Goal: Task Accomplishment & Management: Manage account settings

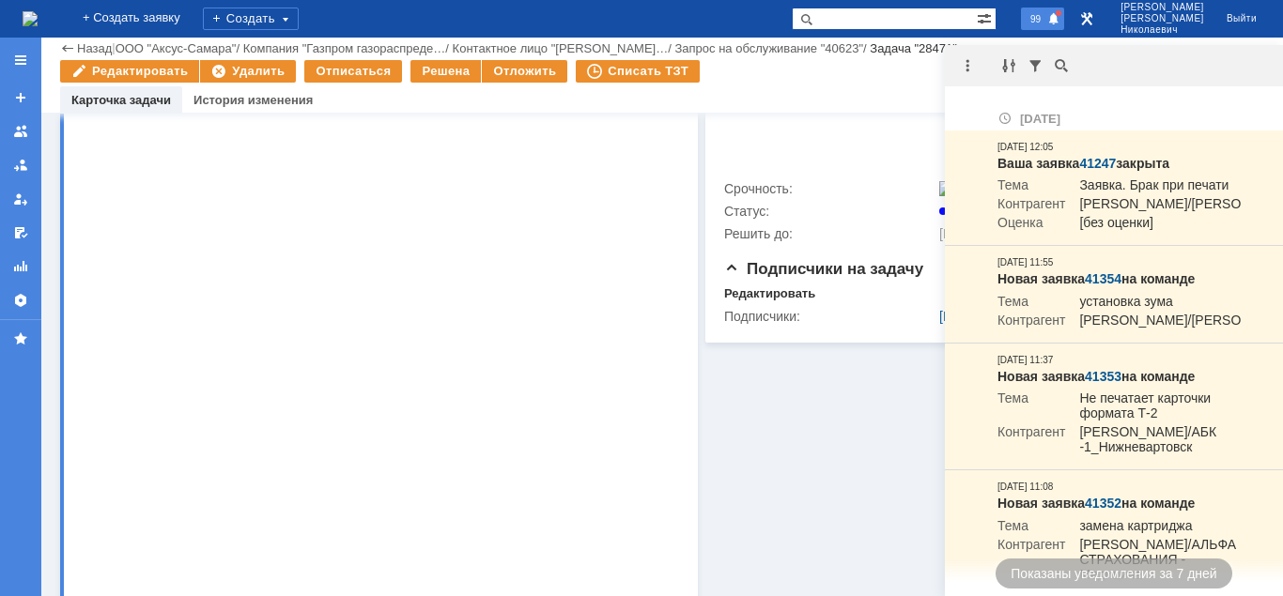
click at [1046, 21] on span "99" at bounding box center [1036, 18] width 22 height 13
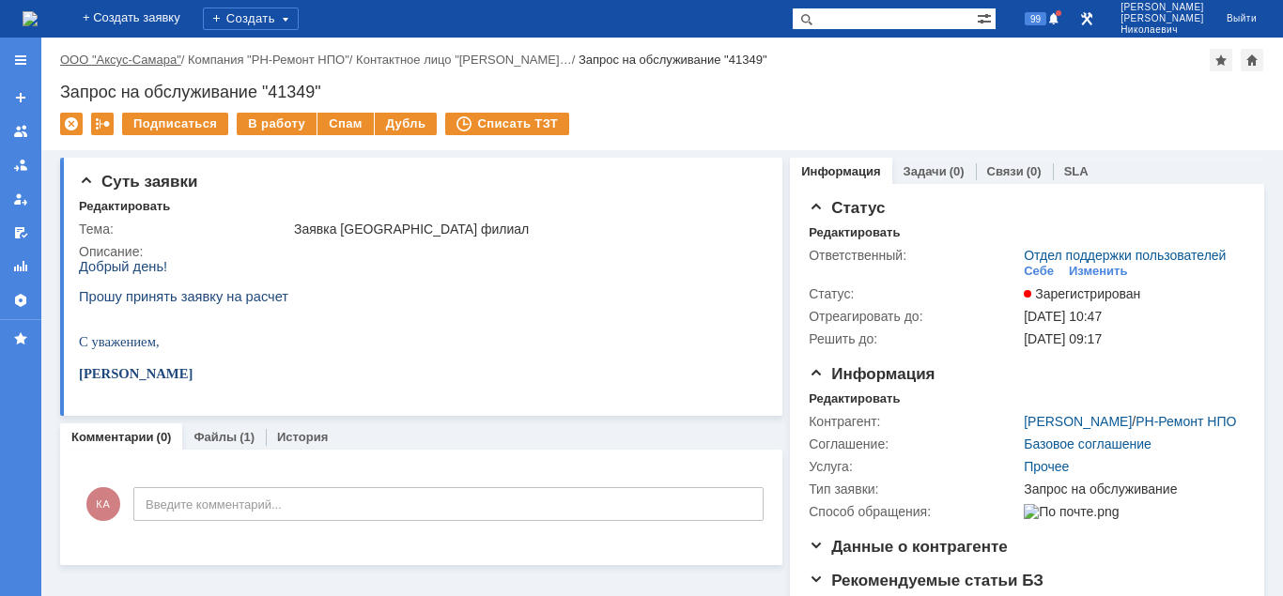
click at [145, 60] on link "ООО "Аксус-Самара"" at bounding box center [120, 60] width 121 height 14
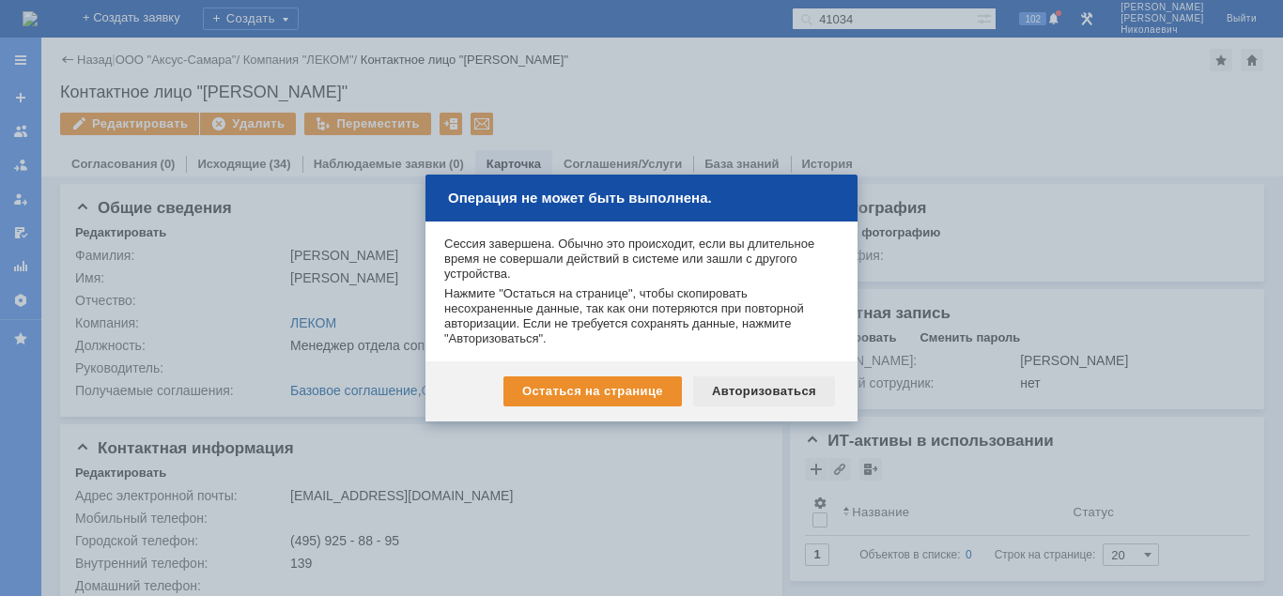
scroll to position [23, 0]
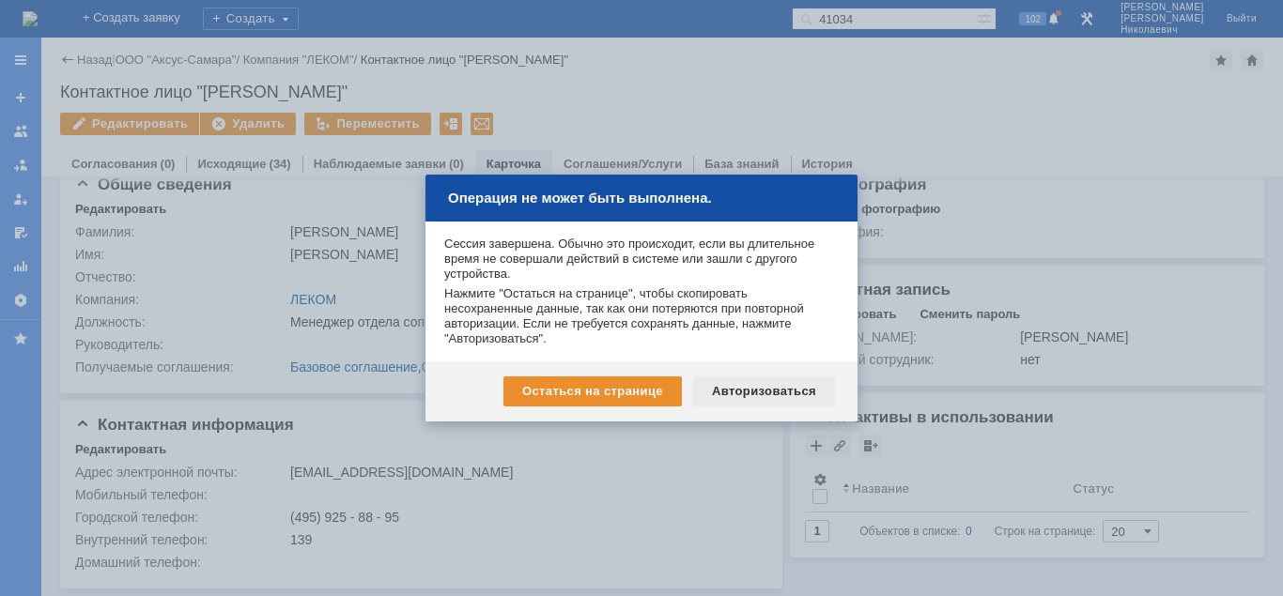
click at [730, 390] on div "Авторизоваться" at bounding box center [764, 392] width 142 height 30
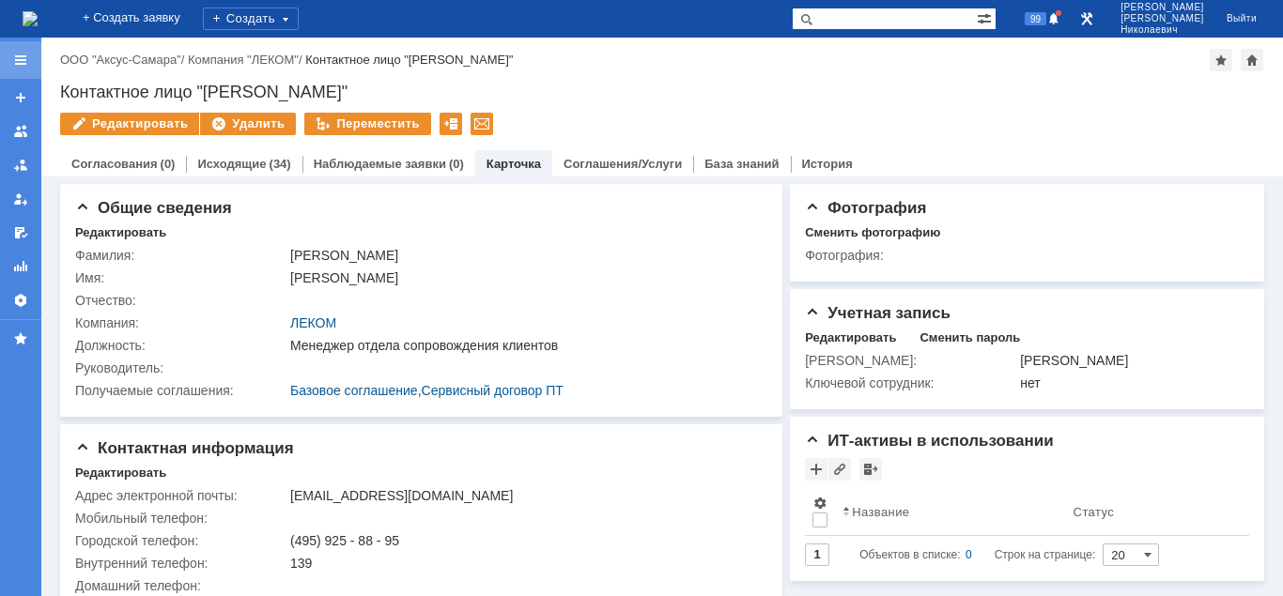
click at [13, 58] on div at bounding box center [20, 60] width 15 height 15
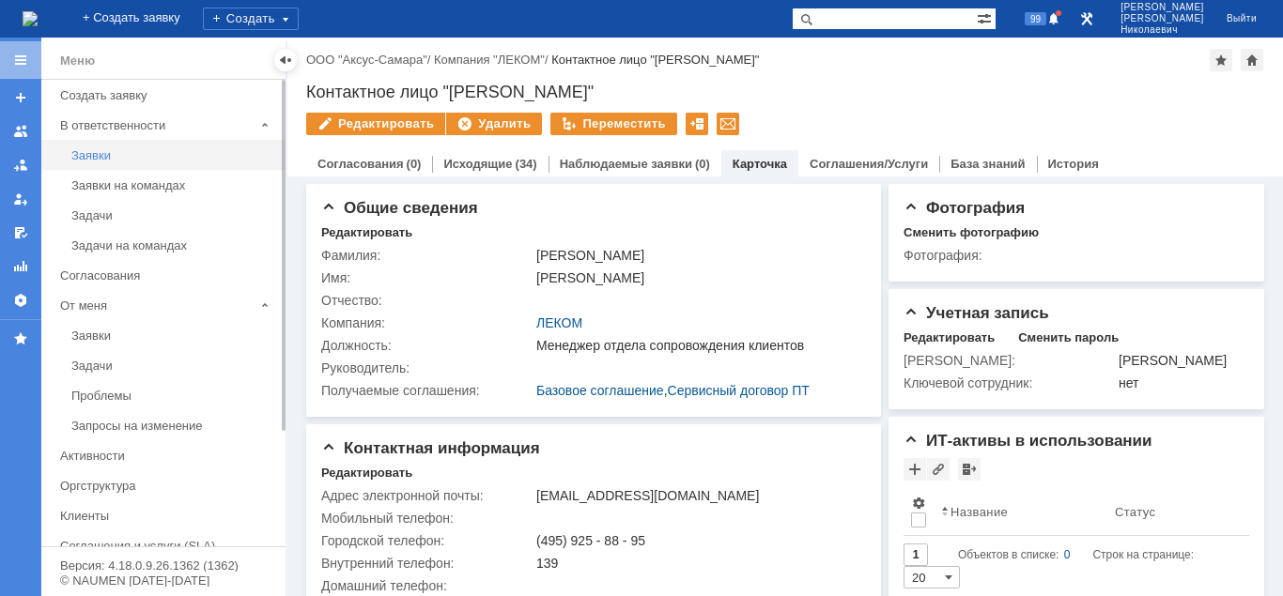
click at [96, 155] on div "Заявки" at bounding box center [172, 155] width 203 height 14
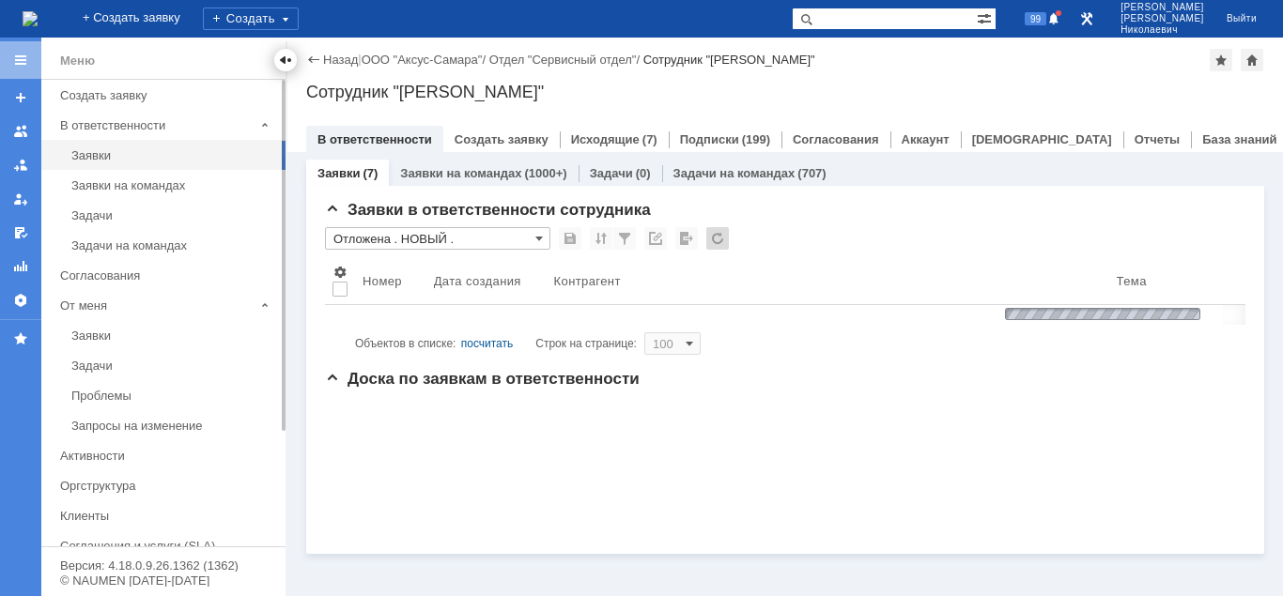
click at [286, 57] on div at bounding box center [285, 60] width 15 height 15
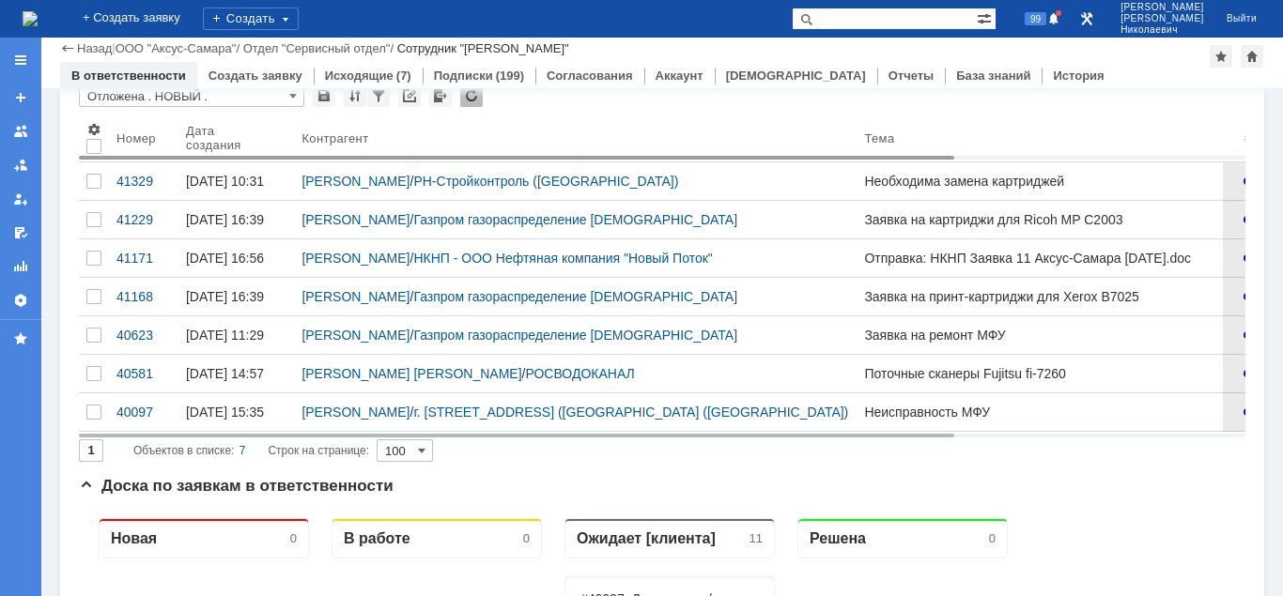
scroll to position [96, 0]
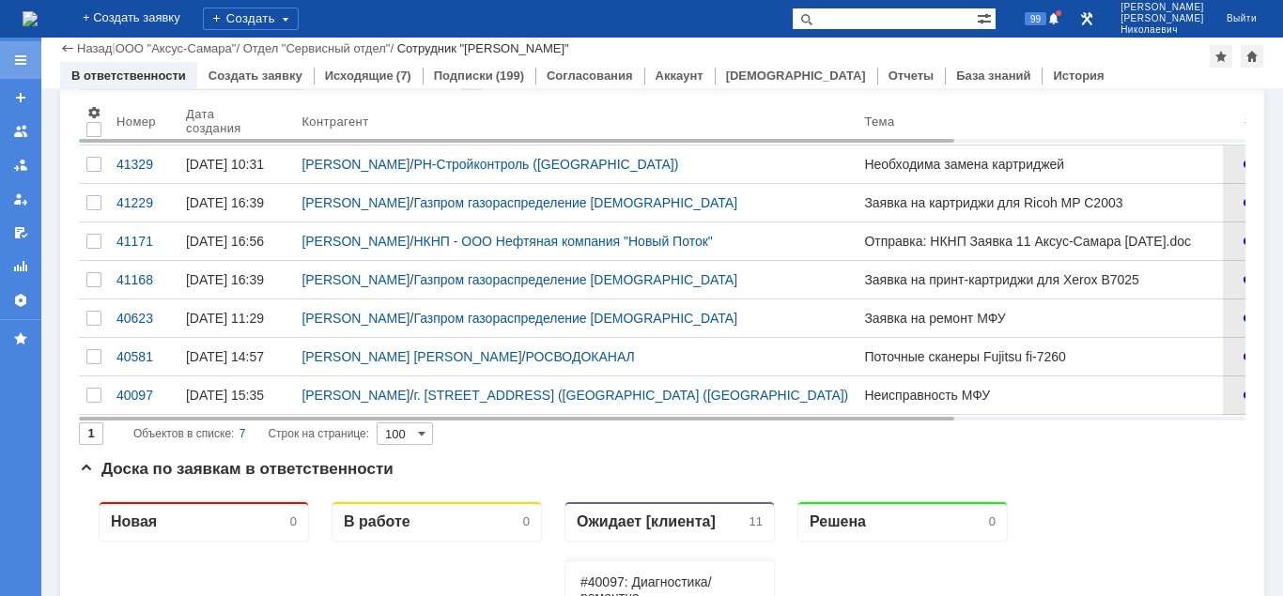
click at [13, 60] on div at bounding box center [20, 60] width 15 height 15
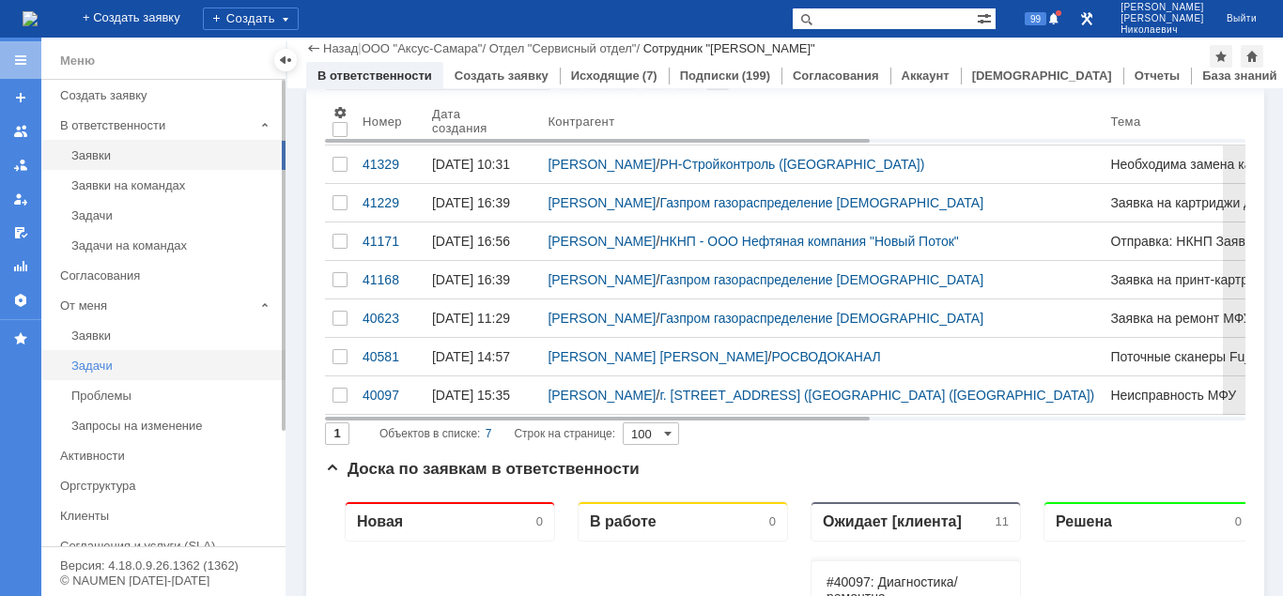
click at [87, 361] on div "Задачи" at bounding box center [172, 366] width 203 height 14
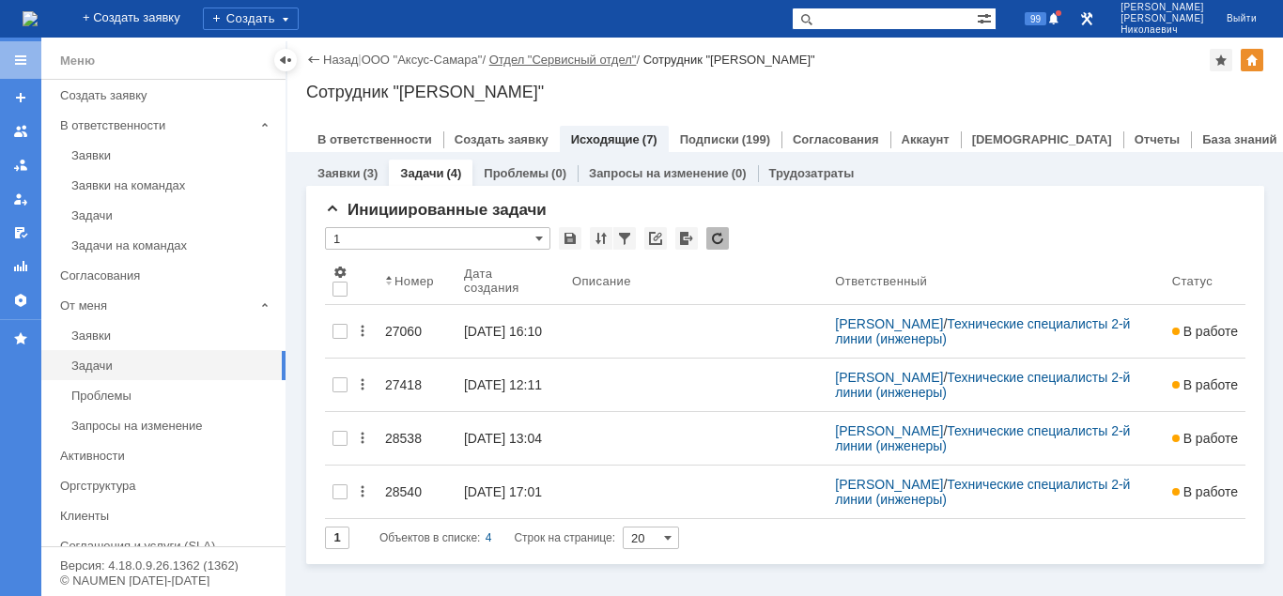
click at [285, 62] on div at bounding box center [285, 60] width 15 height 15
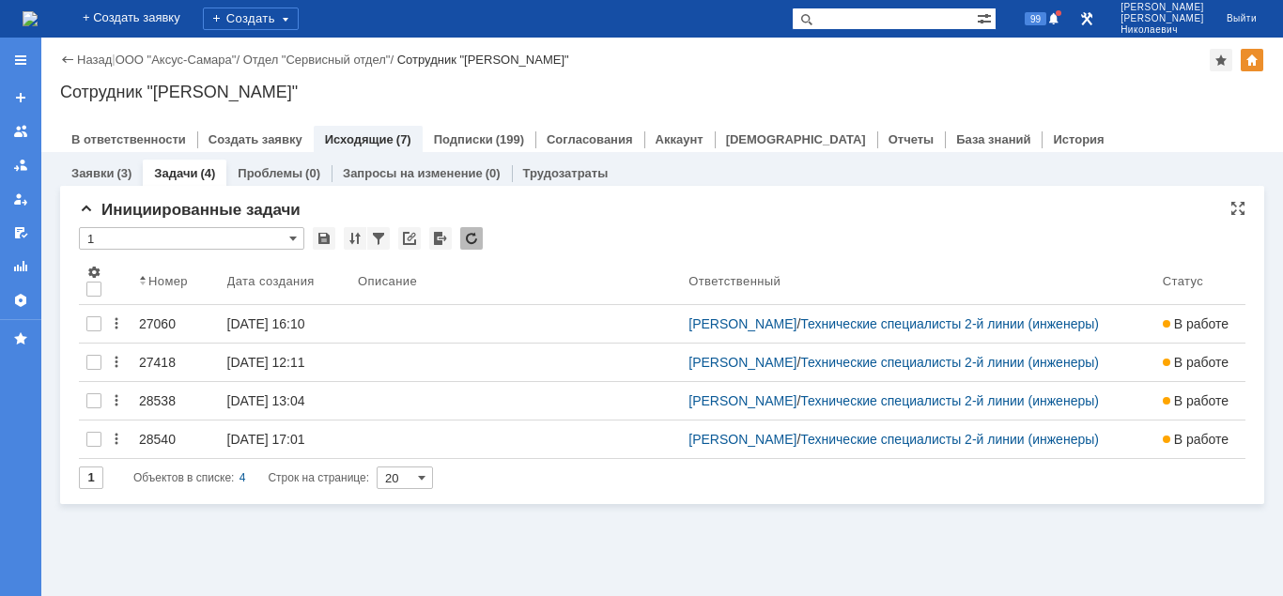
click at [174, 231] on input "1" at bounding box center [191, 238] width 225 height 23
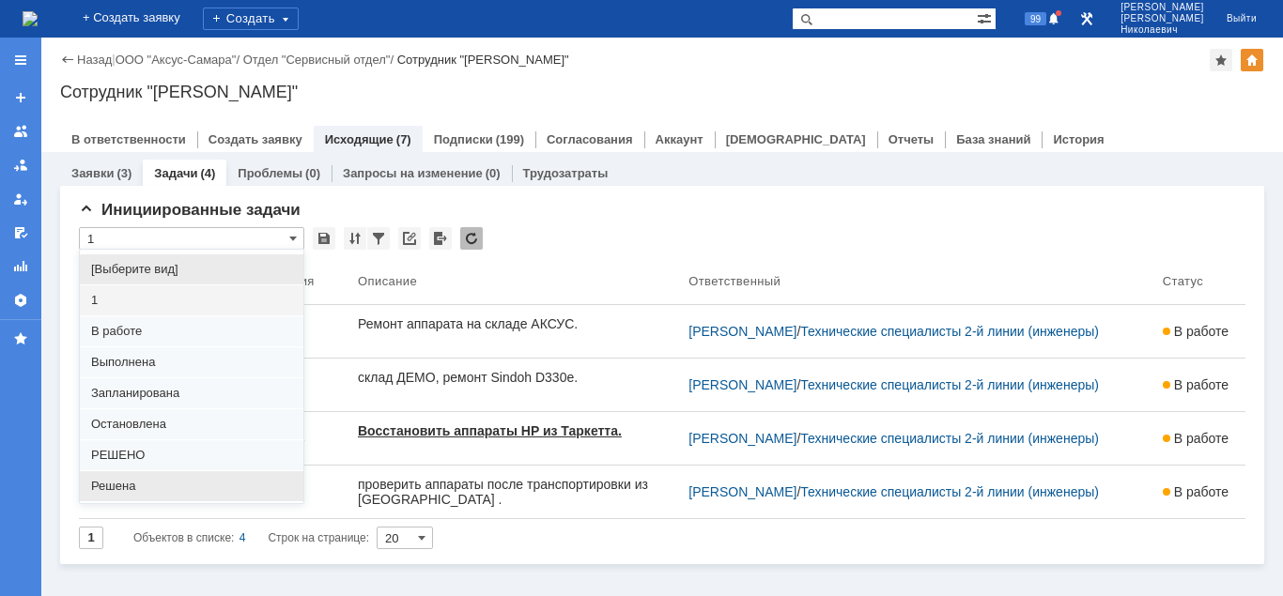
click at [129, 485] on span "Решена" at bounding box center [191, 486] width 201 height 15
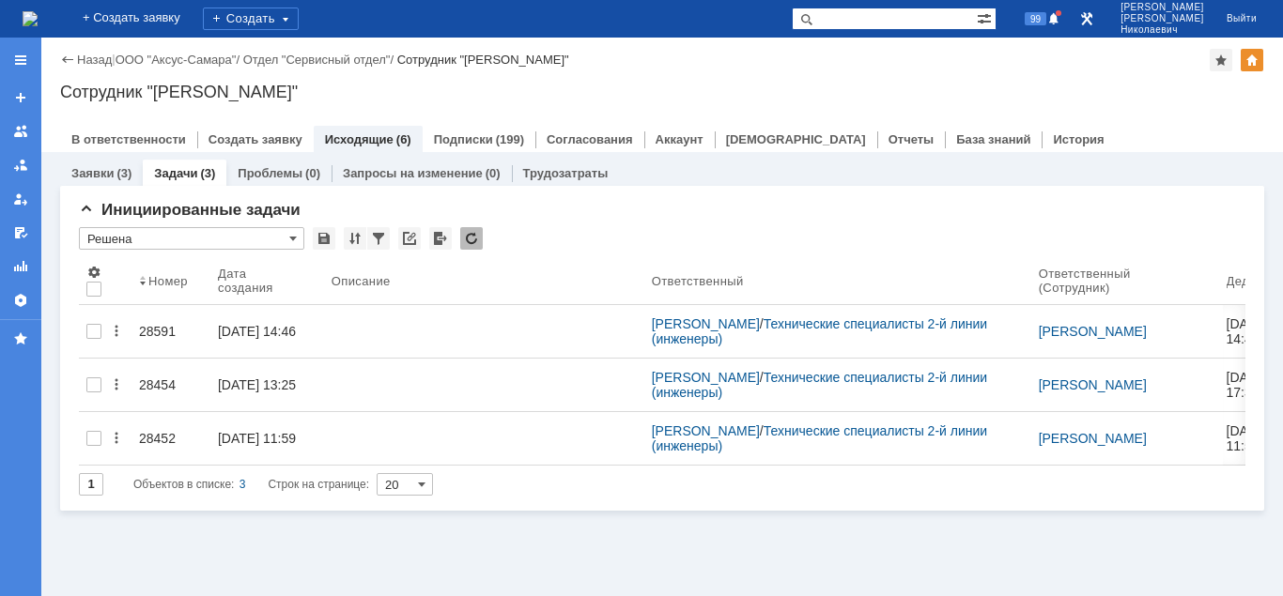
type input "Решена"
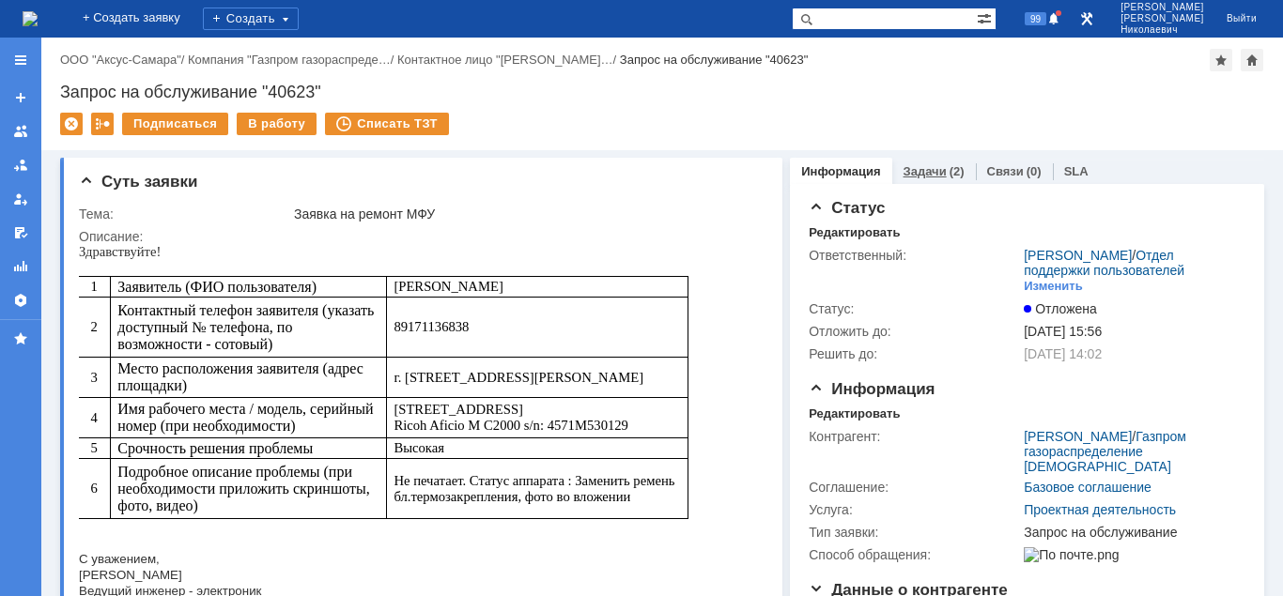
click at [913, 171] on link "Задачи" at bounding box center [924, 171] width 43 height 14
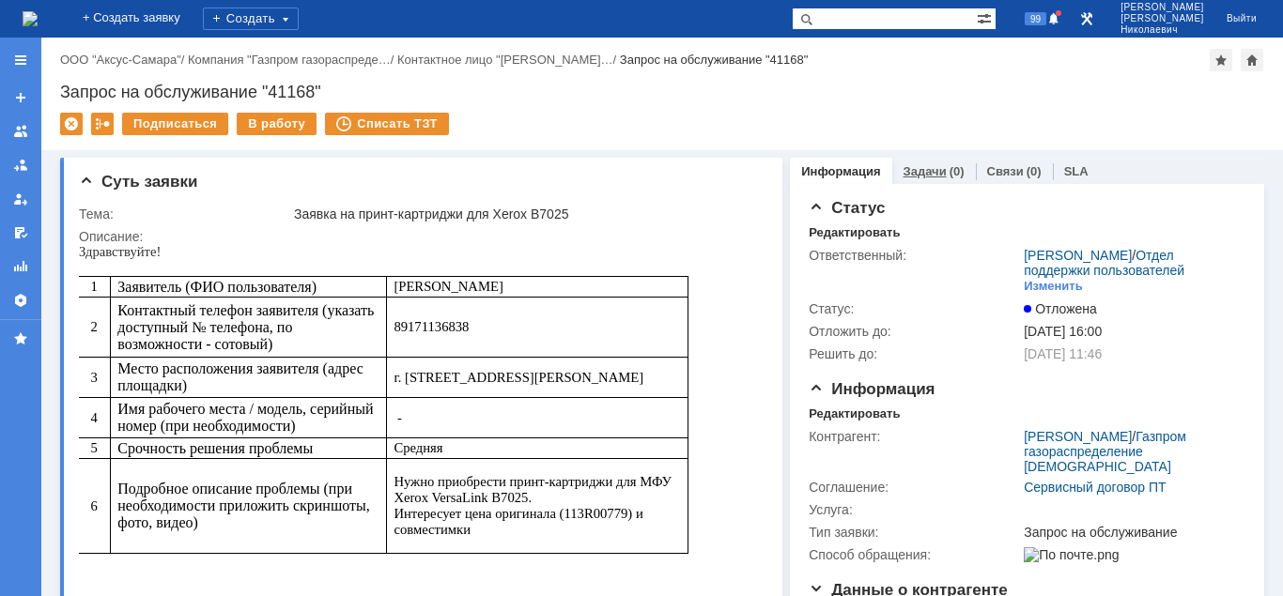
click at [918, 166] on link "Задачи" at bounding box center [924, 171] width 43 height 14
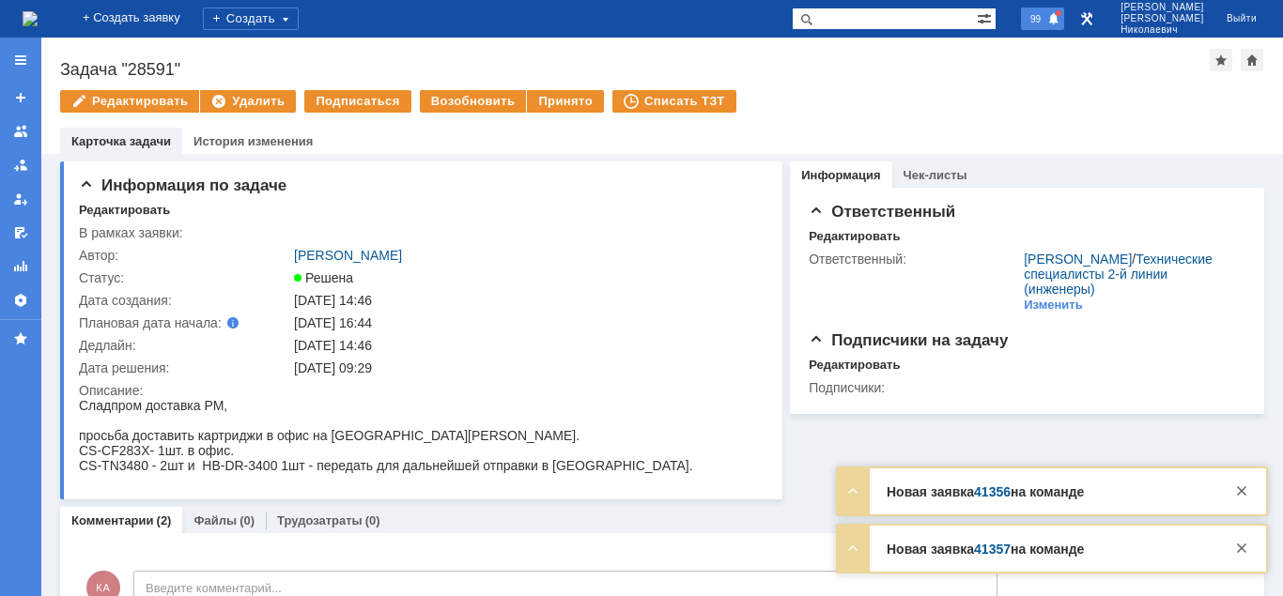
click at [1046, 16] on span "99" at bounding box center [1036, 18] width 22 height 13
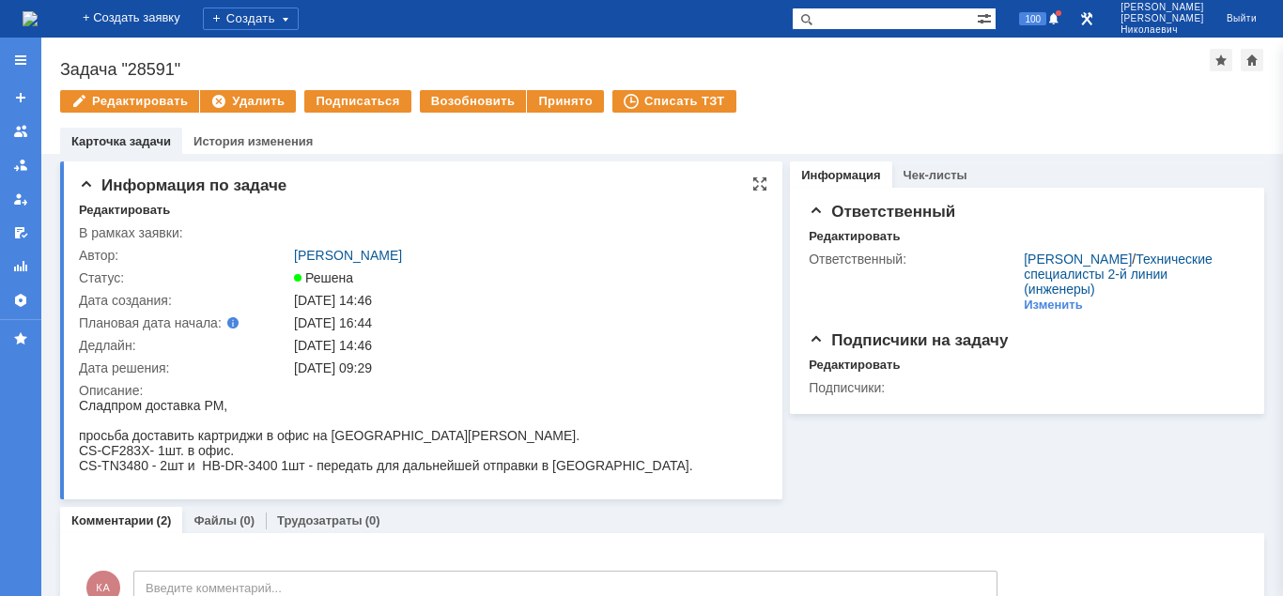
drag, startPoint x: 157, startPoint y: 850, endPoint x: 80, endPoint y: 454, distance: 403.7
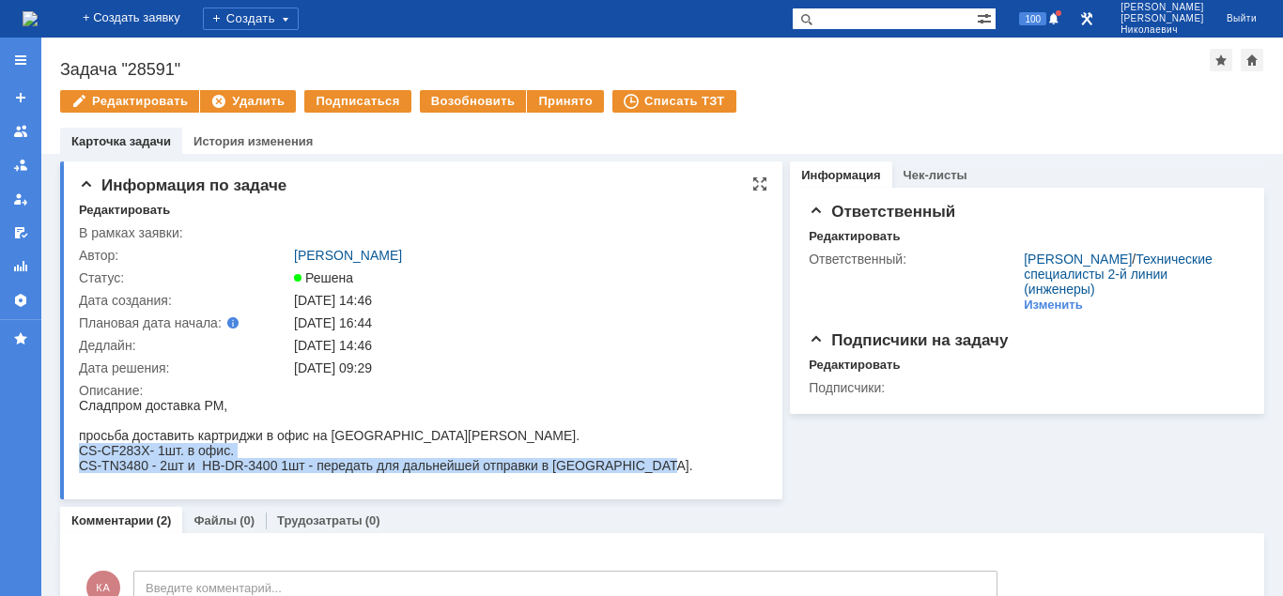
drag, startPoint x: 80, startPoint y: 454, endPoint x: 670, endPoint y: 486, distance: 590.6
click at [670, 473] on html "Сладпром доставка РМ, просьба доставить картриджи в офис на Кирова Оксане Химен…" at bounding box center [419, 435] width 681 height 75
copy body "CS-CF283X- 1шт. в офис. CS-TN3480 - 2шт и HB-DR-3400 1шт - передать для дальней…"
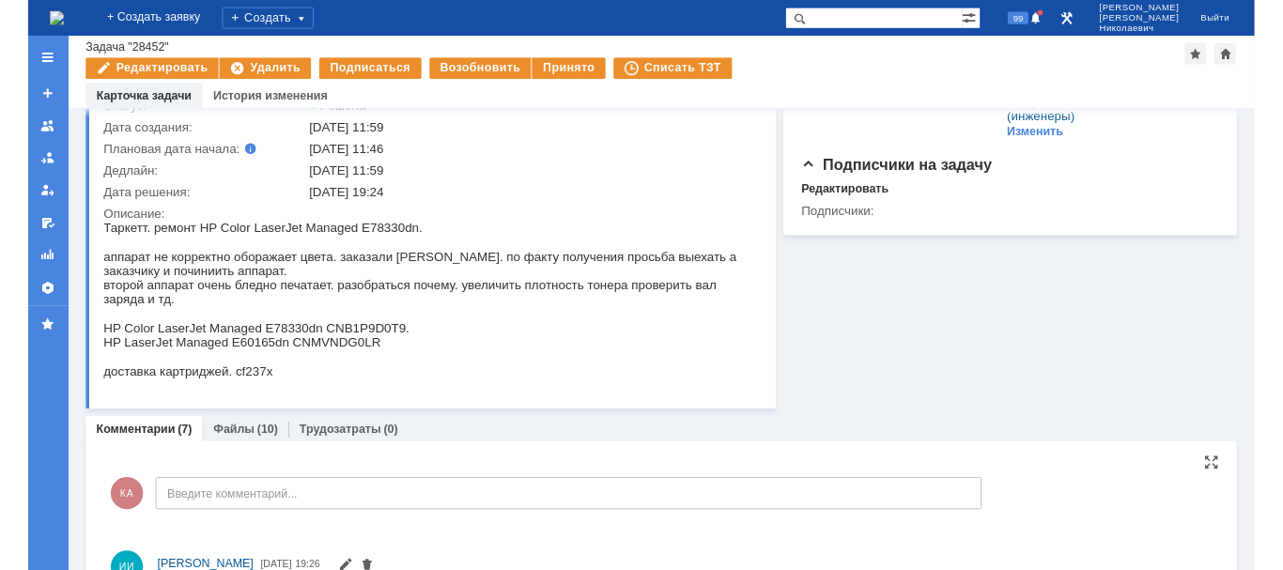
scroll to position [96, 0]
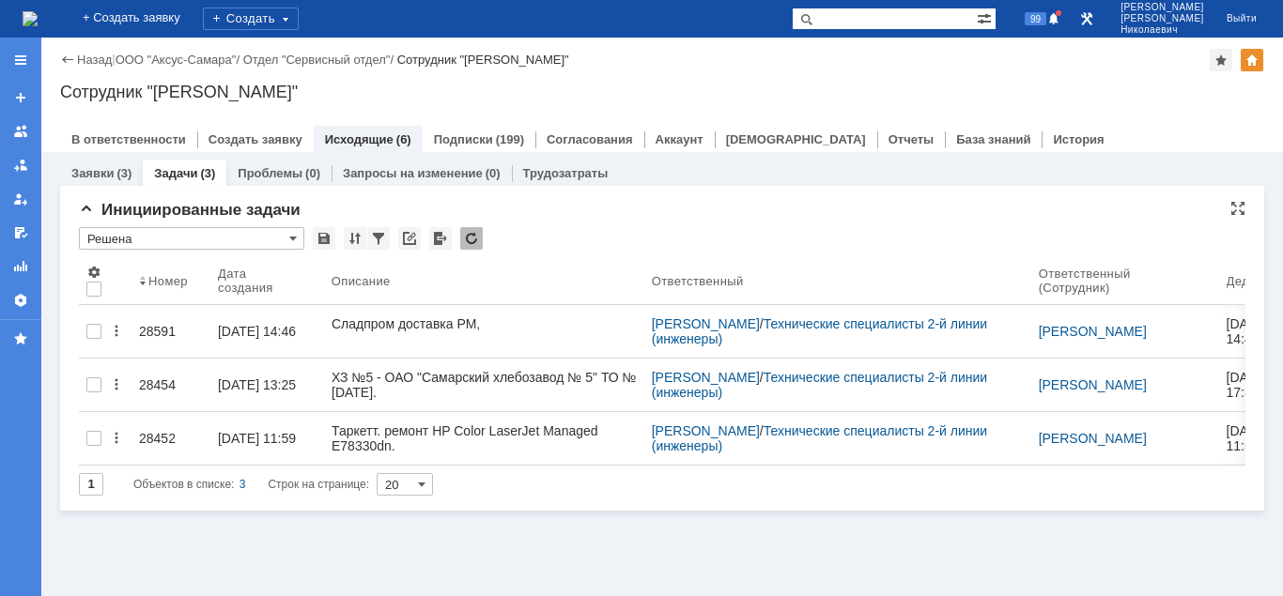
click at [118, 238] on input "Решена" at bounding box center [191, 238] width 225 height 23
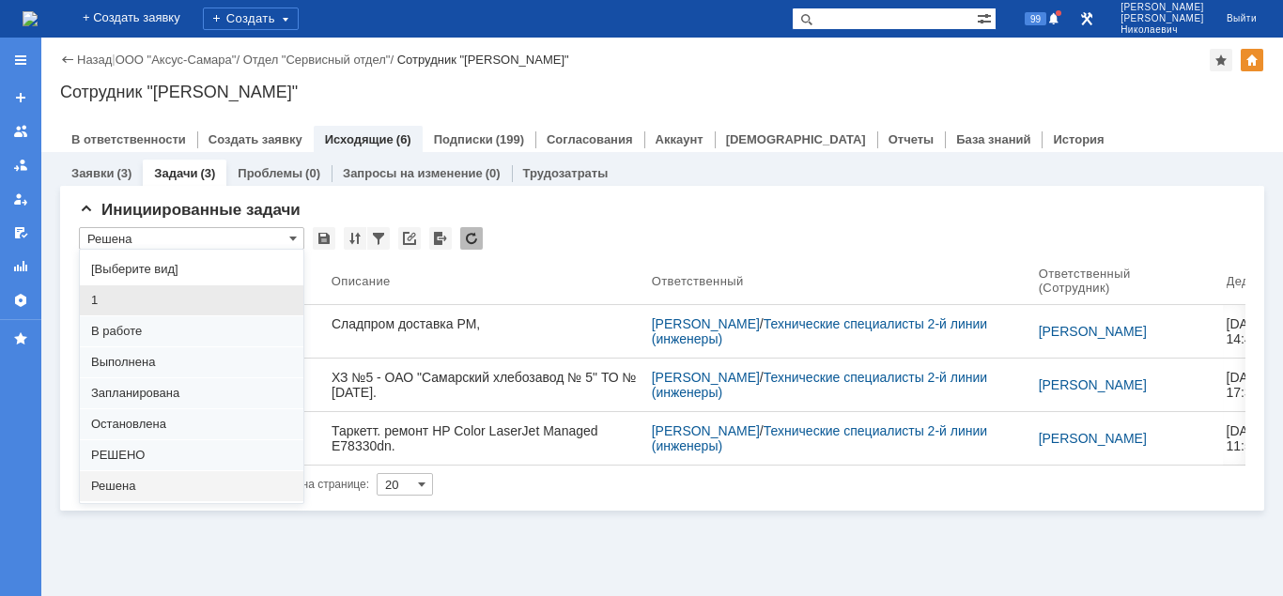
click at [130, 304] on span "1" at bounding box center [191, 300] width 201 height 15
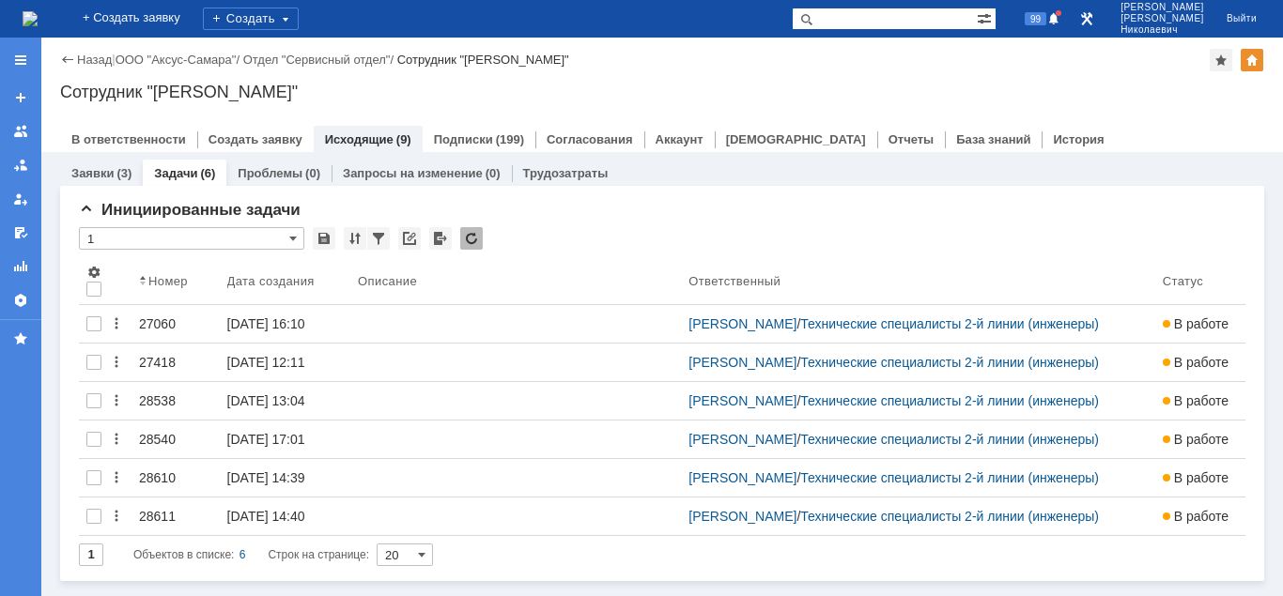
type input "1"
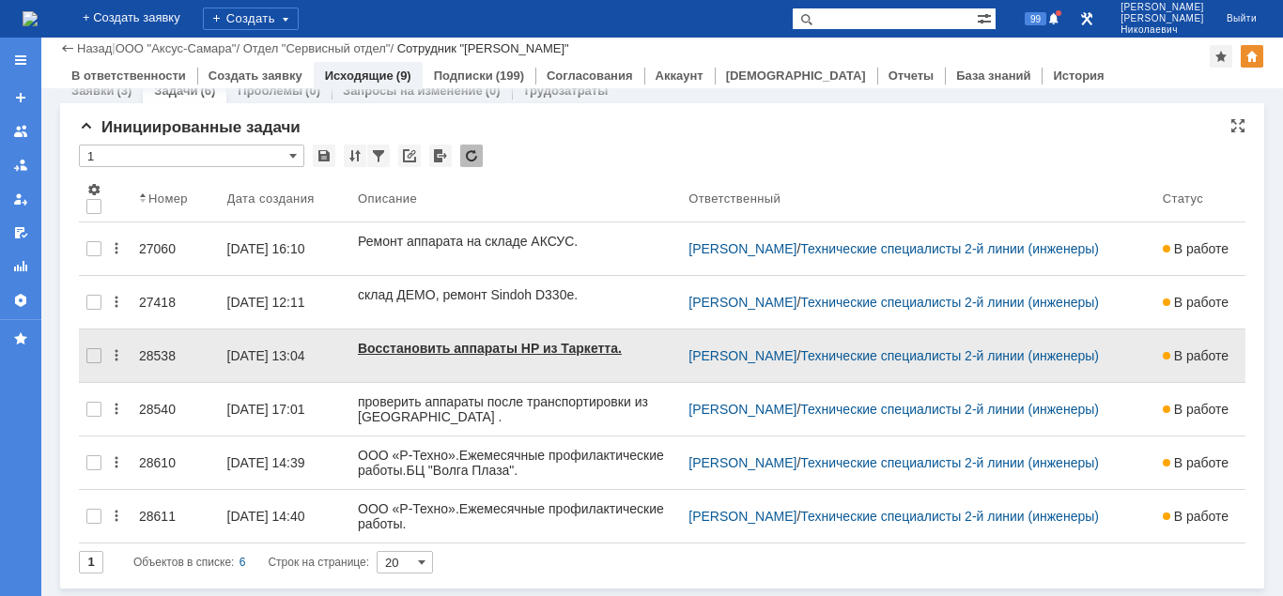
scroll to position [19, 0]
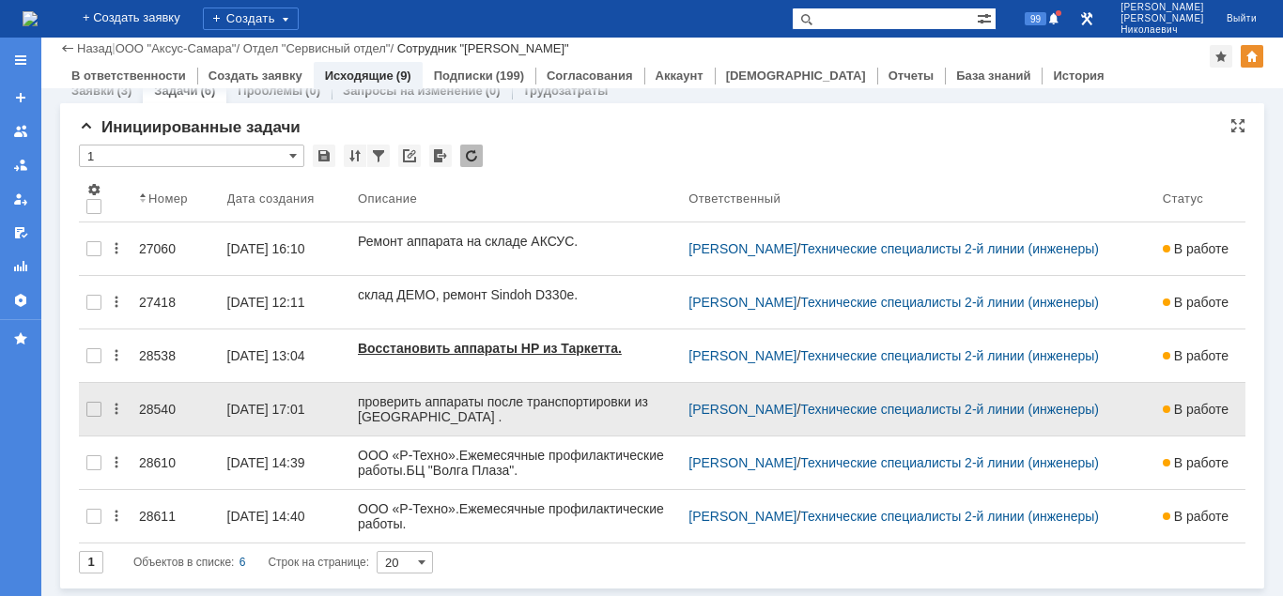
click at [160, 402] on div "28540" at bounding box center [175, 409] width 73 height 15
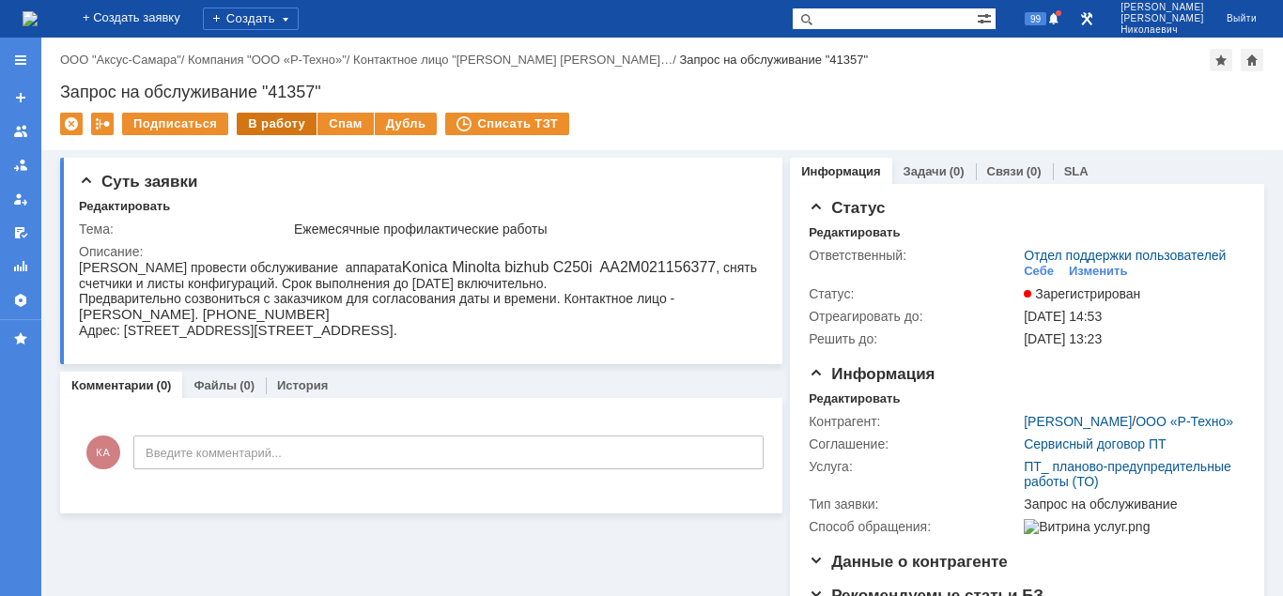
click at [268, 126] on div "В работу" at bounding box center [277, 124] width 80 height 23
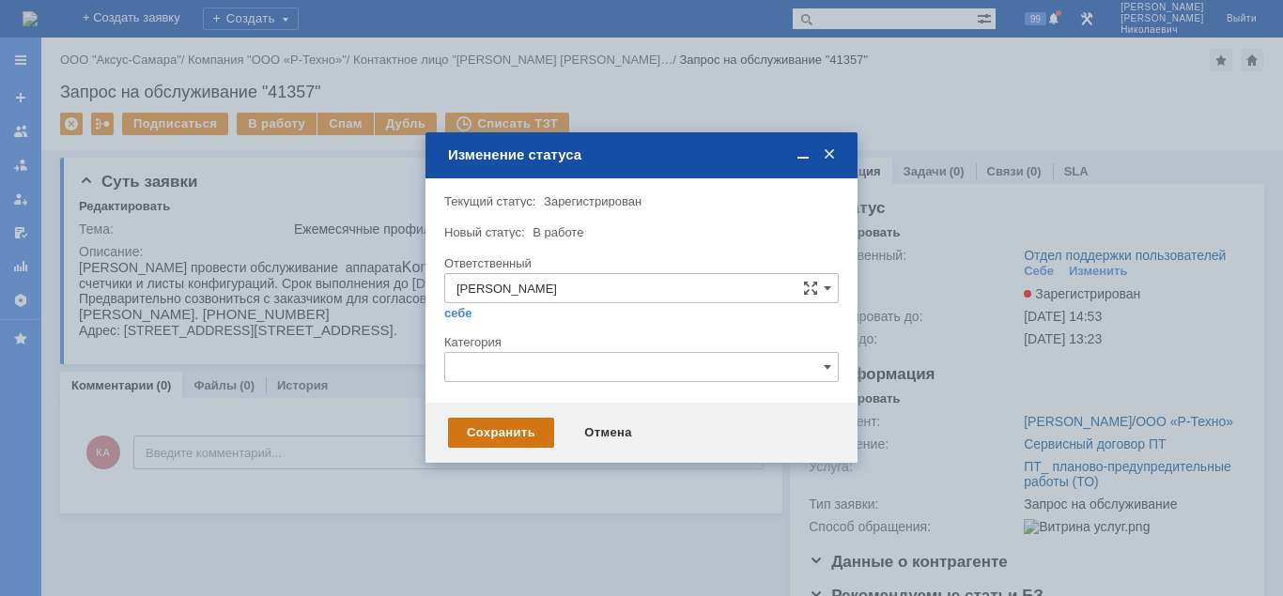
click at [507, 444] on div "Сохранить" at bounding box center [501, 433] width 106 height 30
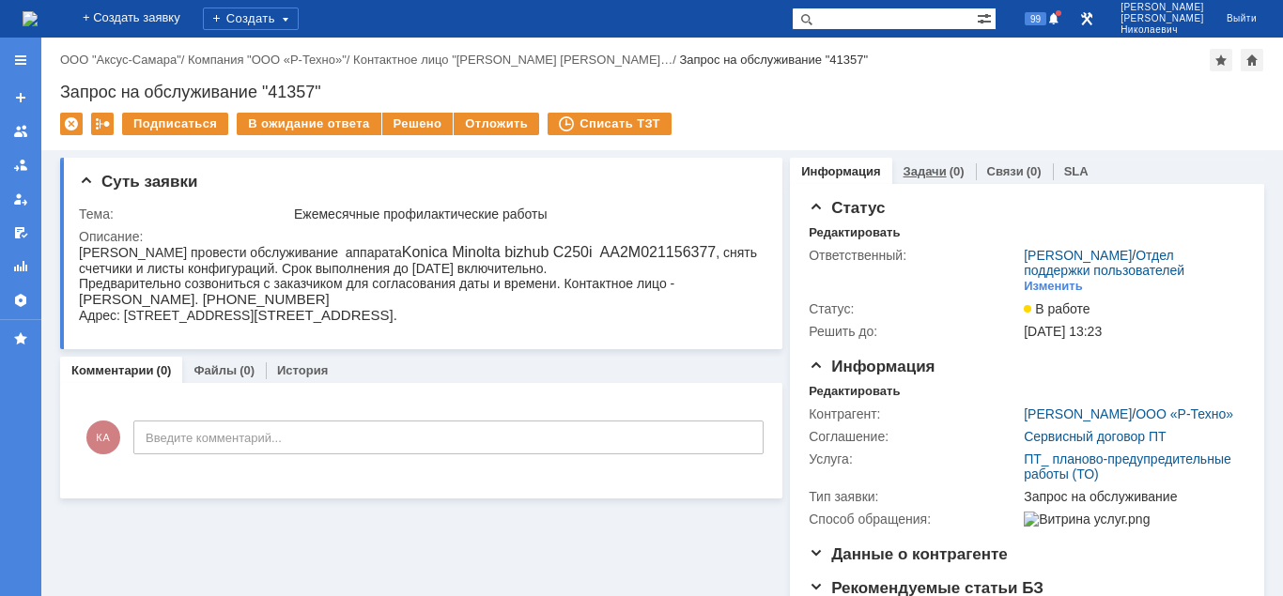
click at [907, 171] on link "Задачи" at bounding box center [924, 171] width 43 height 14
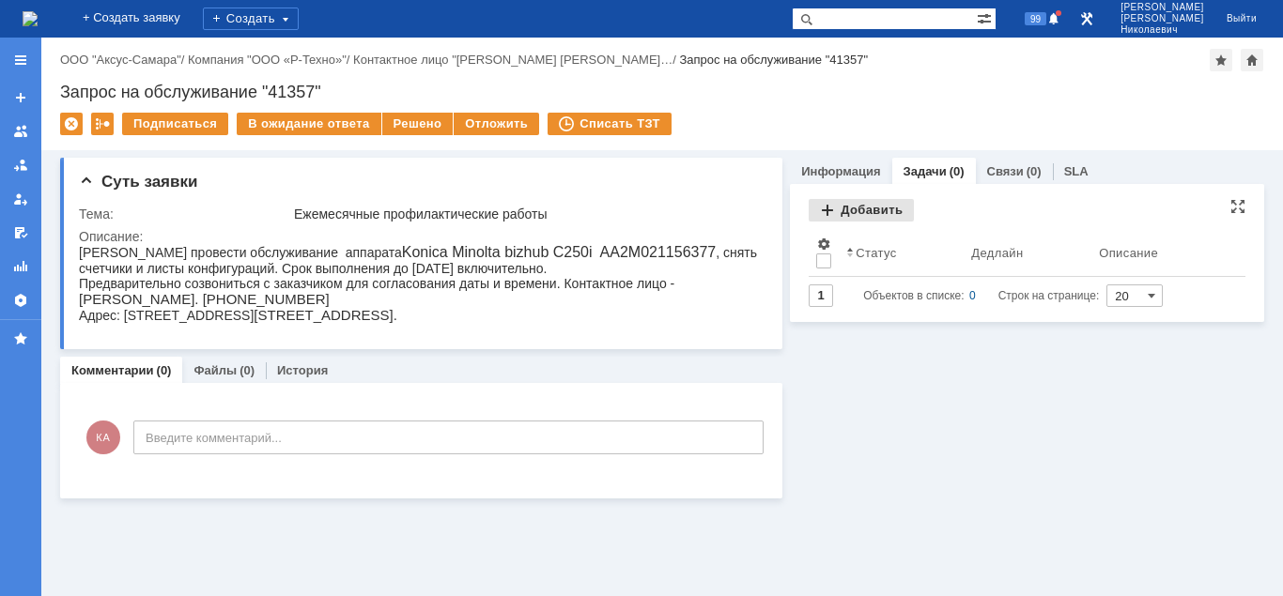
click at [875, 213] on div "Добавить" at bounding box center [861, 210] width 105 height 23
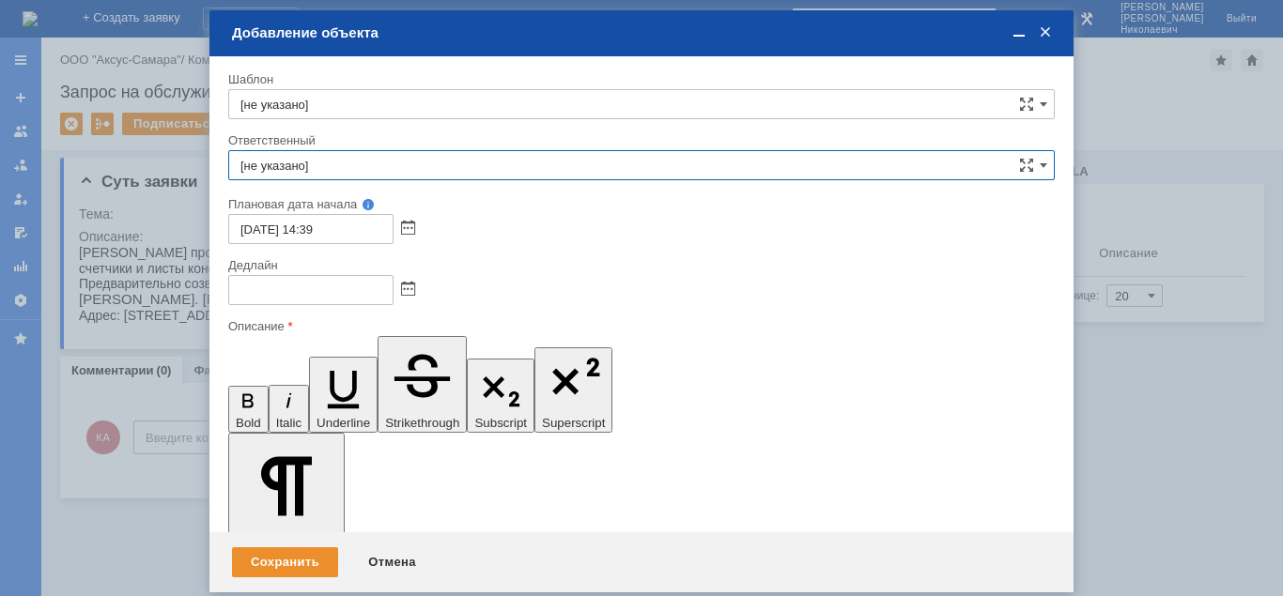
click at [403, 171] on input "[не указано]" at bounding box center [641, 165] width 826 height 30
click at [396, 296] on span "[PERSON_NAME]" at bounding box center [641, 302] width 802 height 15
type input "Кубышкин Александр Анатольевич"
click at [409, 227] on span at bounding box center [408, 229] width 14 height 15
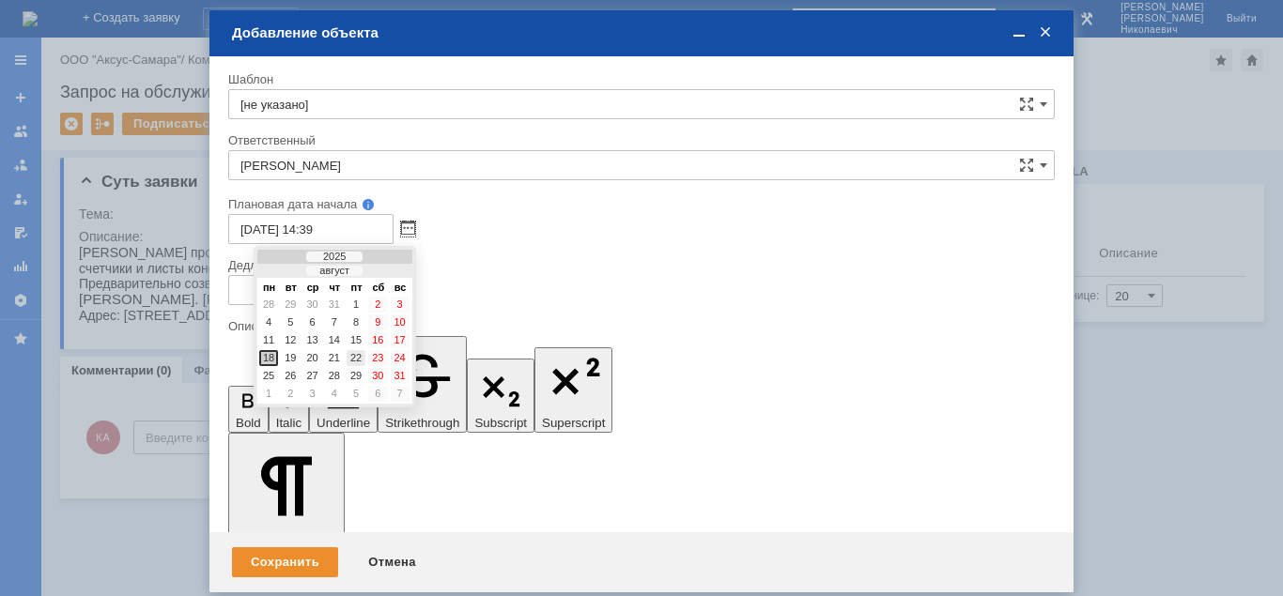
click at [360, 360] on div "22" at bounding box center [356, 358] width 19 height 16
type input "22.08.2025 14:39"
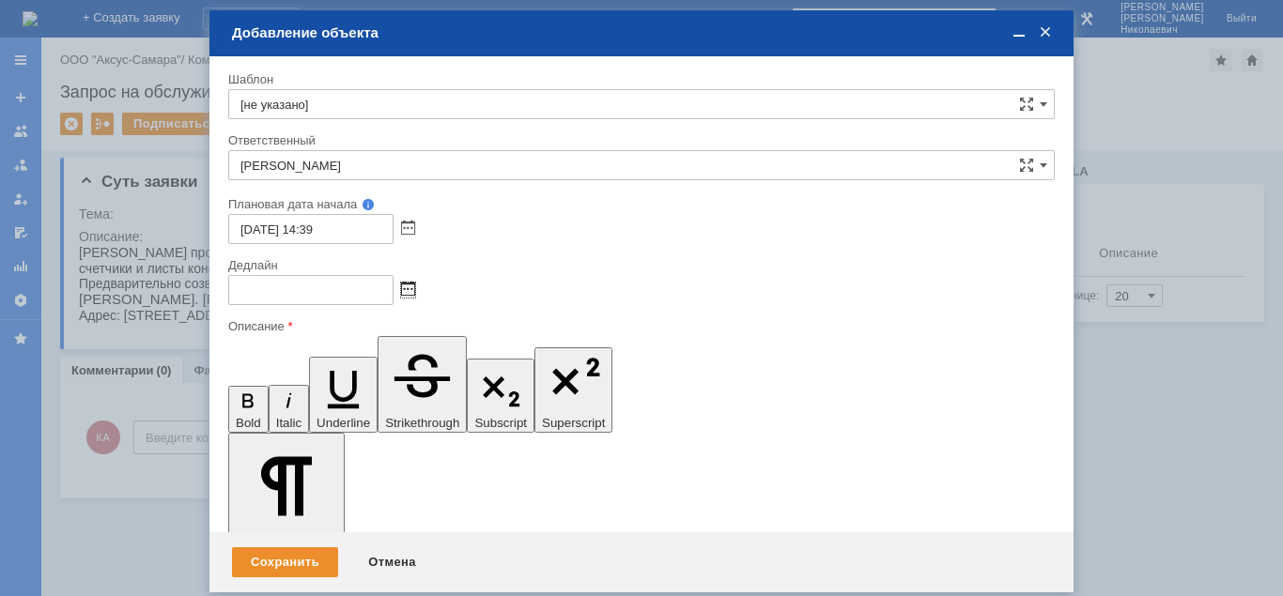
click at [410, 287] on span at bounding box center [408, 290] width 14 height 15
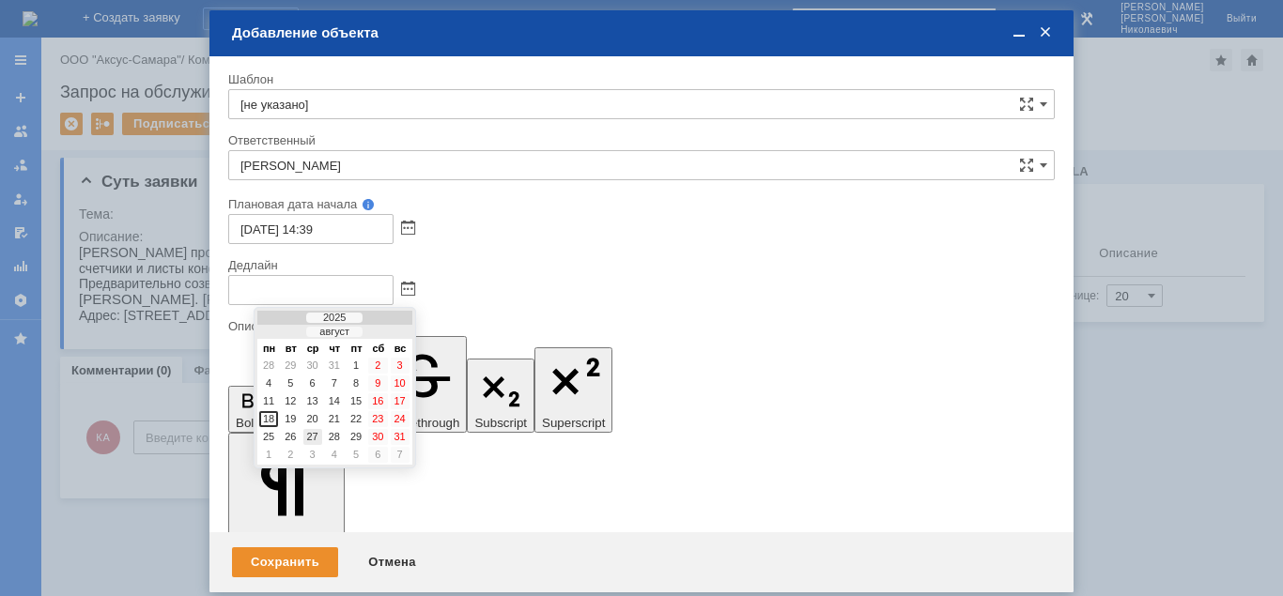
click at [313, 432] on div "27" at bounding box center [312, 437] width 19 height 16
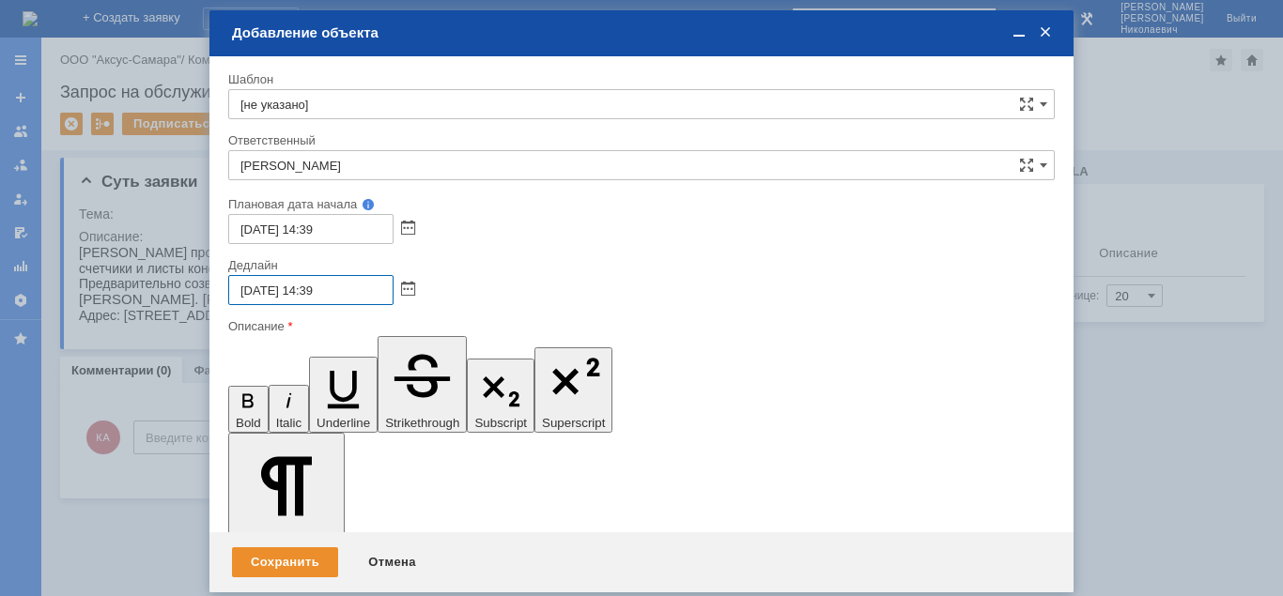
drag, startPoint x: 316, startPoint y: 290, endPoint x: 306, endPoint y: 286, distance: 11.0
click at [311, 288] on input "27.08.2025 14:39" at bounding box center [310, 290] width 165 height 30
drag, startPoint x: 335, startPoint y: 289, endPoint x: 324, endPoint y: 290, distance: 11.3
click at [324, 290] on input "27.08.2025 17:39" at bounding box center [310, 290] width 165 height 30
type input "27.08.2025 17:05"
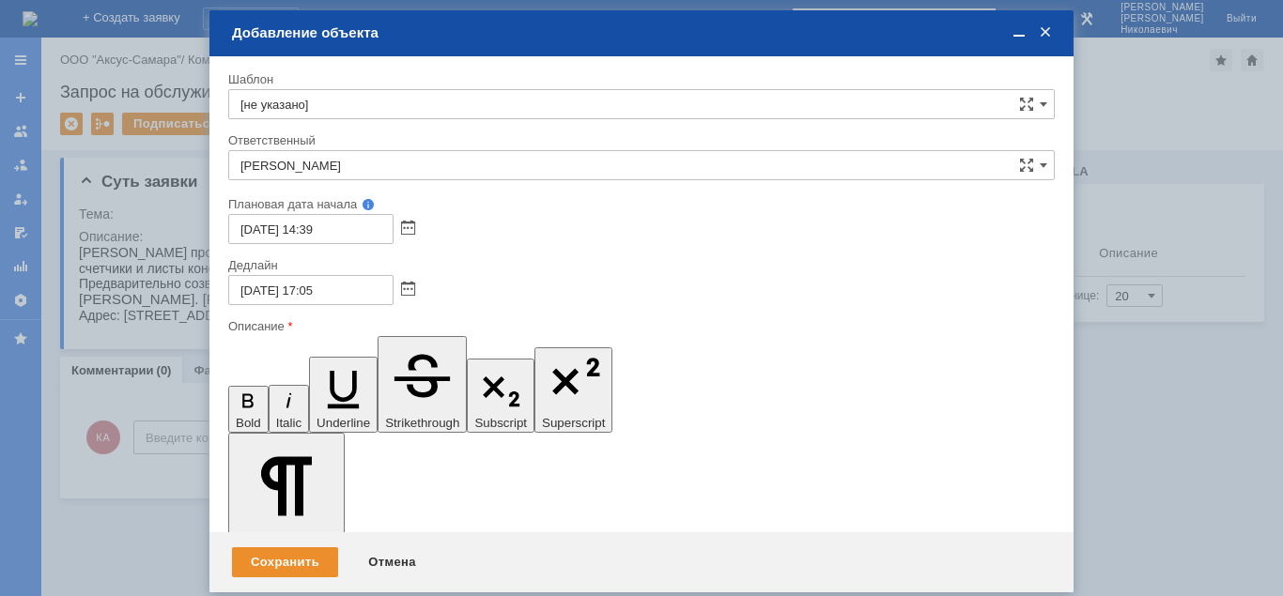
drag, startPoint x: 284, startPoint y: 5064, endPoint x: 285, endPoint y: 5091, distance: 27.2
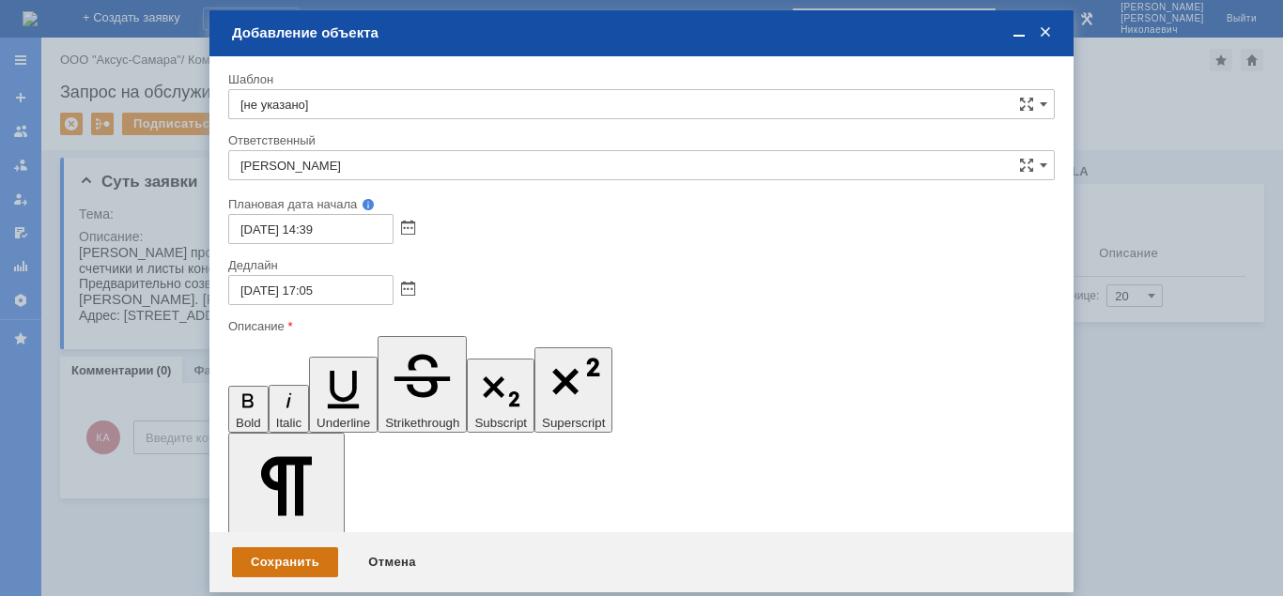
click at [315, 562] on div "Сохранить" at bounding box center [285, 562] width 106 height 30
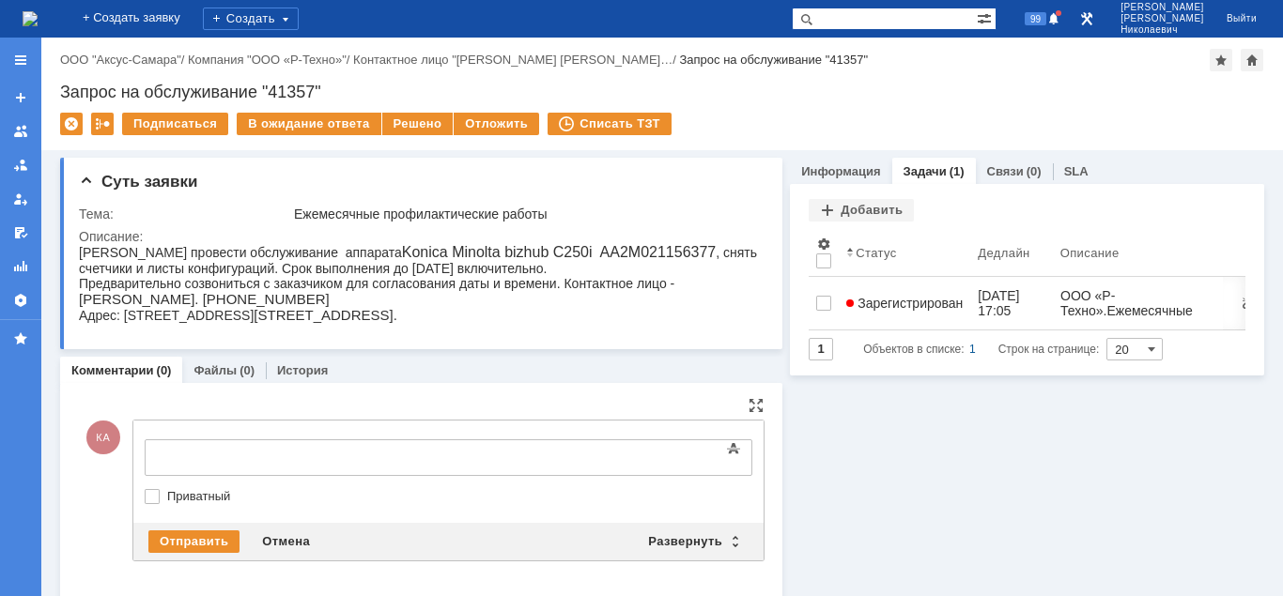
click at [234, 435] on div "Текст" at bounding box center [449, 437] width 608 height 6
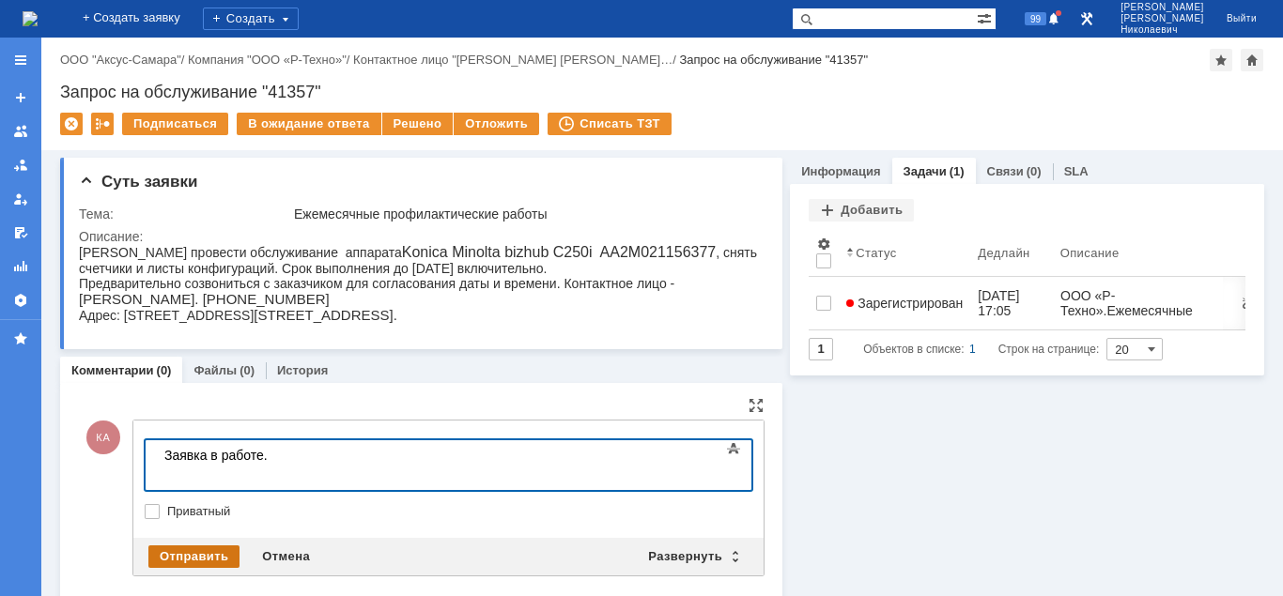
click at [215, 551] on div "Отправить" at bounding box center [193, 557] width 91 height 23
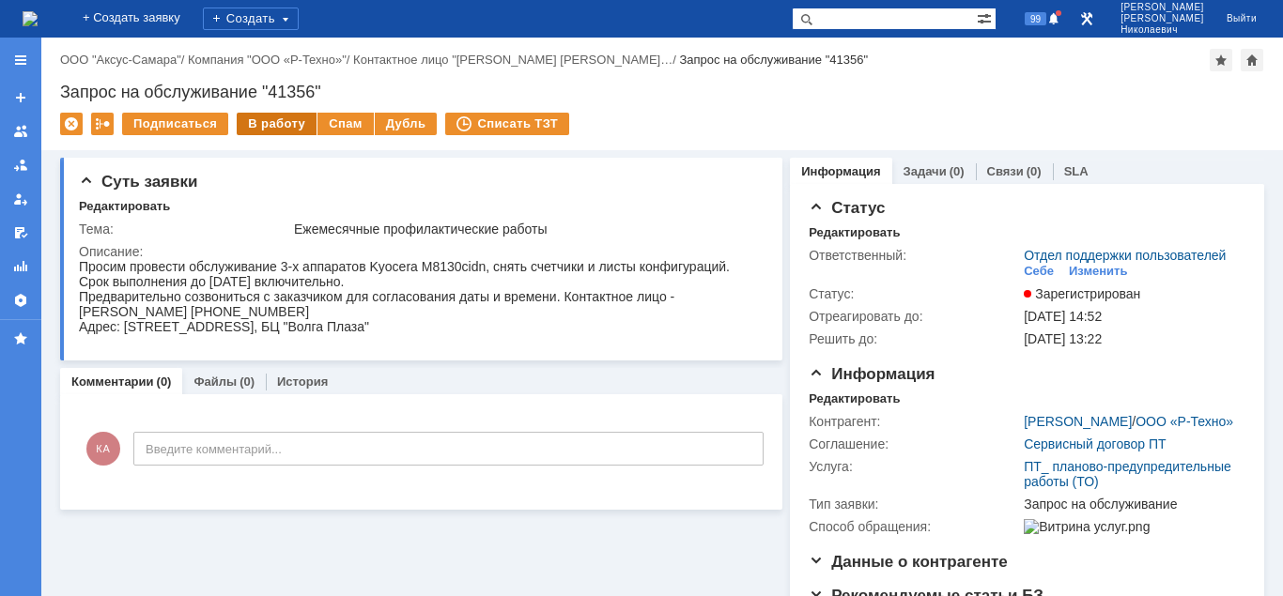
click at [277, 125] on div "В работу" at bounding box center [277, 124] width 80 height 23
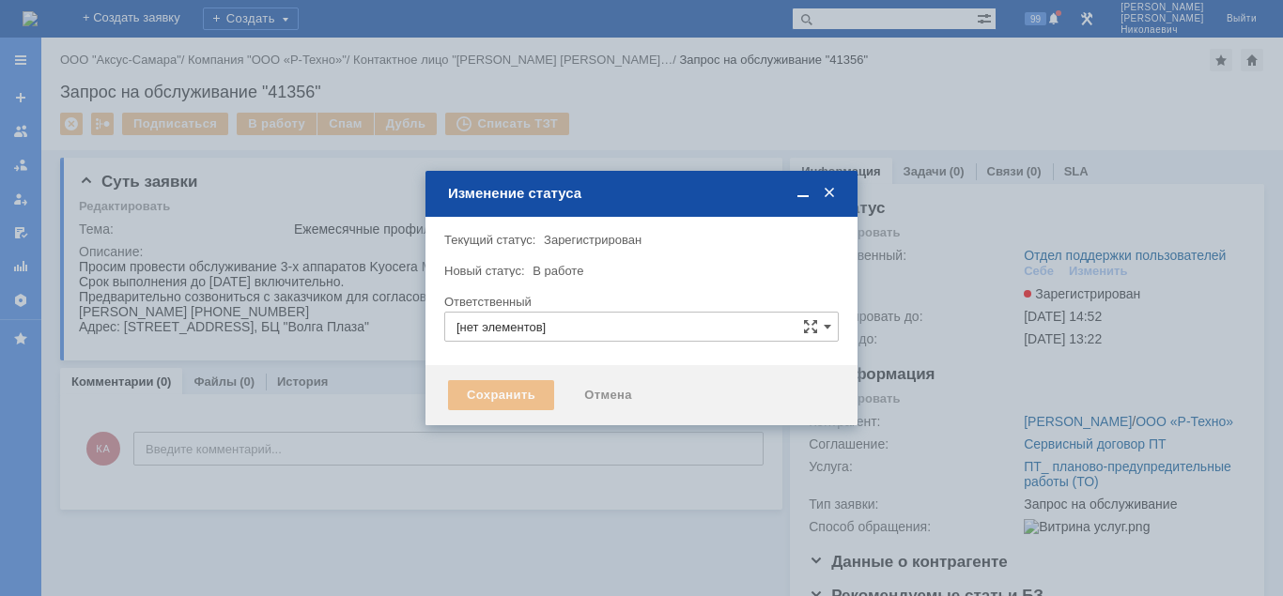
type input "Отдел поддержки пользователей"
type input "[PERSON_NAME]"
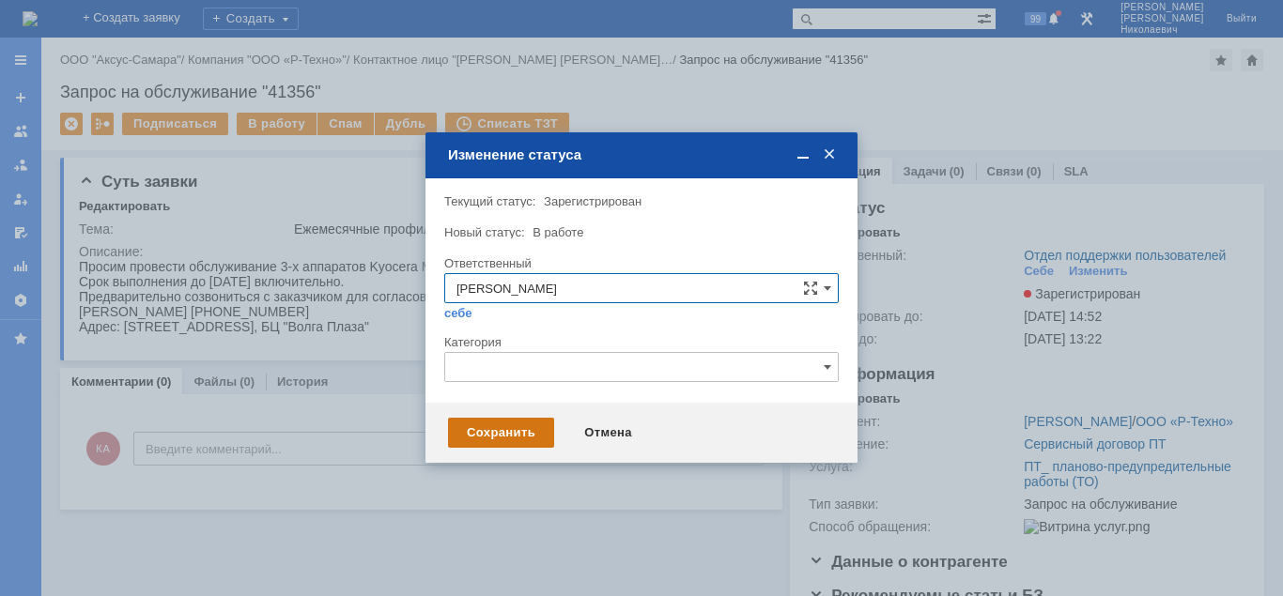
click at [516, 437] on div "Сохранить" at bounding box center [501, 433] width 106 height 30
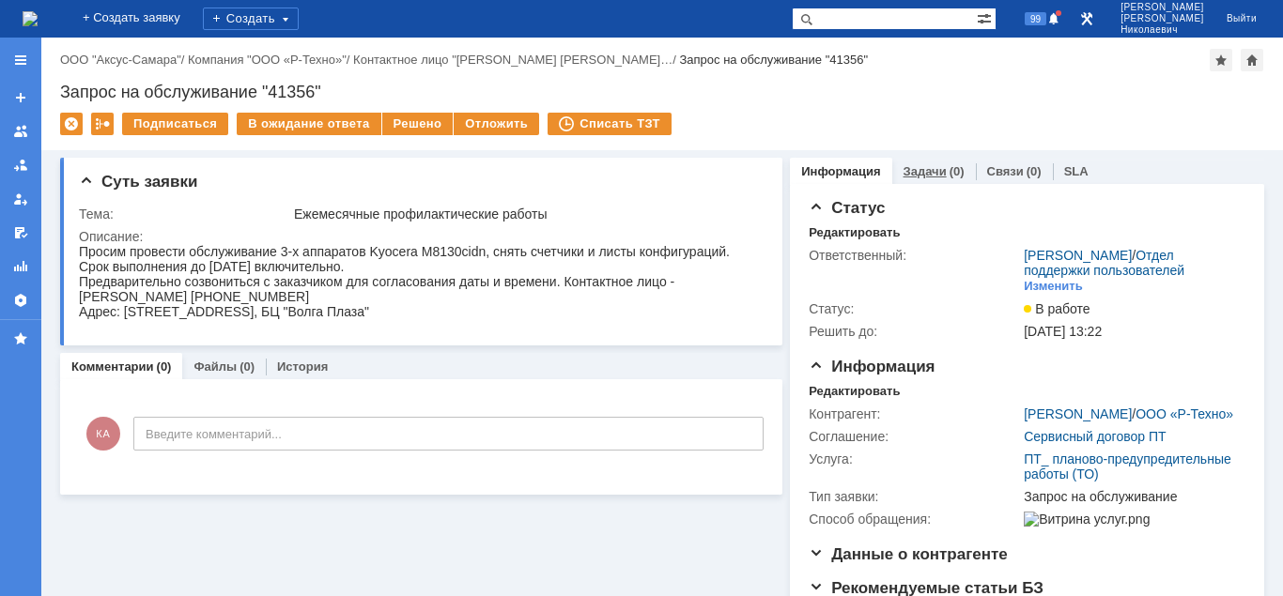
click at [914, 170] on link "Задачи" at bounding box center [924, 171] width 43 height 14
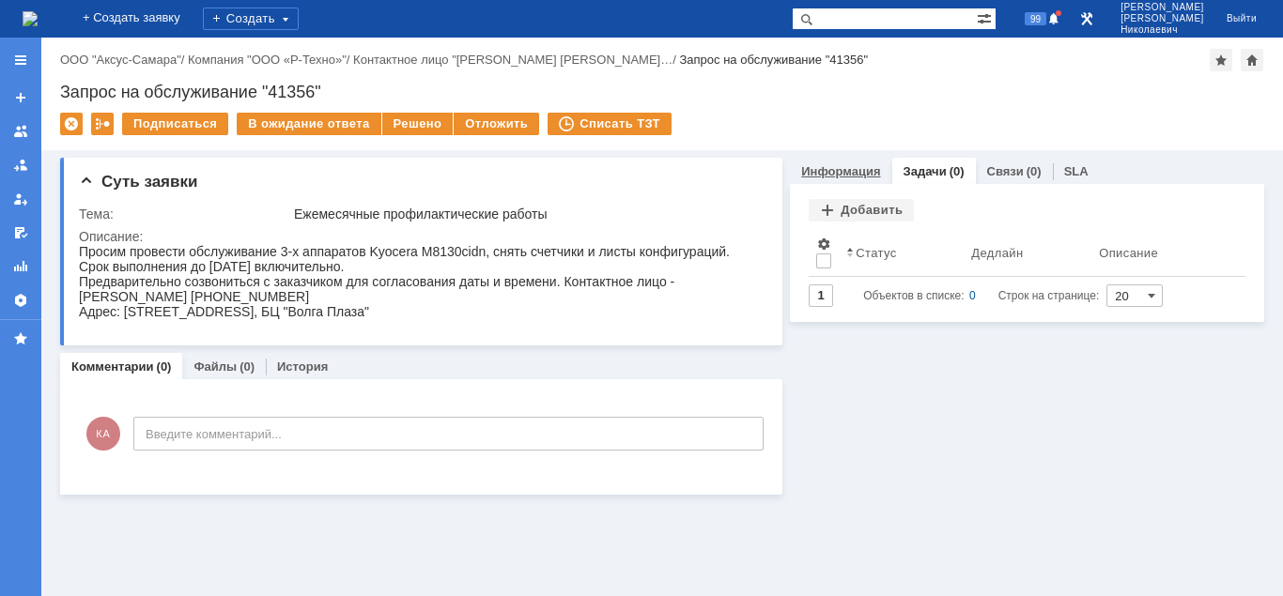
click at [829, 167] on link "Информация" at bounding box center [840, 171] width 79 height 14
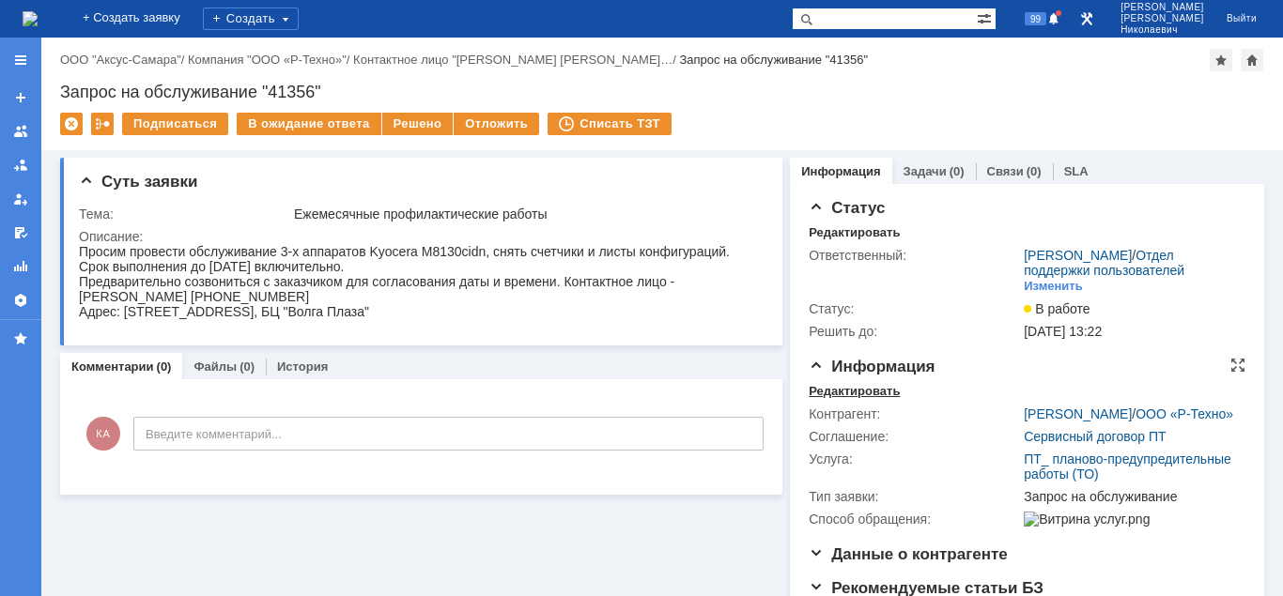
click at [850, 399] on div "Контрагент: Саксонова Елена / ООО «Р-Техно» Соглашение: Сервисный договор ПТ Ус…" at bounding box center [1027, 464] width 437 height 131
click at [854, 386] on div "Редактировать" at bounding box center [854, 391] width 91 height 15
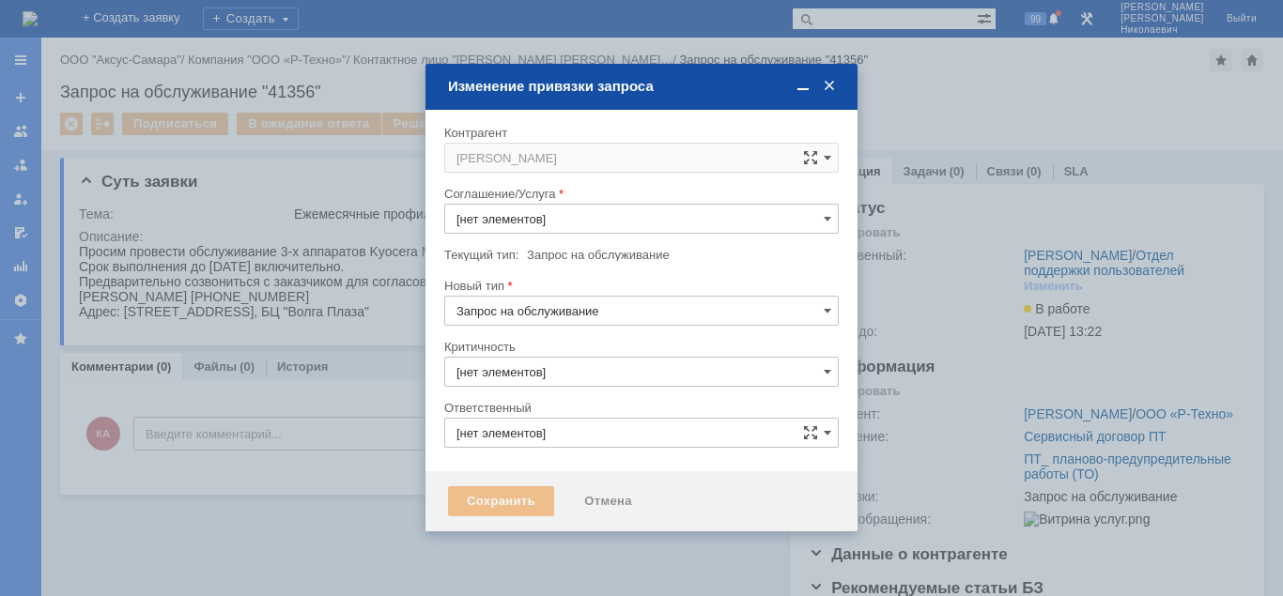
type input "[PERSON_NAME]"
type input "ПТ_ планово-предупредительные работы (ТО)"
type input "3. Низкая"
type input "[не указано]"
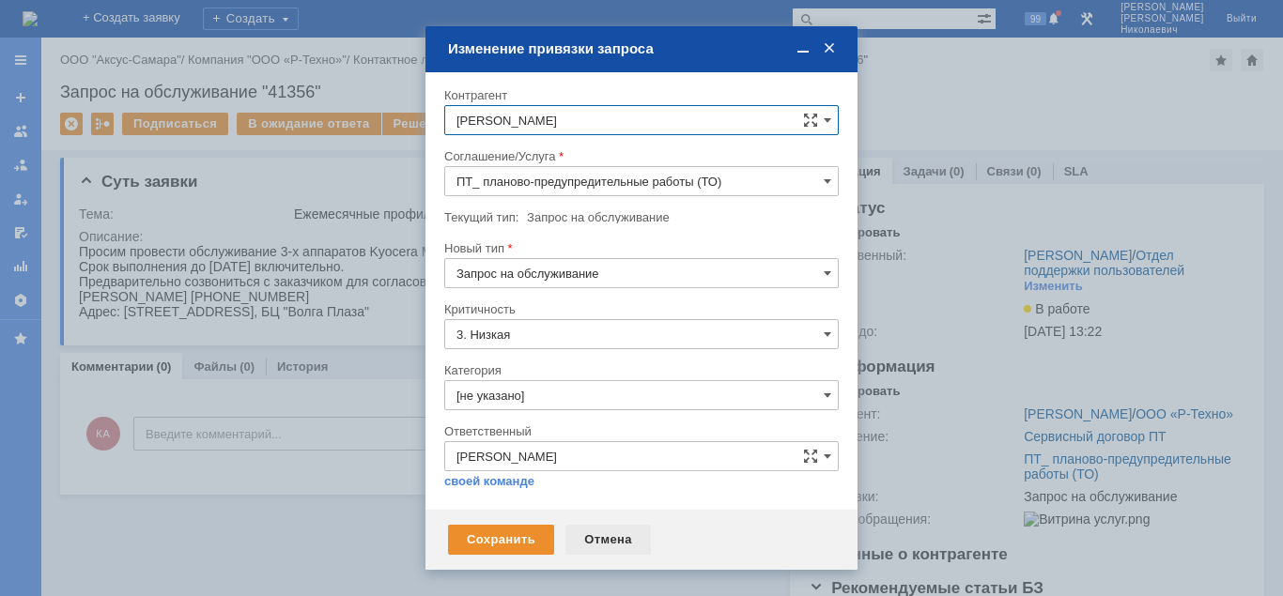
click at [611, 545] on div "Отмена" at bounding box center [607, 540] width 85 height 30
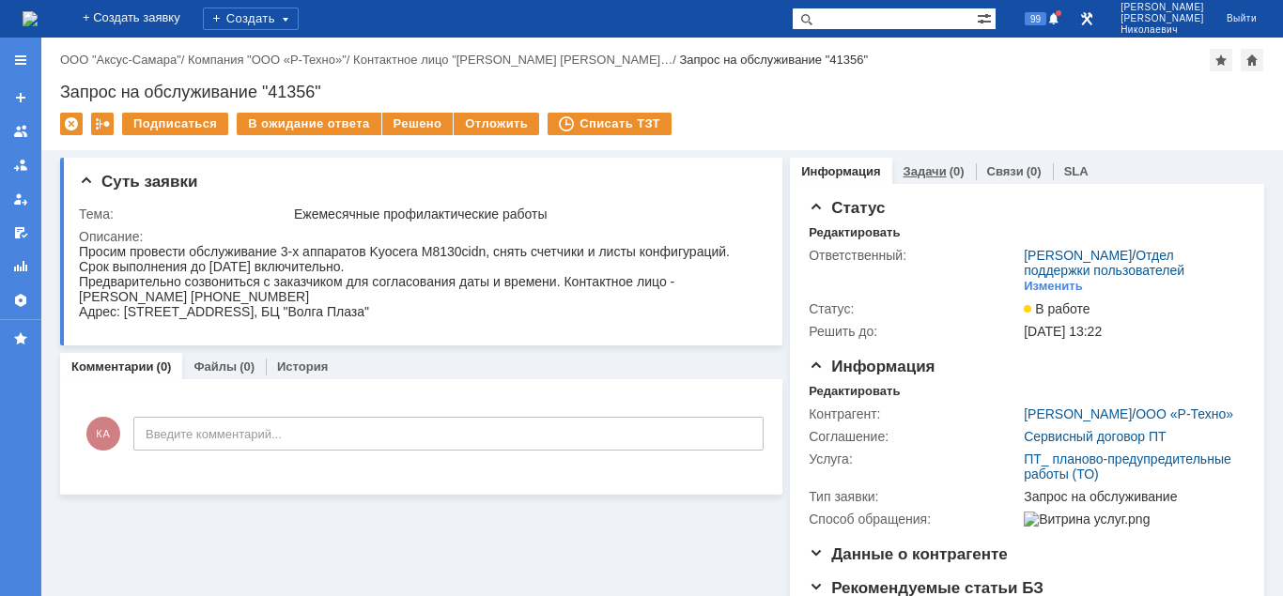
click at [938, 171] on link "Задачи" at bounding box center [924, 171] width 43 height 14
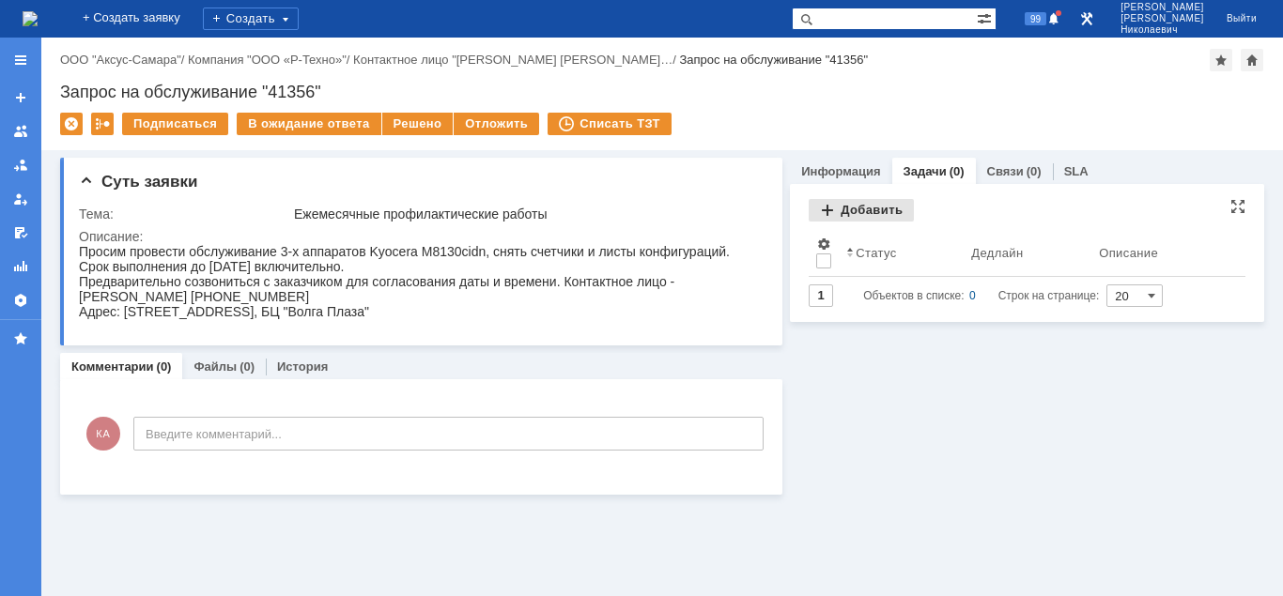
click at [885, 213] on div "Добавить" at bounding box center [861, 210] width 105 height 23
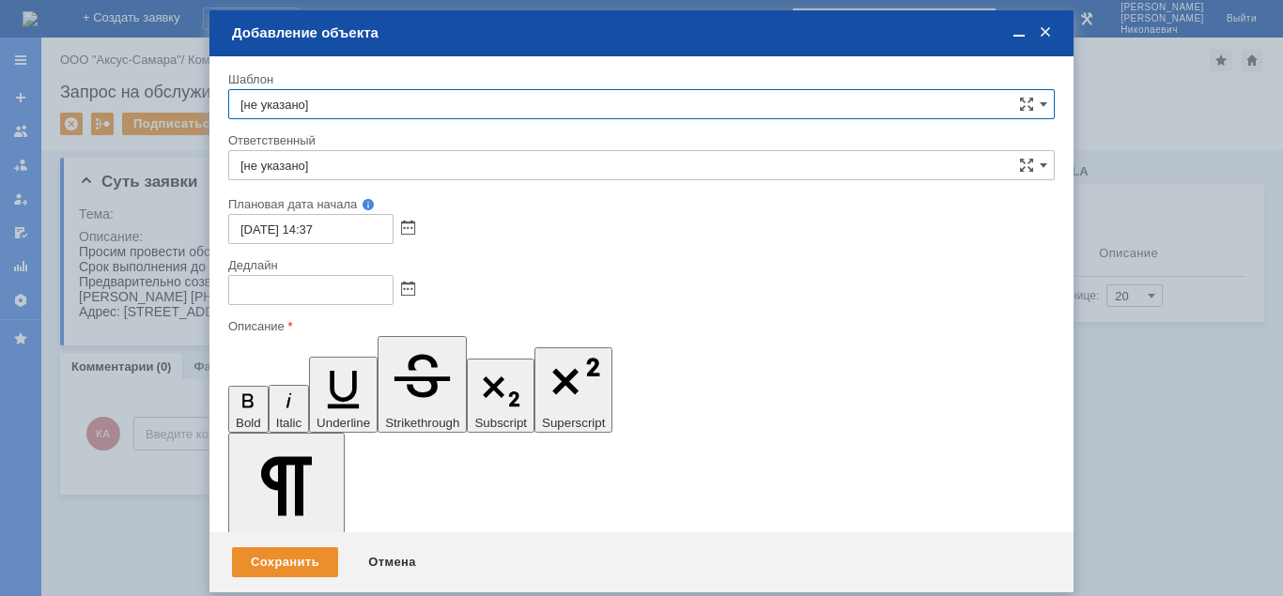
click at [611, 171] on input "[не указано]" at bounding box center [641, 165] width 826 height 30
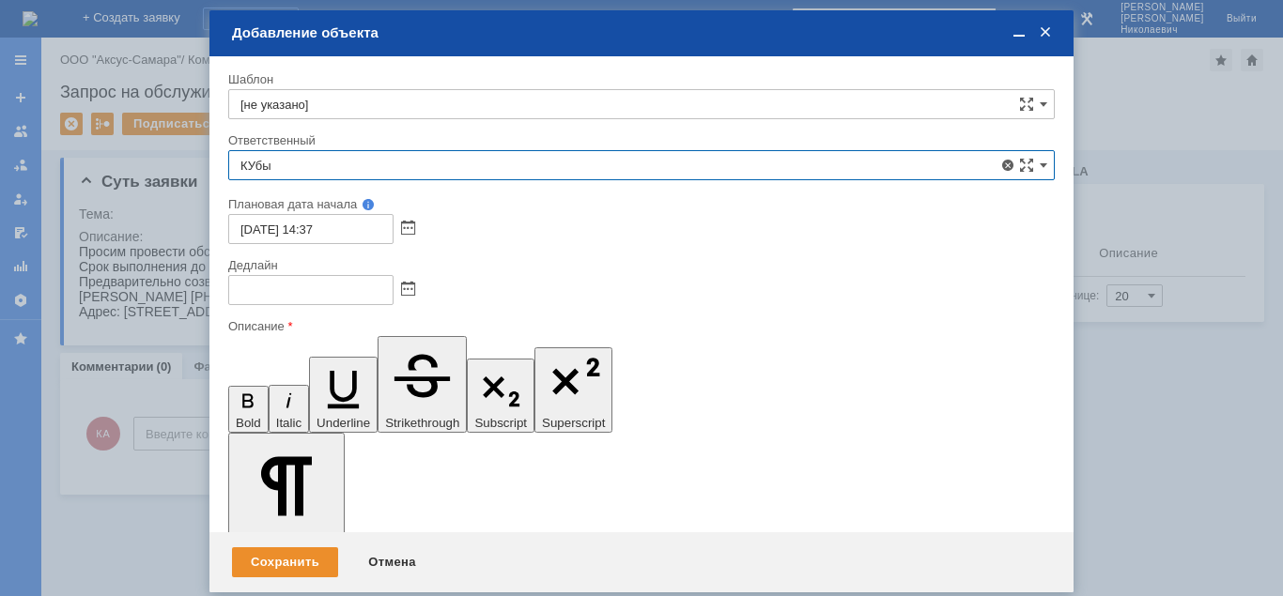
click at [434, 301] on span "[PERSON_NAME]" at bounding box center [641, 302] width 802 height 15
type input "[PERSON_NAME]"
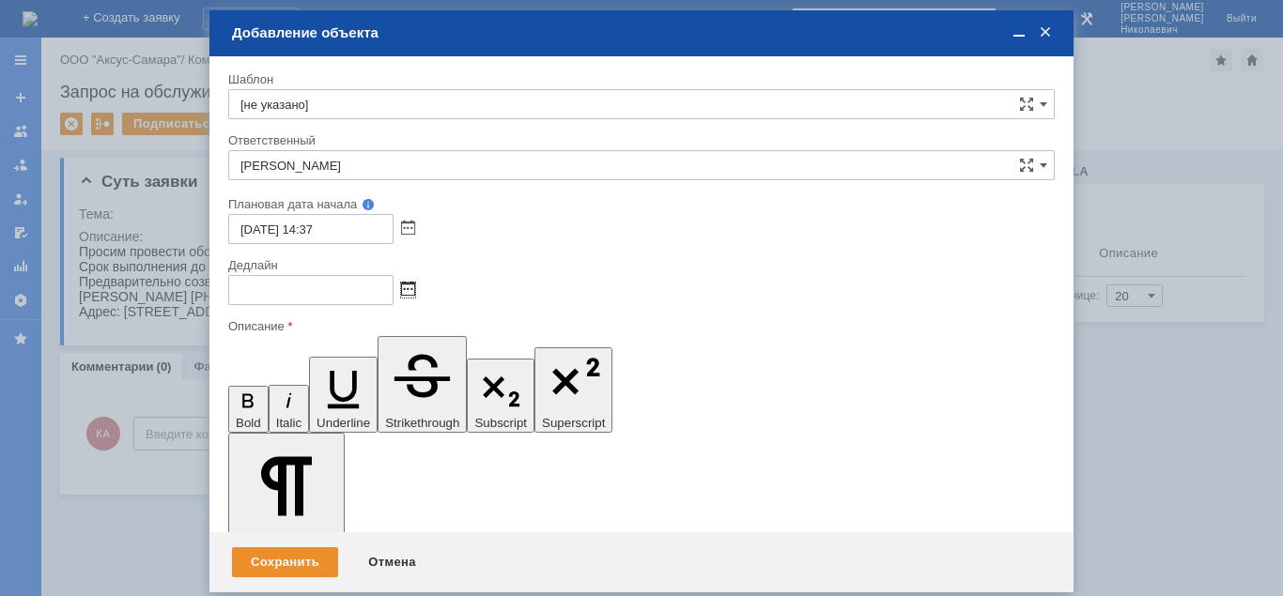
click at [411, 289] on span at bounding box center [408, 290] width 14 height 15
click at [412, 230] on span at bounding box center [408, 229] width 14 height 15
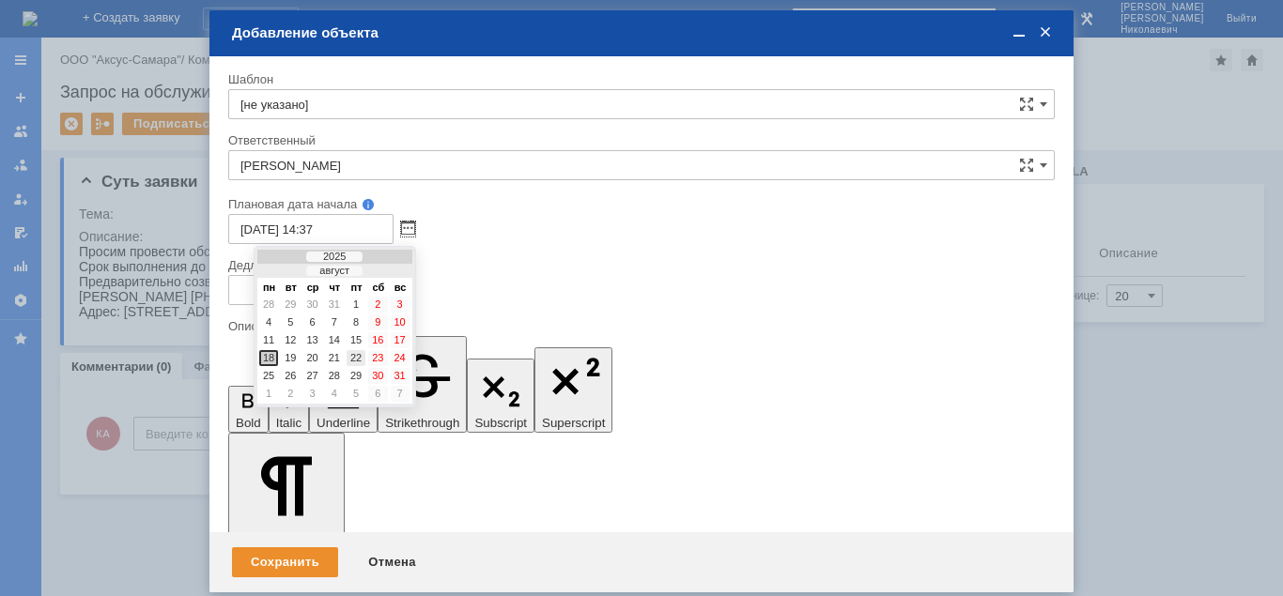
click at [359, 357] on div "22" at bounding box center [356, 358] width 19 height 16
type input "22.08.2025 14:37"
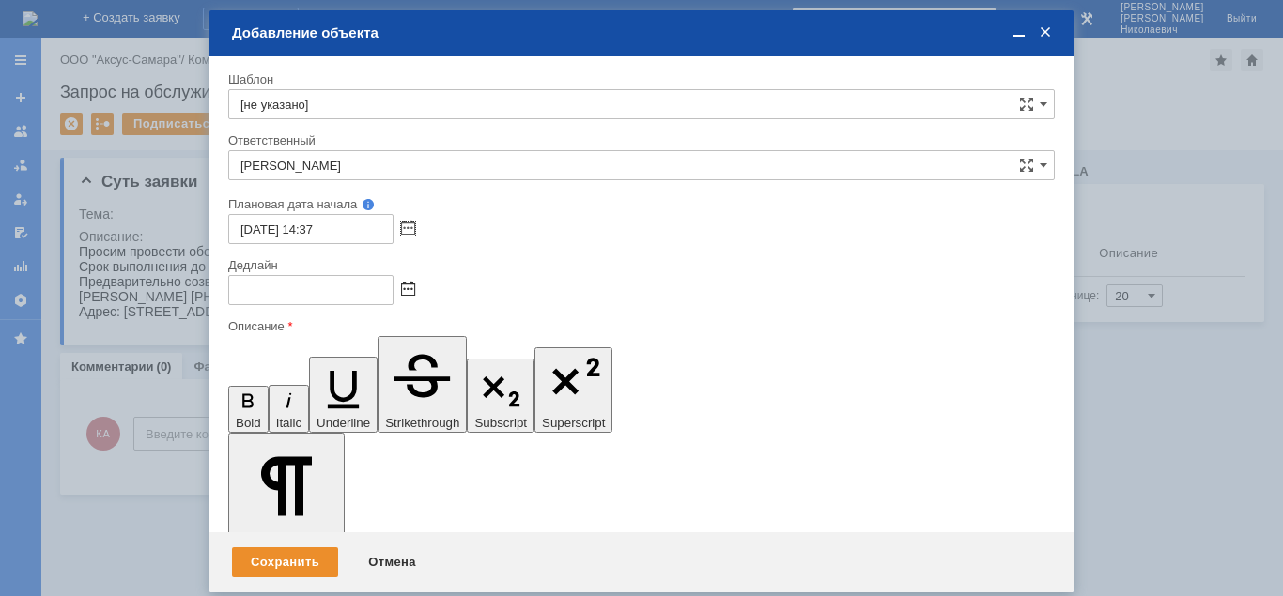
click at [413, 287] on span at bounding box center [408, 290] width 14 height 15
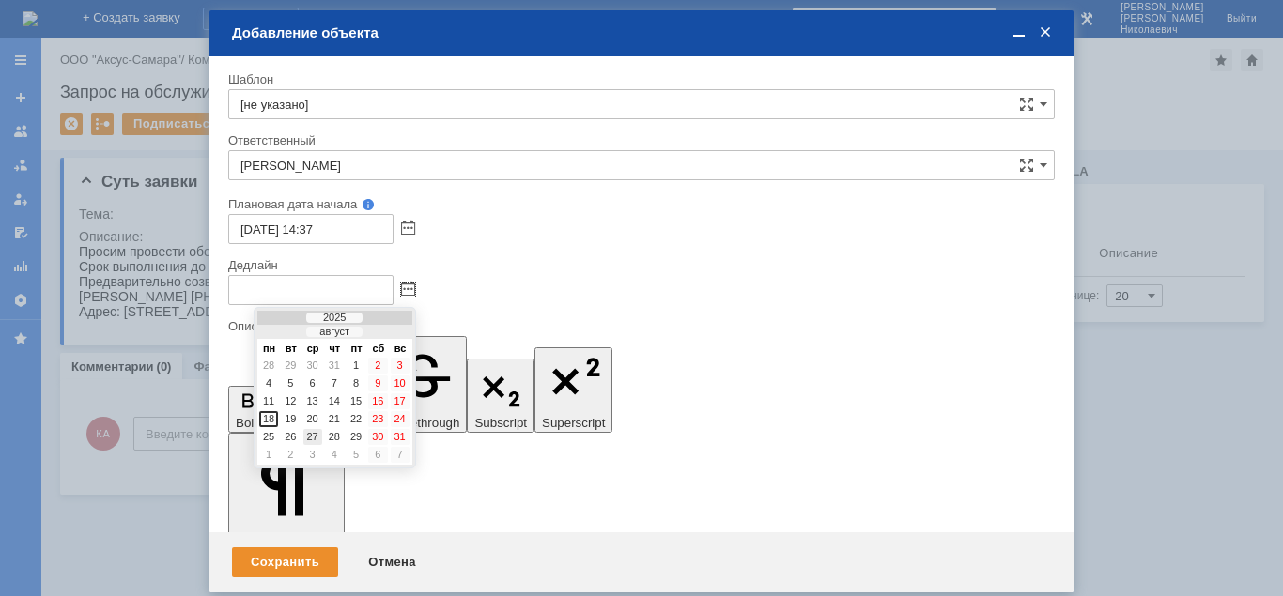
click at [312, 434] on div "27" at bounding box center [312, 437] width 19 height 16
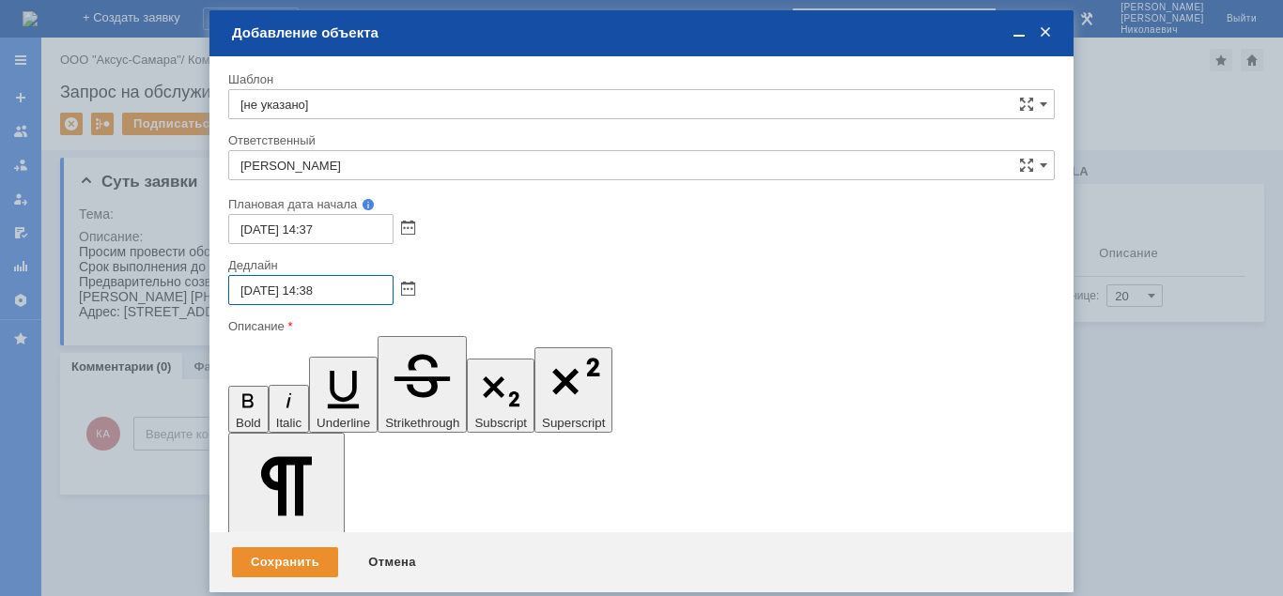
drag, startPoint x: 316, startPoint y: 290, endPoint x: 296, endPoint y: 295, distance: 21.2
click at [314, 293] on input "27.08.2025 14:38" at bounding box center [310, 290] width 165 height 30
type input "27.08.2025 17:38"
click at [314, 230] on input "22.08.2025 14:37" at bounding box center [310, 229] width 165 height 30
type input "22.08.2025 10:37"
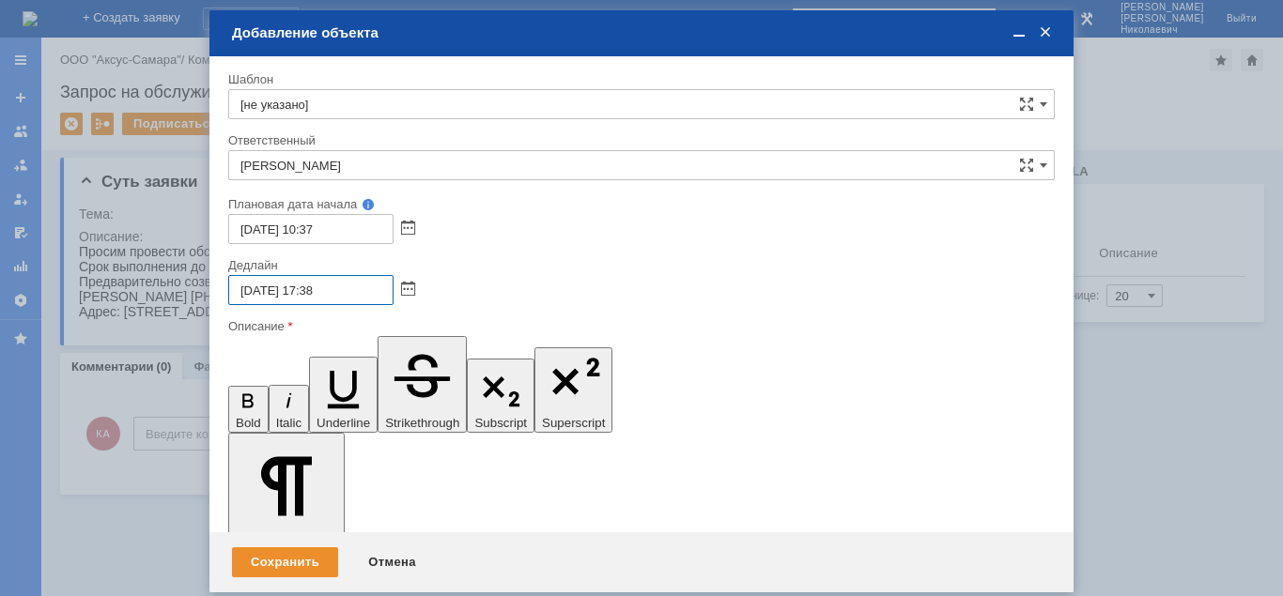
drag, startPoint x: 343, startPoint y: 286, endPoint x: 323, endPoint y: 286, distance: 19.7
click at [323, 286] on input "27.08.2025 17:38" at bounding box center [310, 290] width 165 height 30
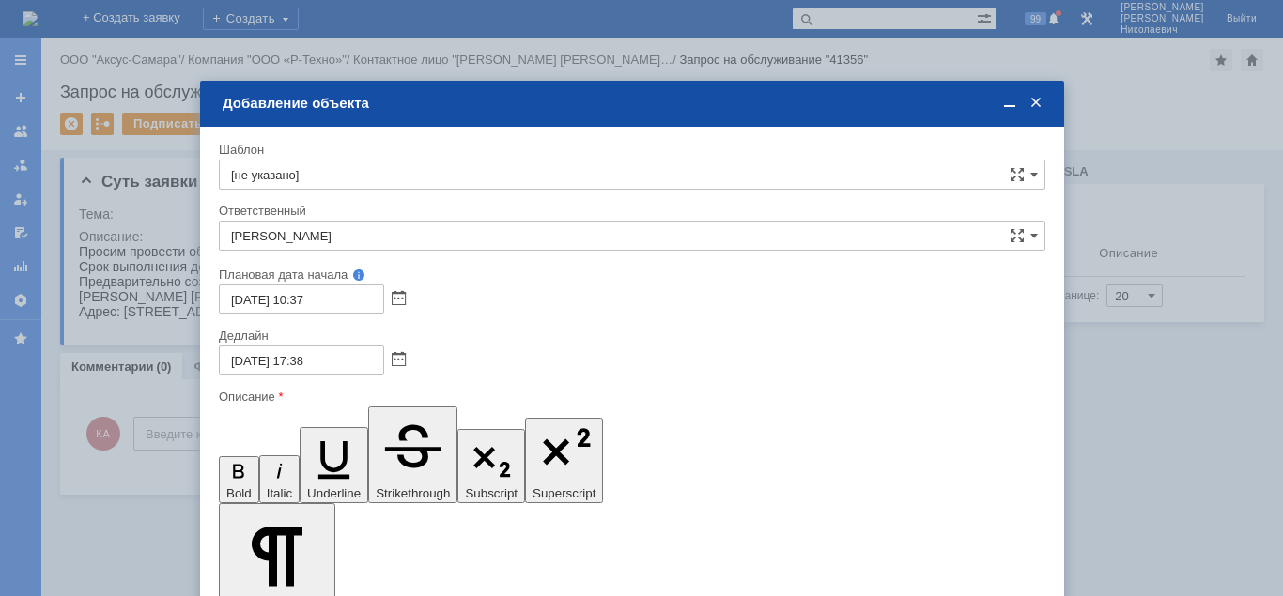
drag, startPoint x: 629, startPoint y: 82, endPoint x: 635, endPoint y: 118, distance: 37.1
click at [629, 112] on div "Добавление объекта" at bounding box center [634, 103] width 823 height 17
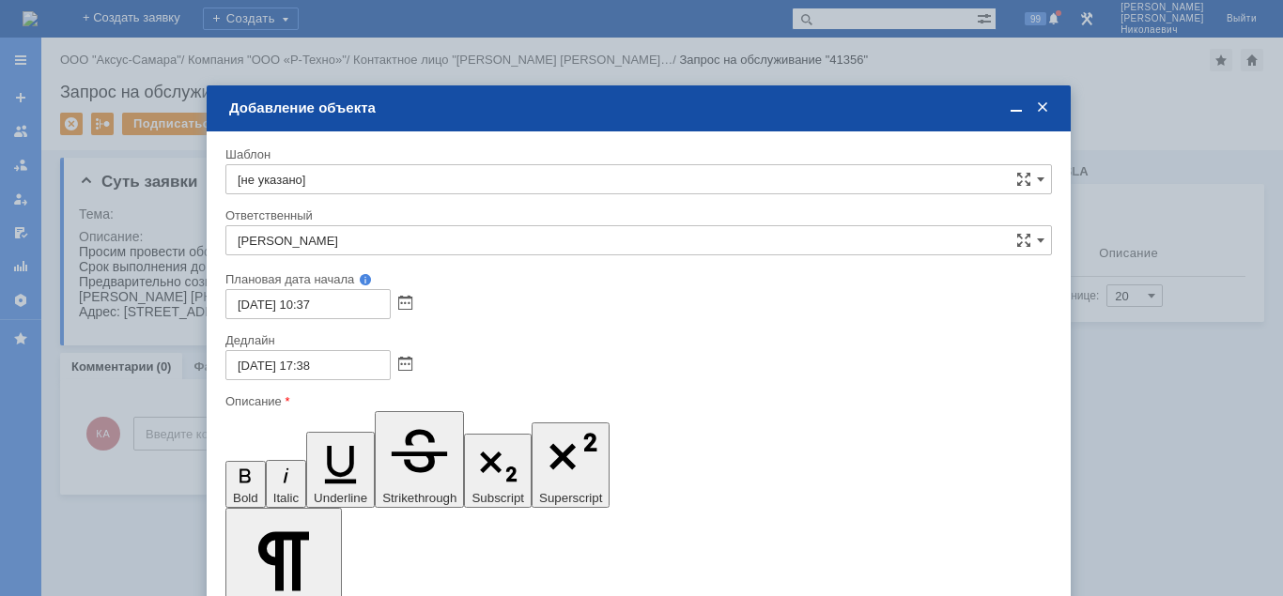
drag, startPoint x: 266, startPoint y: 5119, endPoint x: 273, endPoint y: 5139, distance: 21.1
drag, startPoint x: 648, startPoint y: 5138, endPoint x: 649, endPoint y: 5155, distance: 16.9
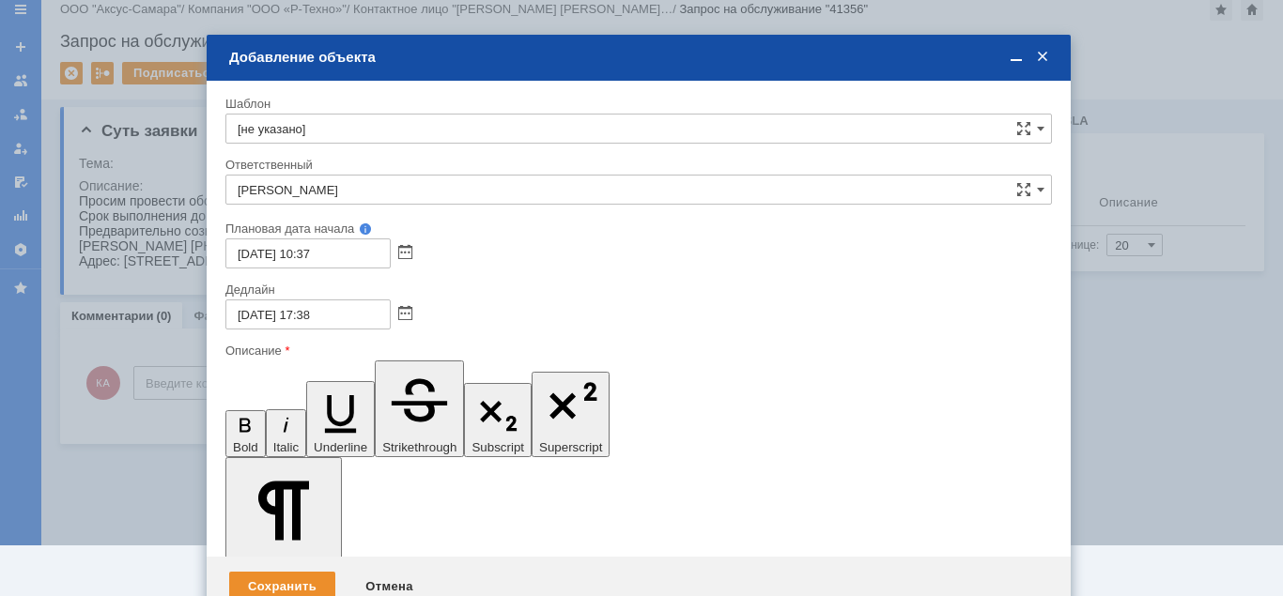
scroll to position [64, 0]
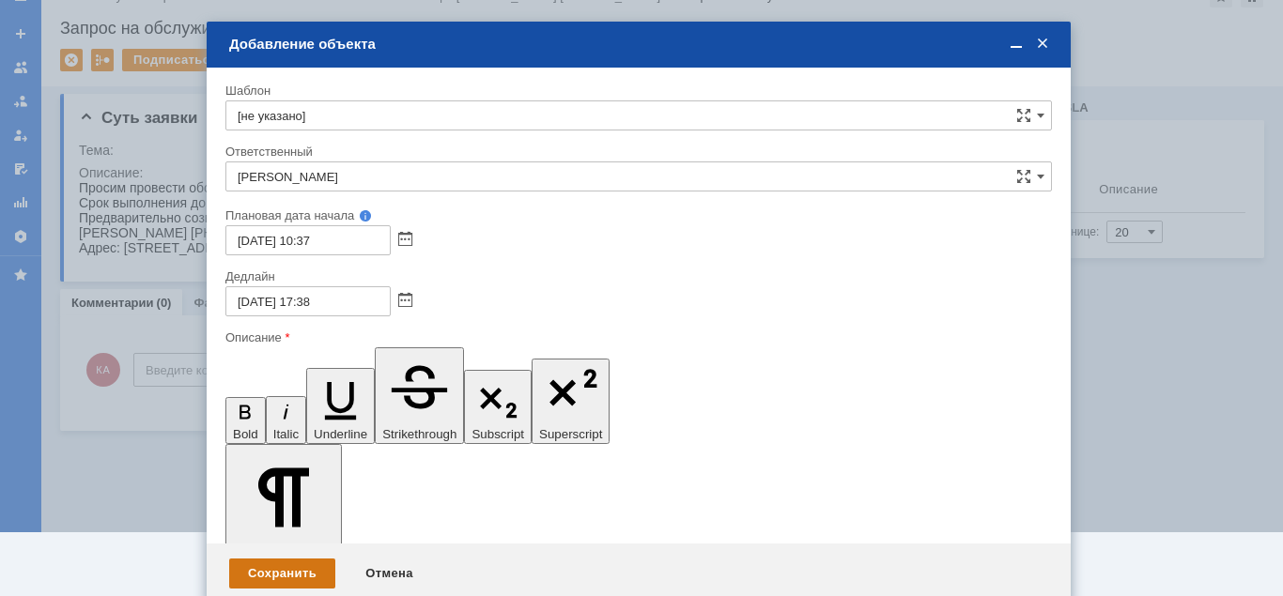
click at [308, 559] on div "Сохранить" at bounding box center [282, 574] width 106 height 30
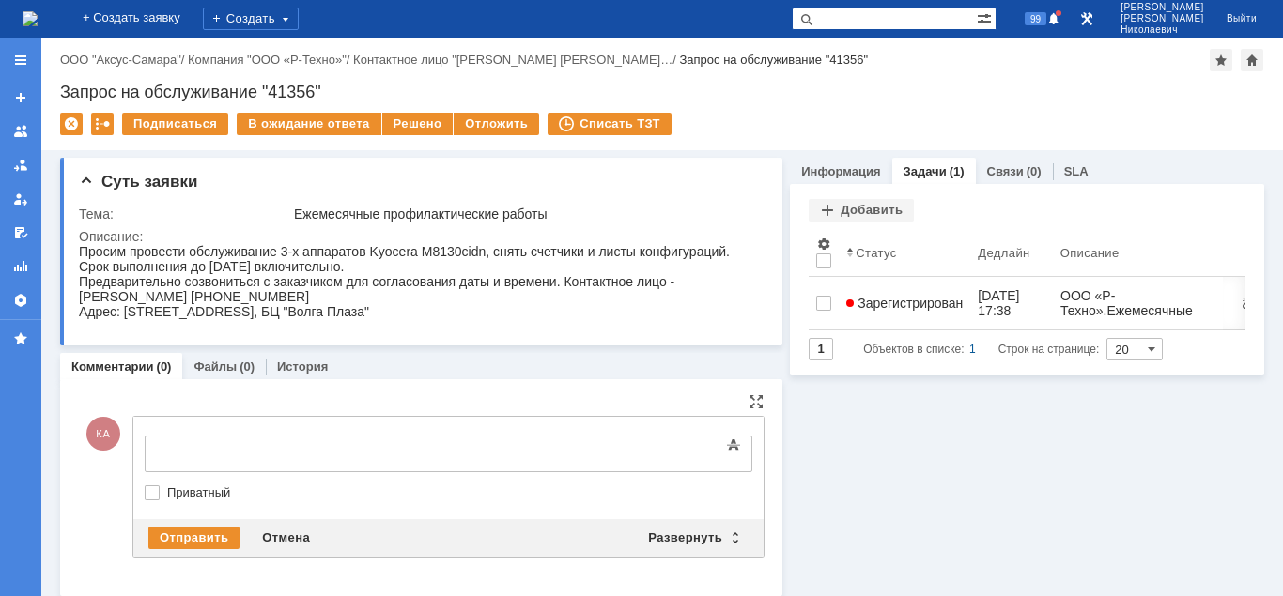
scroll to position [0, 0]
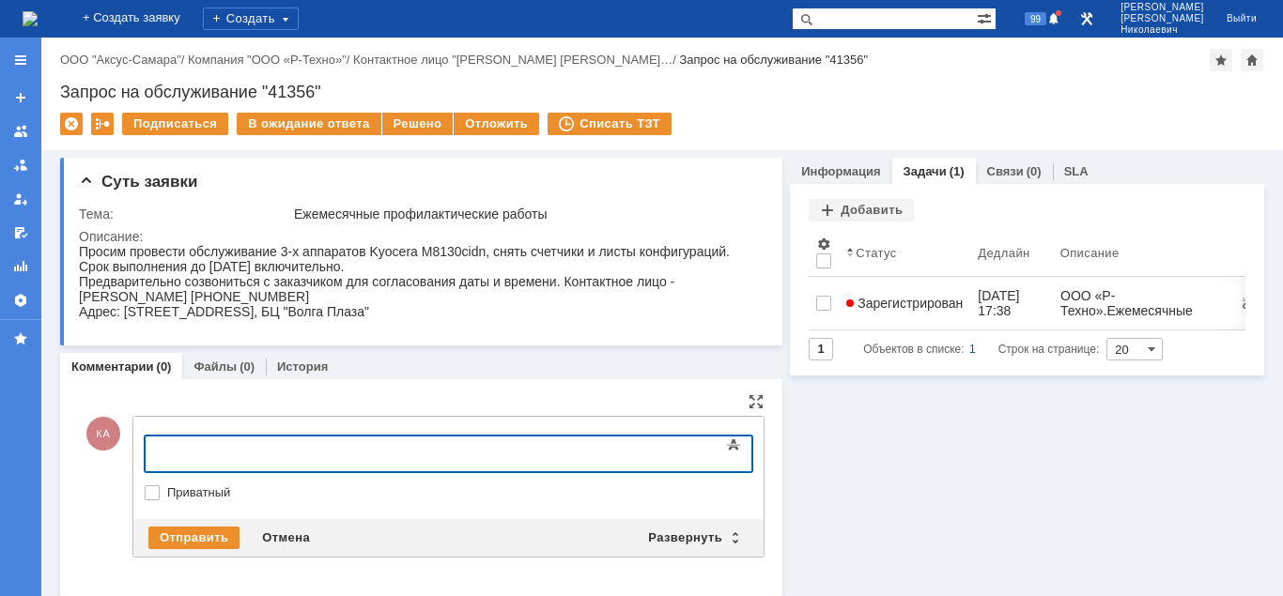
click at [197, 449] on div at bounding box center [297, 451] width 267 height 15
click at [187, 539] on div "Отправить" at bounding box center [193, 538] width 91 height 23
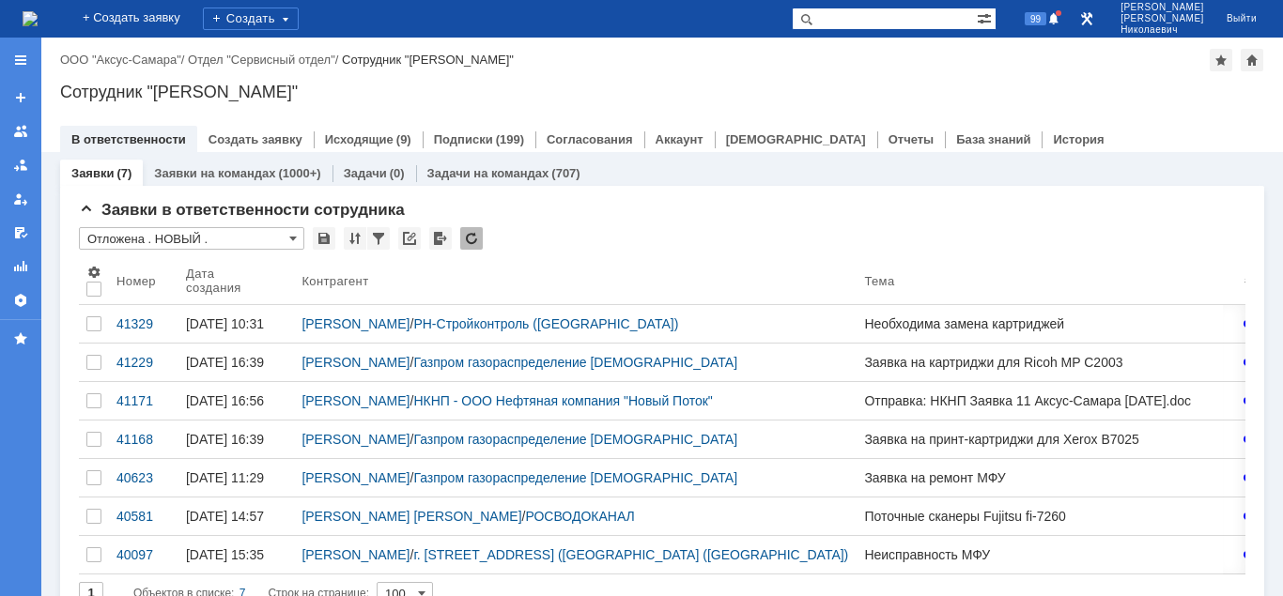
click at [864, 19] on input "text" at bounding box center [884, 19] width 185 height 23
type input "псп"
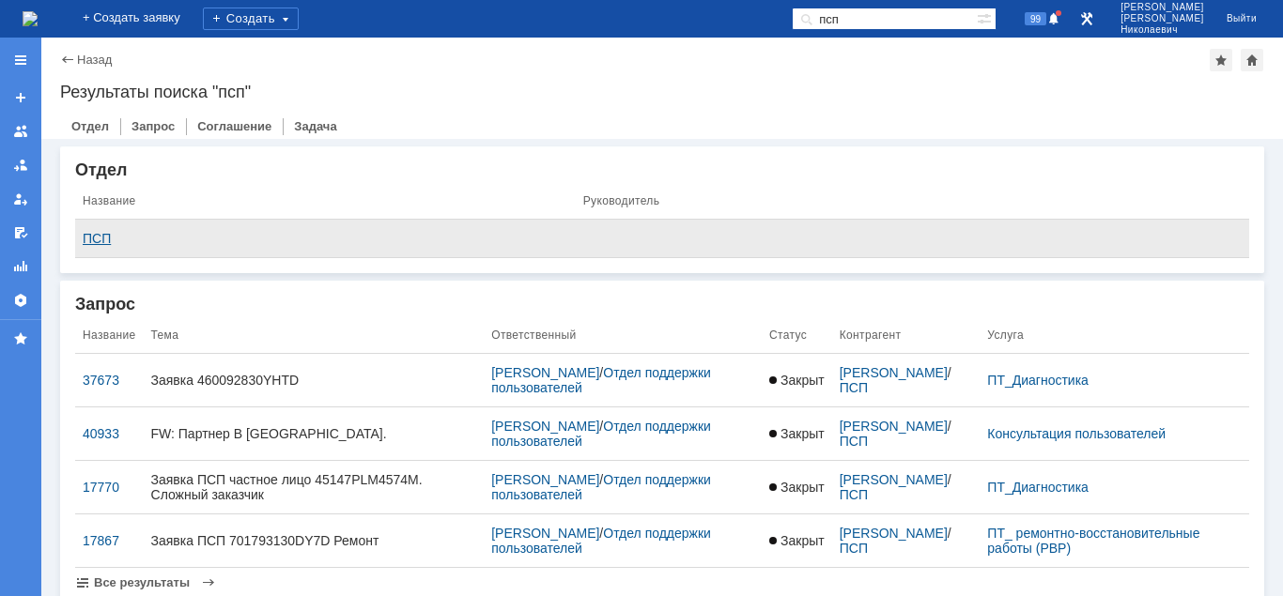
click at [96, 238] on div "ПСП" at bounding box center [326, 238] width 486 height 15
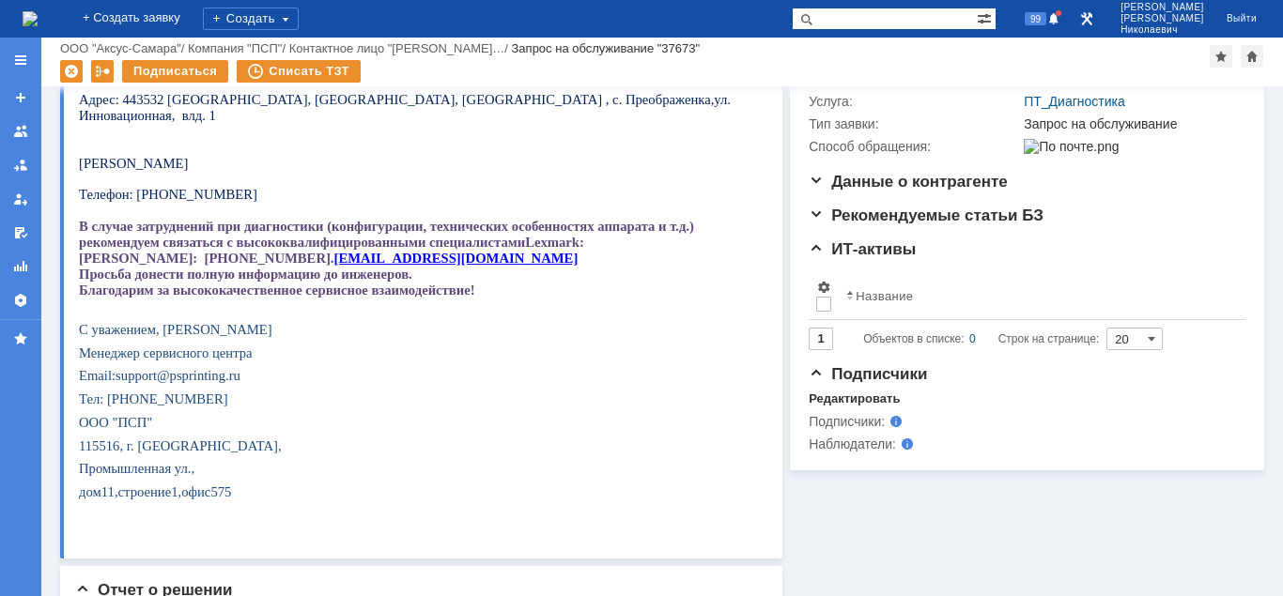
scroll to position [383, 0]
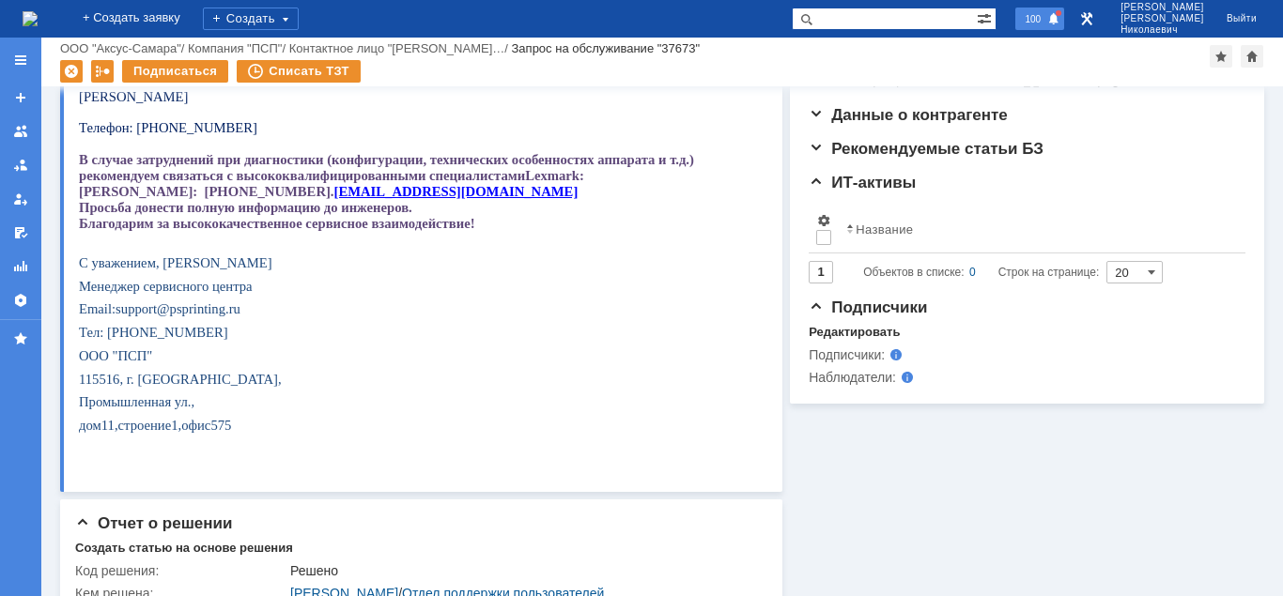
click at [1046, 18] on span "100" at bounding box center [1032, 18] width 27 height 13
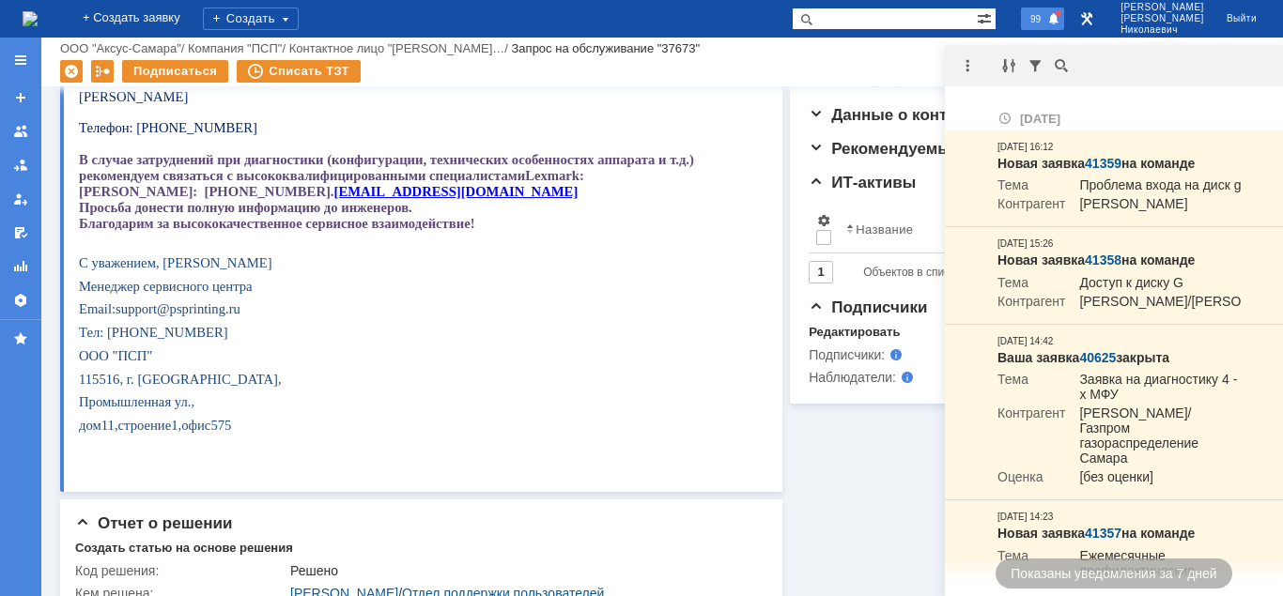
click at [1046, 18] on span "99" at bounding box center [1036, 18] width 22 height 13
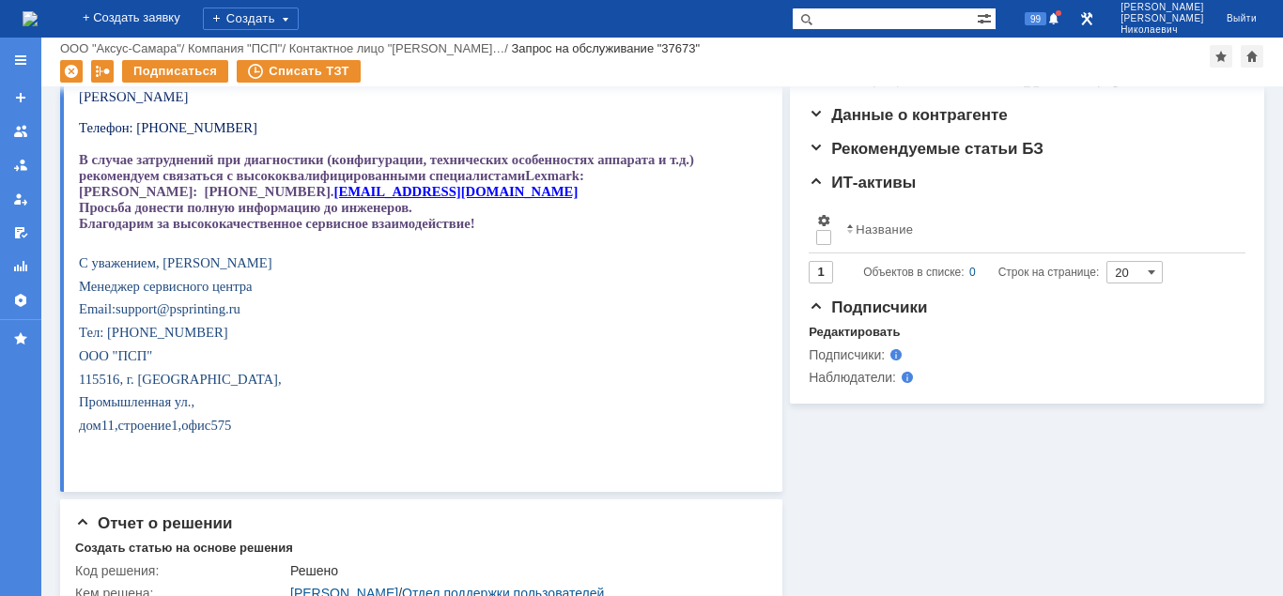
scroll to position [0, 0]
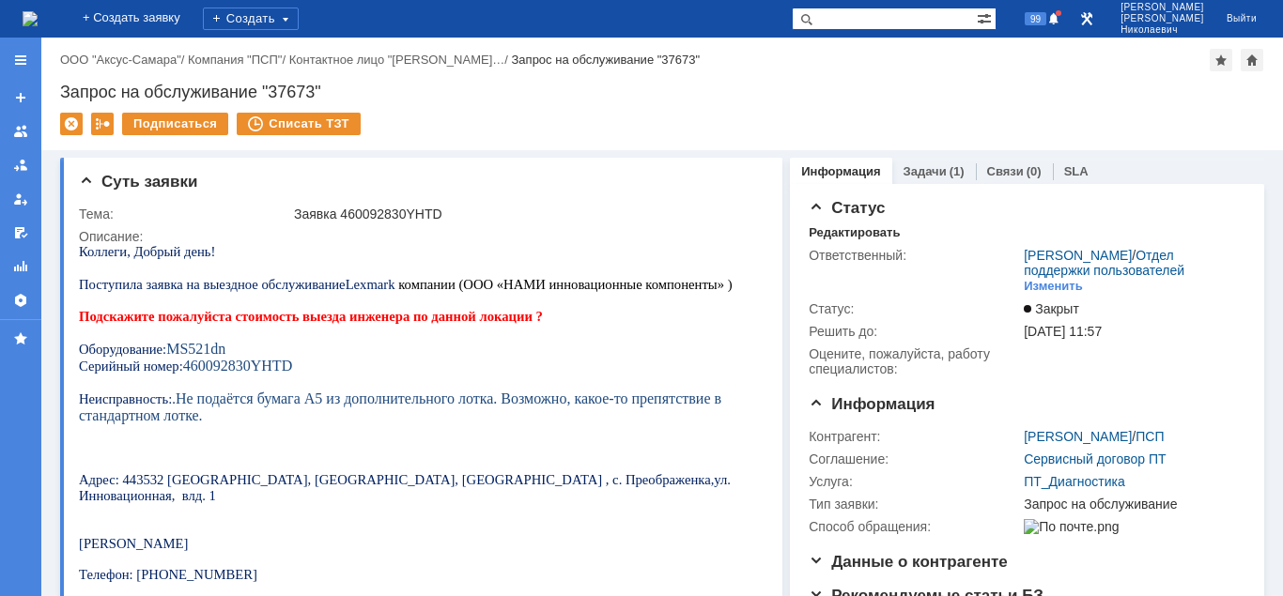
click at [857, 19] on input "text" at bounding box center [884, 19] width 185 height 23
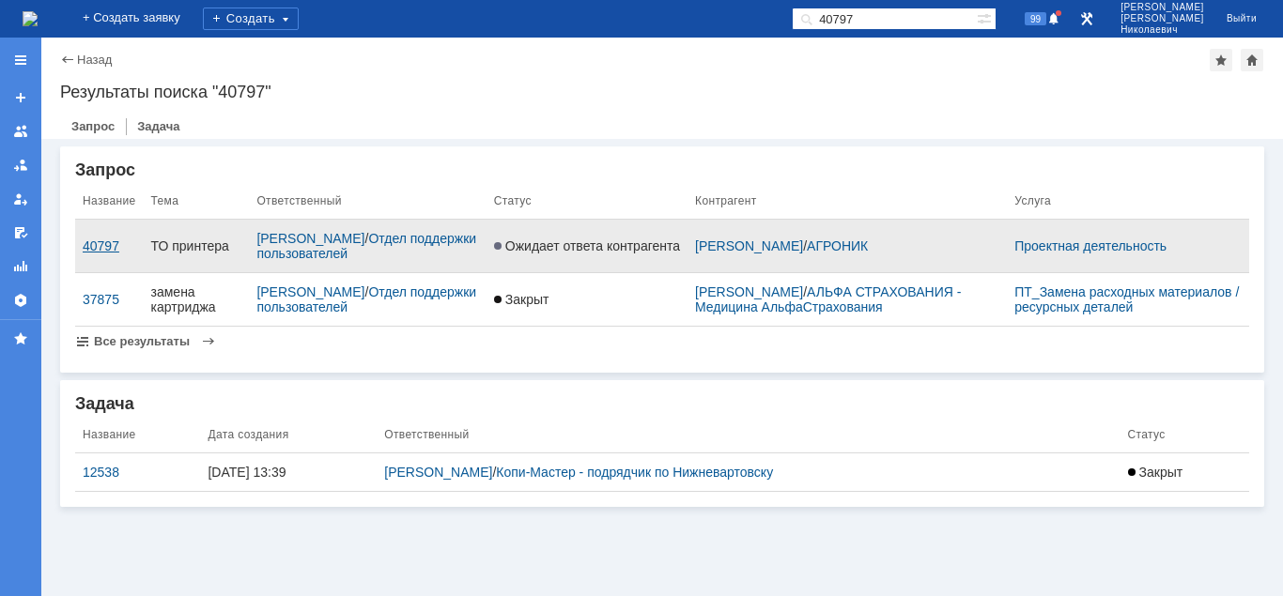
click at [105, 245] on div "40797" at bounding box center [110, 246] width 54 height 15
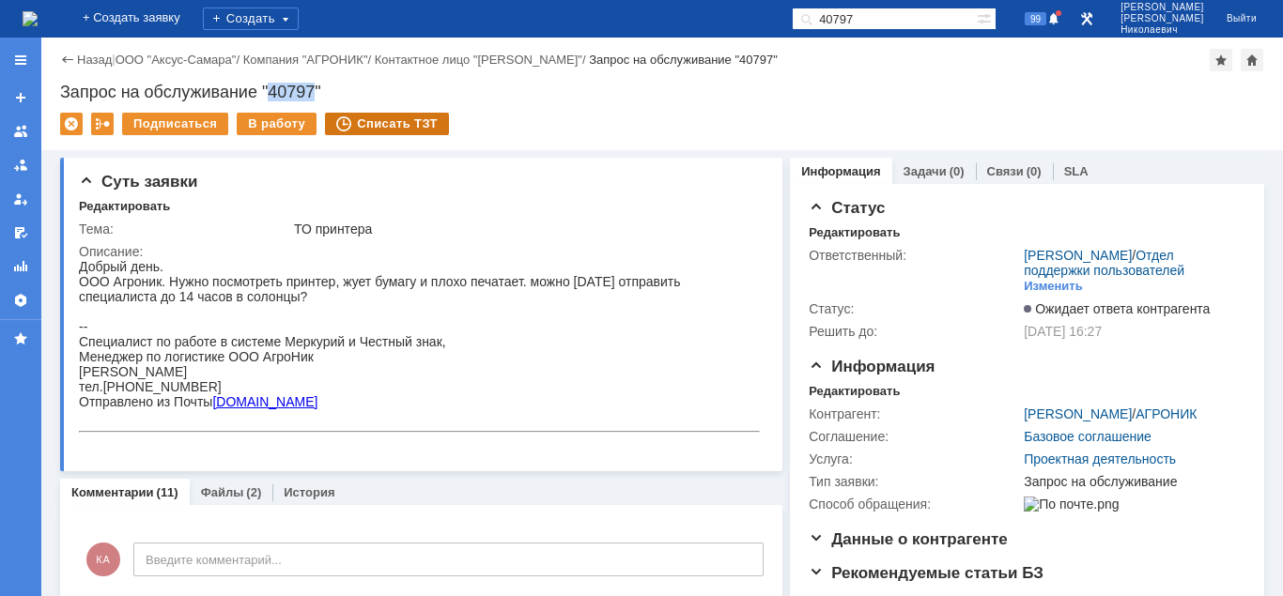
drag, startPoint x: 270, startPoint y: 91, endPoint x: 332, endPoint y: 115, distance: 66.3
click at [316, 89] on div "Запрос на обслуживание "40797"" at bounding box center [662, 92] width 1204 height 19
copy div "40797"
drag, startPoint x: 818, startPoint y: 21, endPoint x: 791, endPoint y: 31, distance: 29.1
click at [792, 23] on input "40797" at bounding box center [884, 19] width 185 height 23
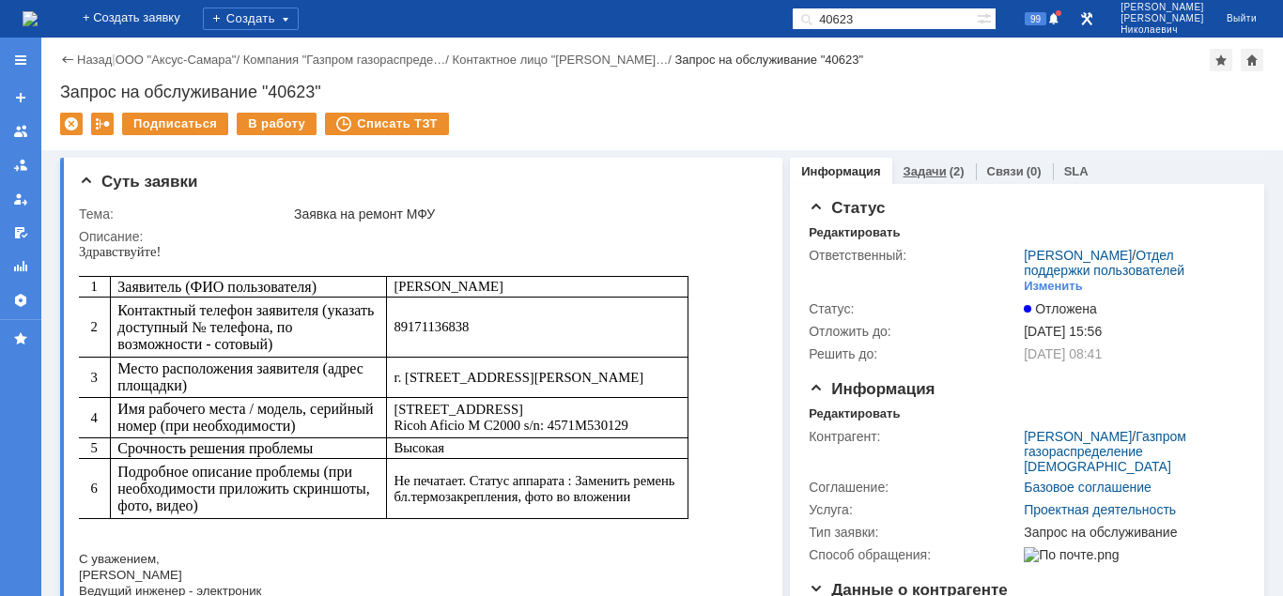
click at [917, 164] on link "Задачи" at bounding box center [924, 171] width 43 height 14
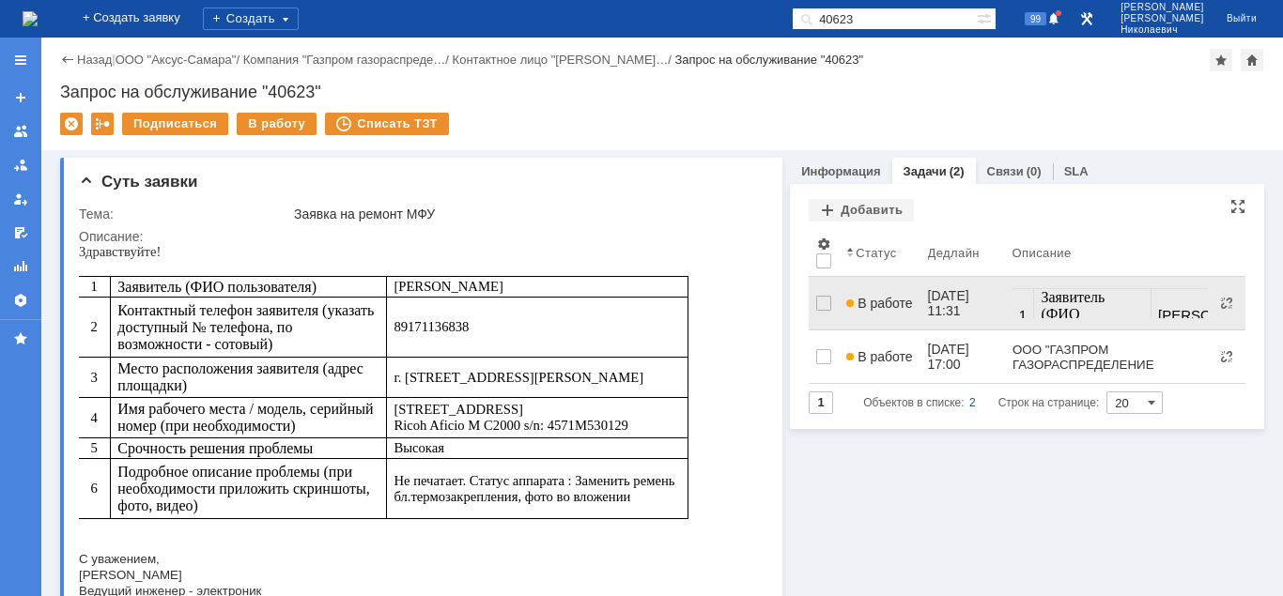
click at [881, 300] on span "В работе" at bounding box center [879, 303] width 66 height 15
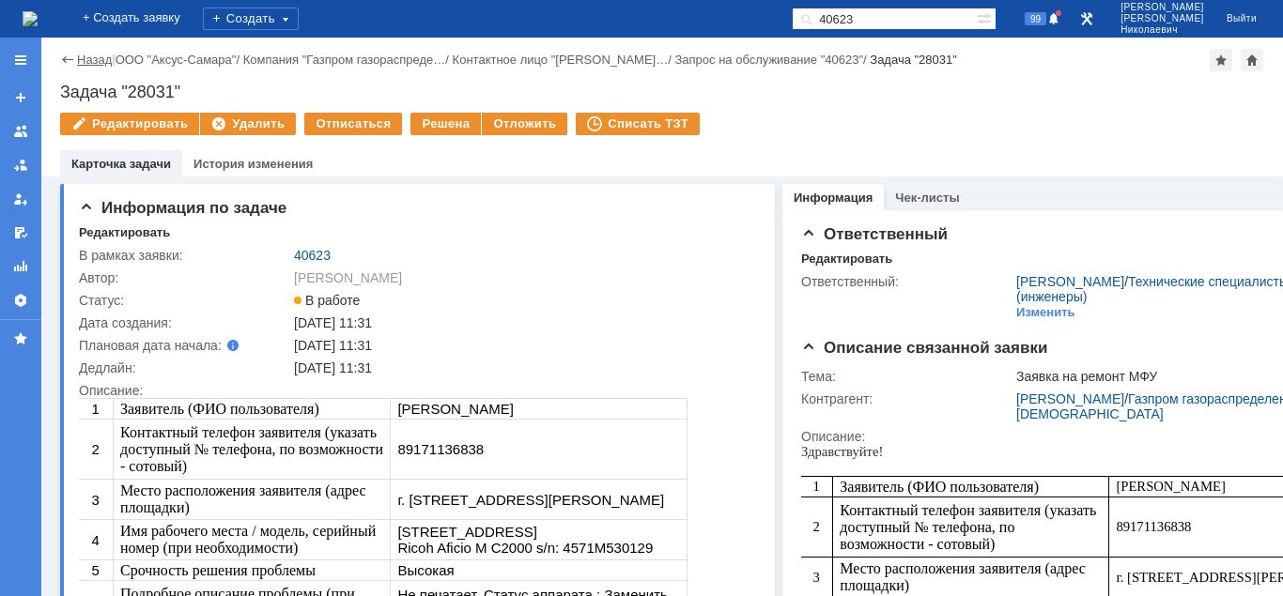
click at [80, 58] on link "Назад" at bounding box center [94, 60] width 35 height 14
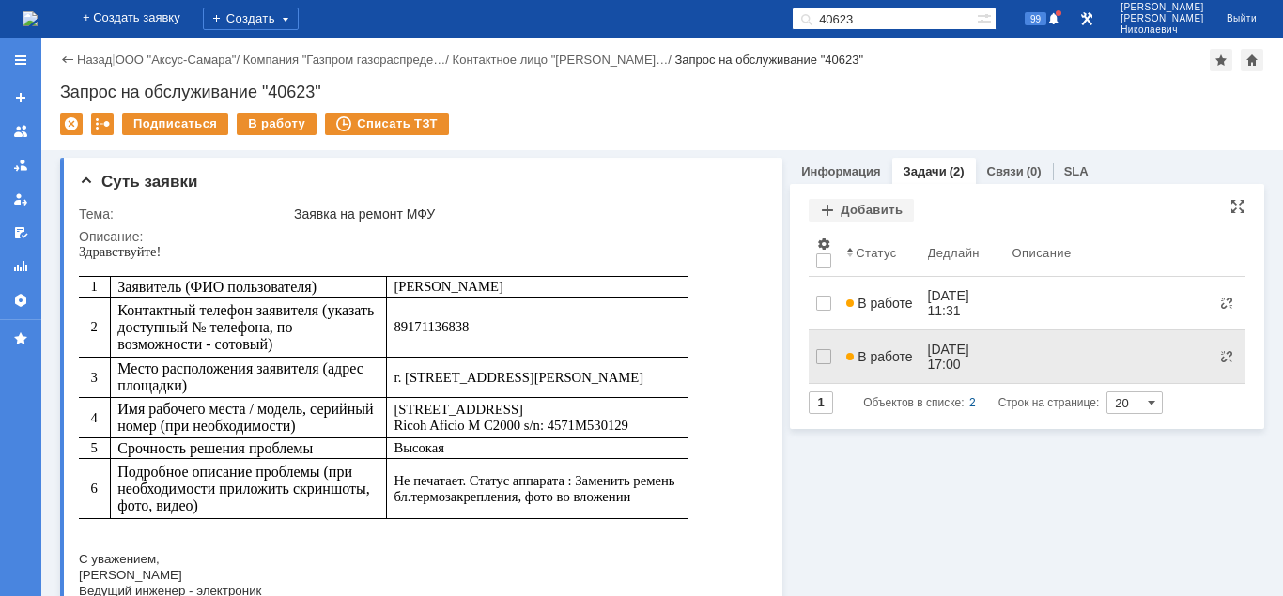
click at [861, 363] on link "В работе" at bounding box center [879, 357] width 81 height 38
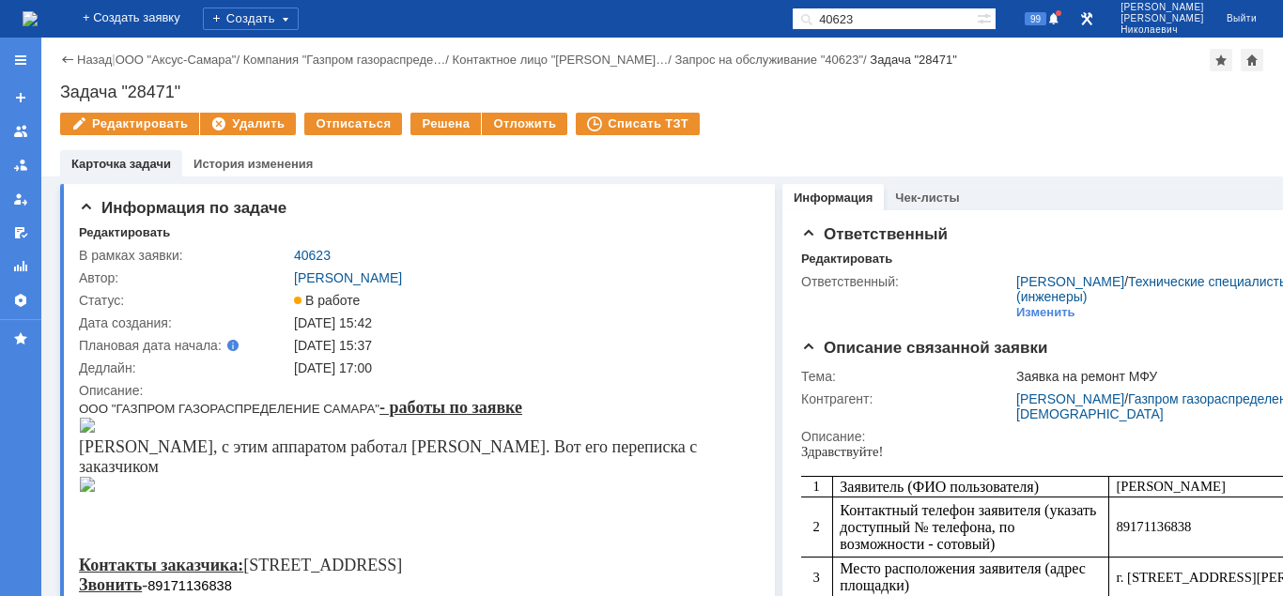
drag, startPoint x: 878, startPoint y: 21, endPoint x: 779, endPoint y: 25, distance: 98.7
click at [792, 25] on input "40623" at bounding box center [884, 19] width 185 height 23
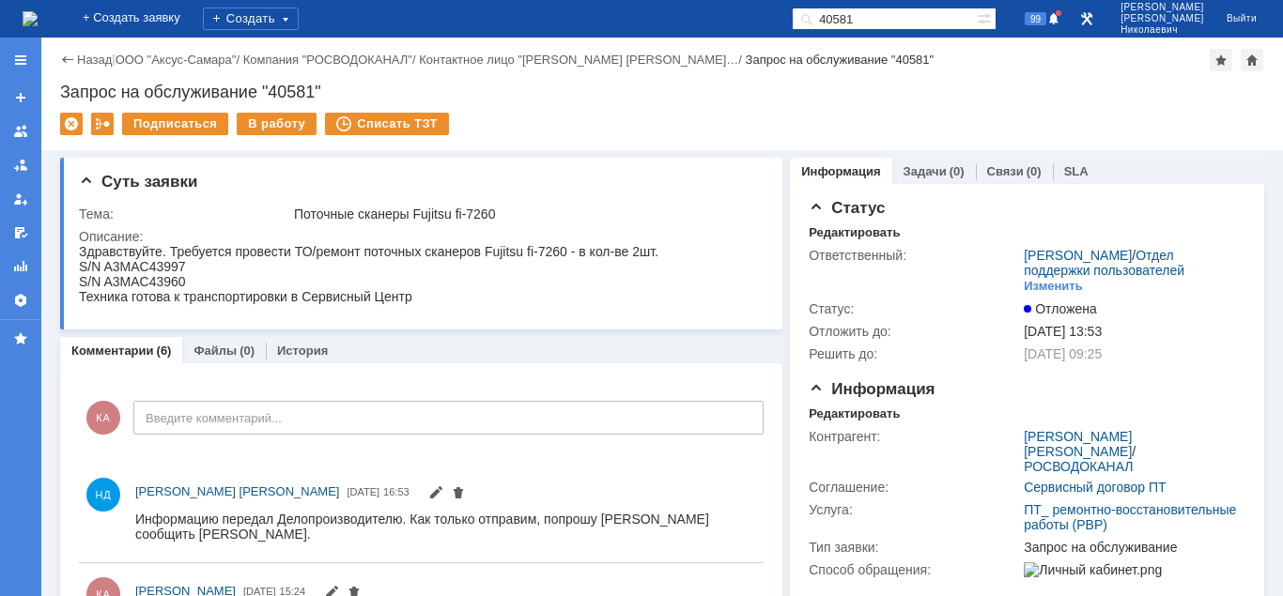
drag, startPoint x: 867, startPoint y: 18, endPoint x: 809, endPoint y: 21, distance: 57.4
click at [809, 19] on input "40581" at bounding box center [884, 19] width 185 height 23
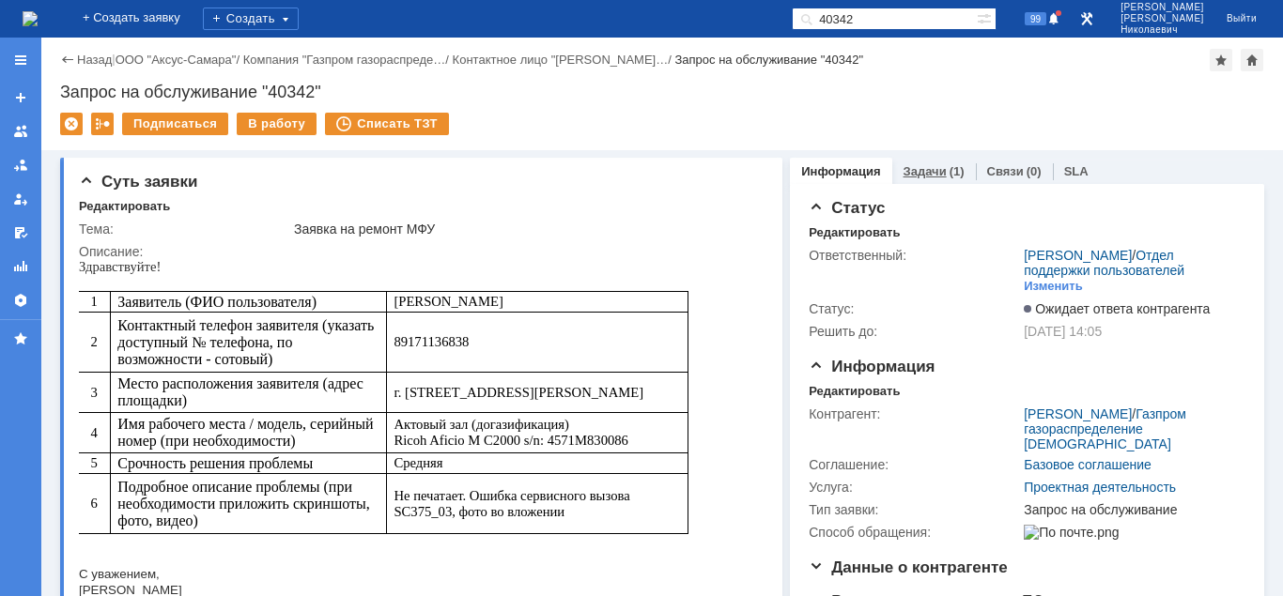
click at [924, 170] on link "Задачи" at bounding box center [924, 171] width 43 height 14
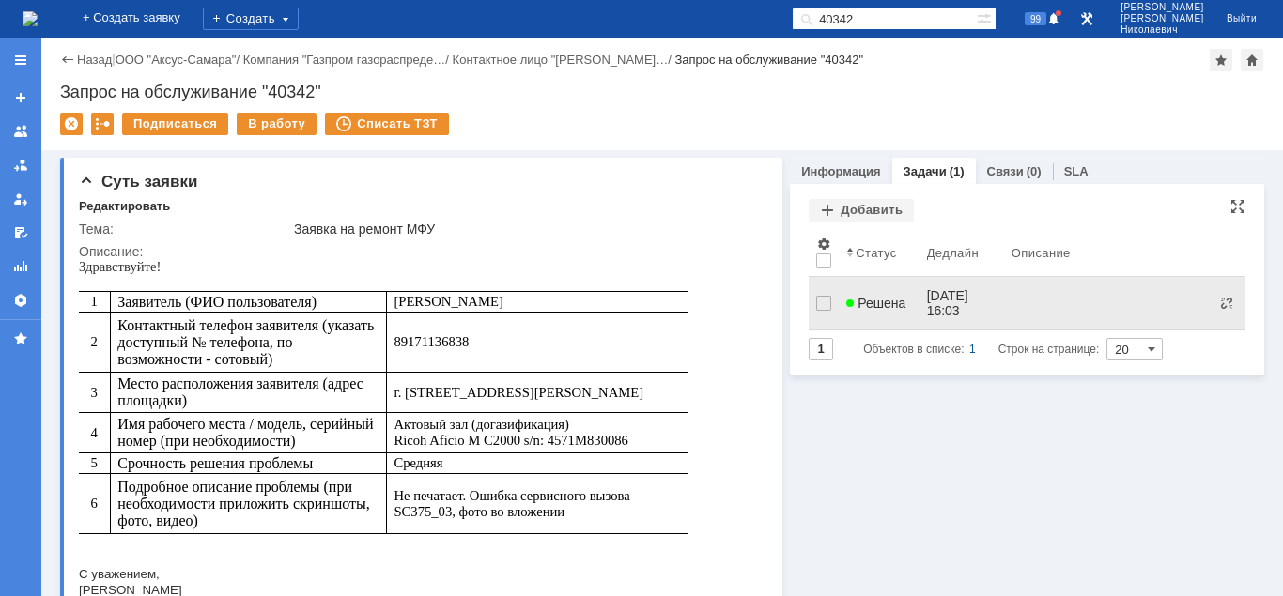
click at [872, 297] on span "Решена" at bounding box center [875, 303] width 59 height 15
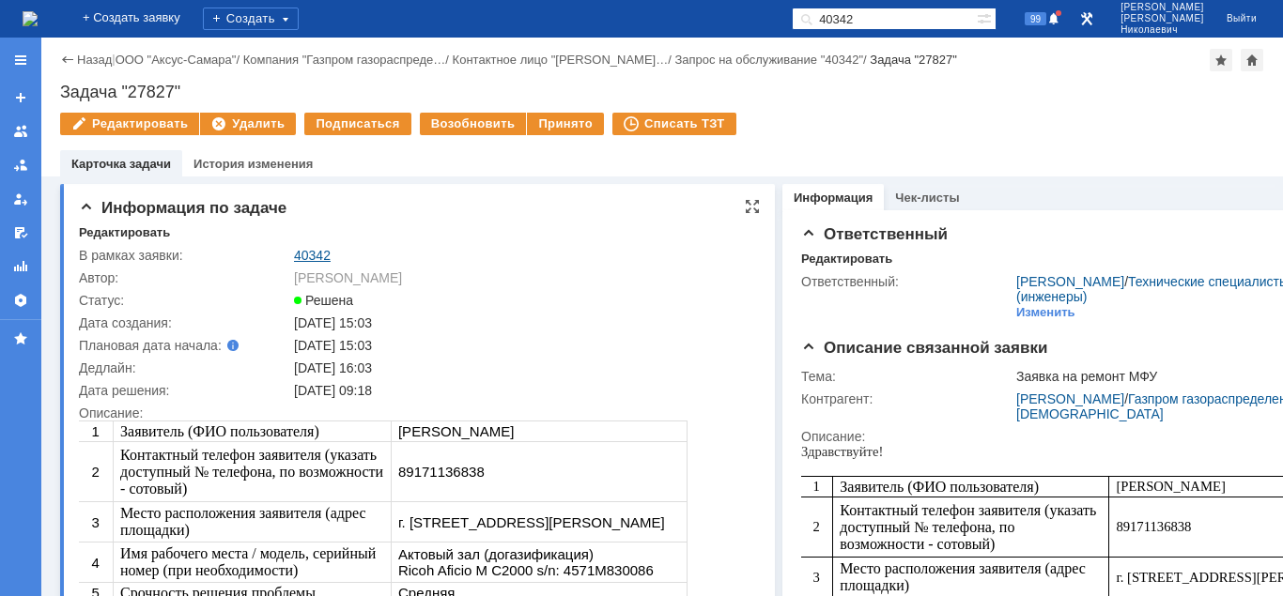
click at [318, 251] on link "40342" at bounding box center [312, 255] width 37 height 15
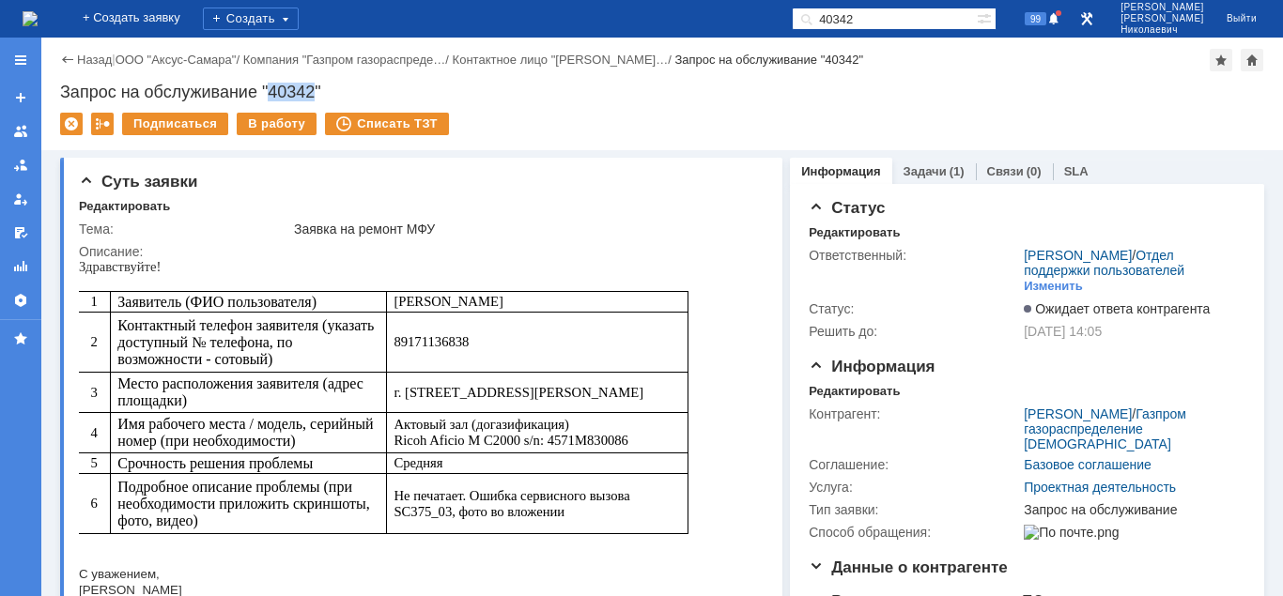
drag, startPoint x: 271, startPoint y: 87, endPoint x: 317, endPoint y: 90, distance: 46.1
click at [317, 90] on div "Запрос на обслуживание "40342"" at bounding box center [662, 92] width 1204 height 19
drag, startPoint x: 810, startPoint y: 24, endPoint x: 766, endPoint y: 33, distance: 44.9
click at [792, 30] on input "40342" at bounding box center [884, 19] width 185 height 23
type input "40097"
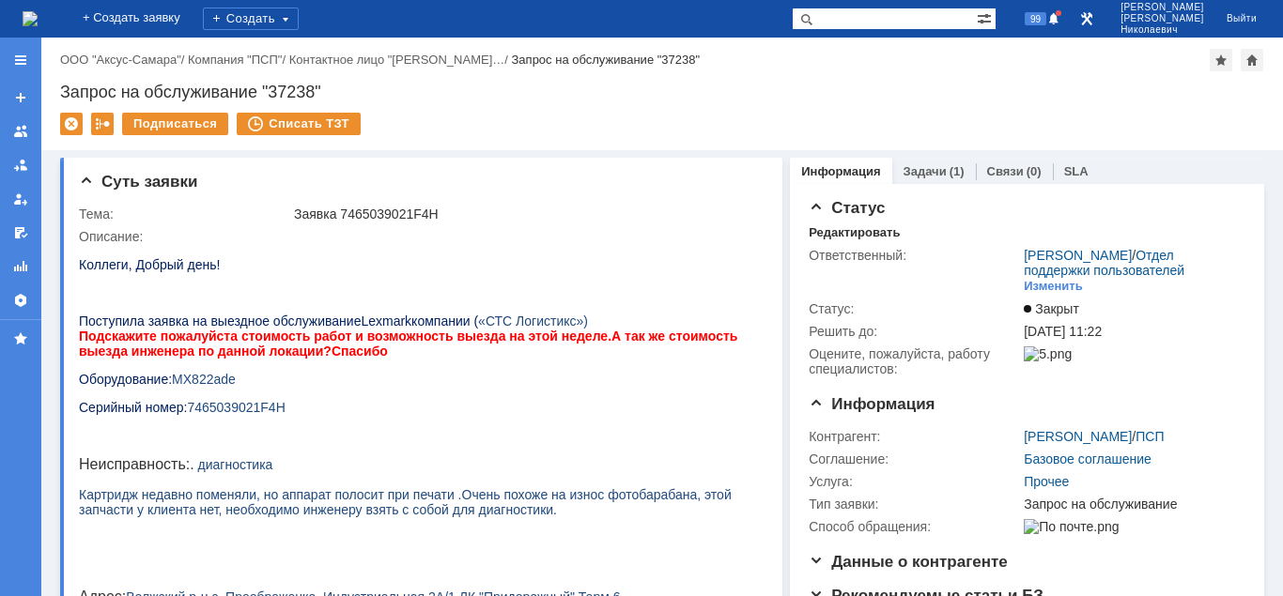
click at [918, 12] on input "text" at bounding box center [884, 19] width 185 height 23
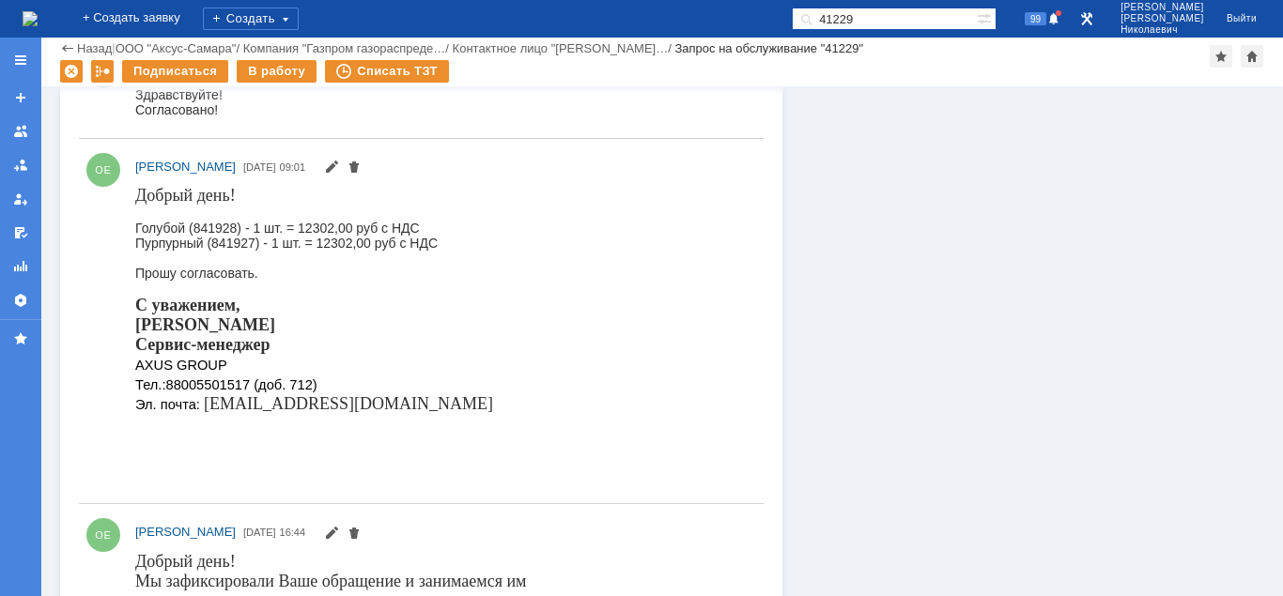
scroll to position [1172, 0]
drag, startPoint x: 856, startPoint y: 25, endPoint x: 801, endPoint y: 26, distance: 55.4
click at [801, 26] on input "41229" at bounding box center [884, 19] width 185 height 23
type input "41171"
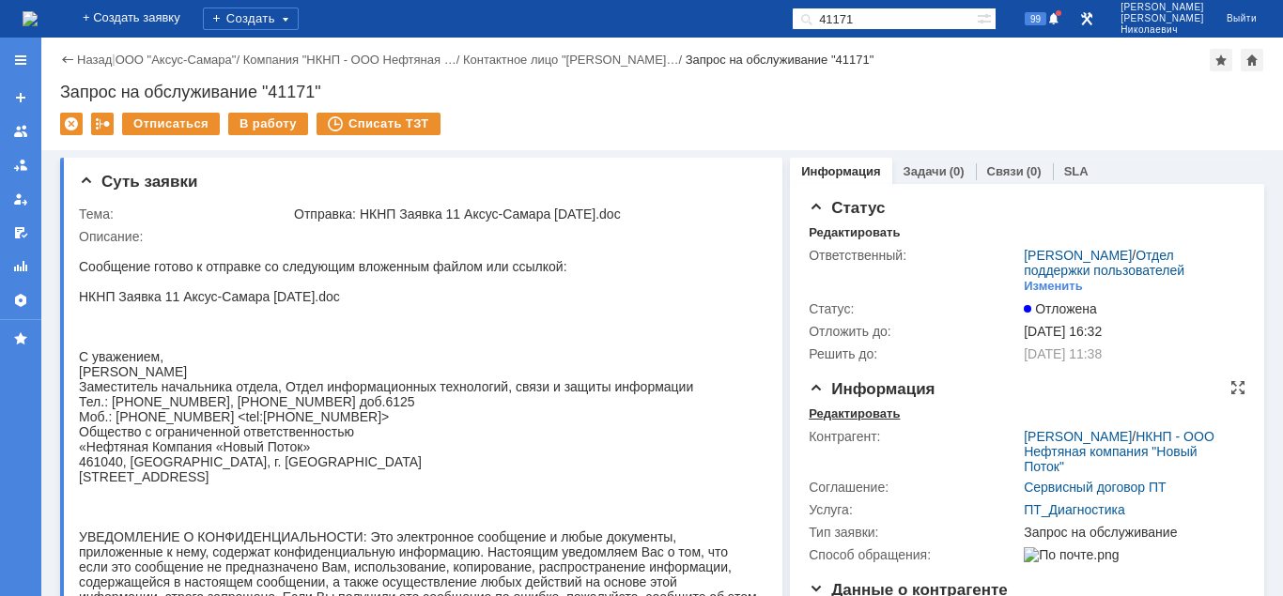
click at [832, 409] on div "Редактировать" at bounding box center [854, 414] width 91 height 15
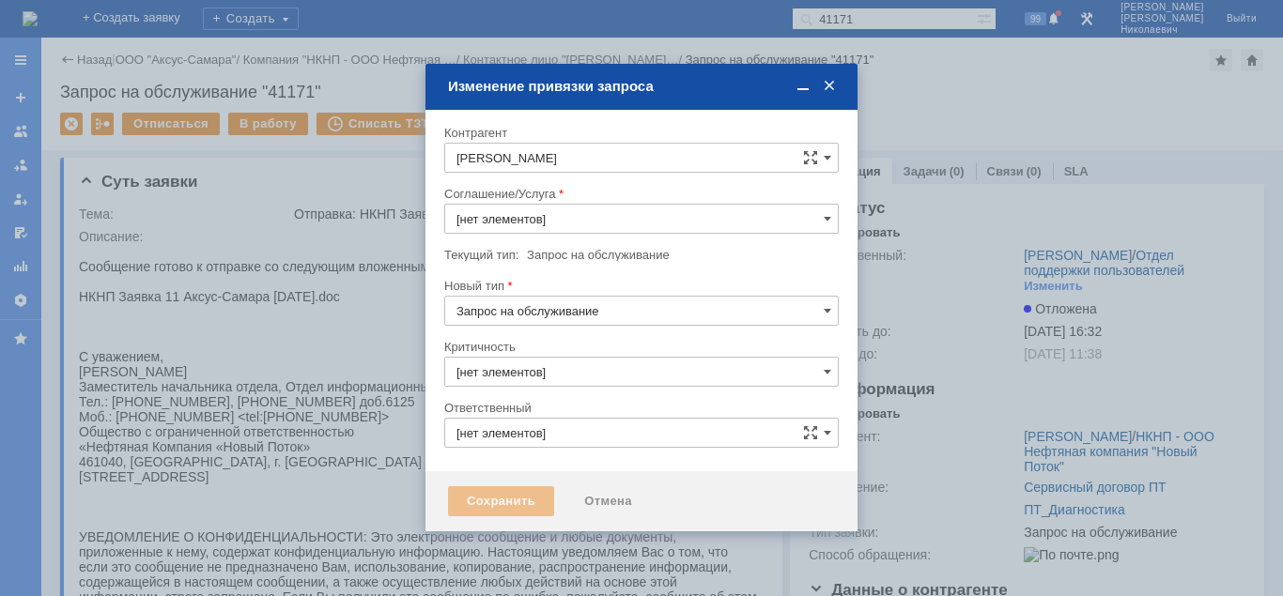
type input "[PERSON_NAME]"
type input "3. Низкая"
type input "ПТ_Диагностика"
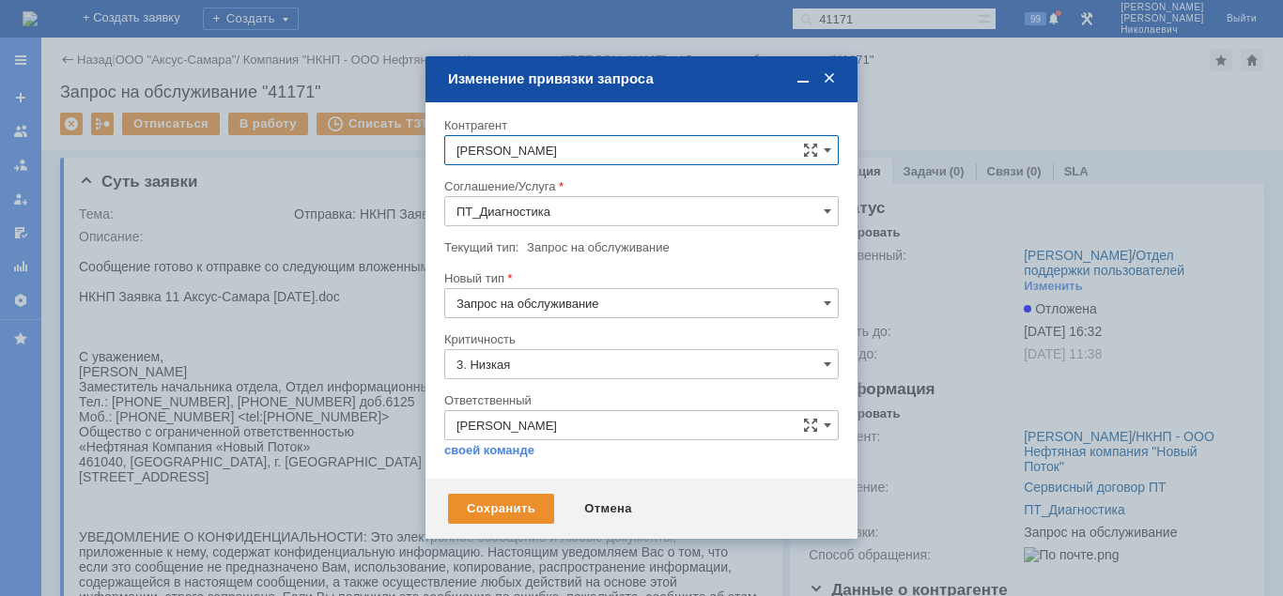
click at [566, 212] on input "ПТ_Диагностика" at bounding box center [641, 211] width 394 height 30
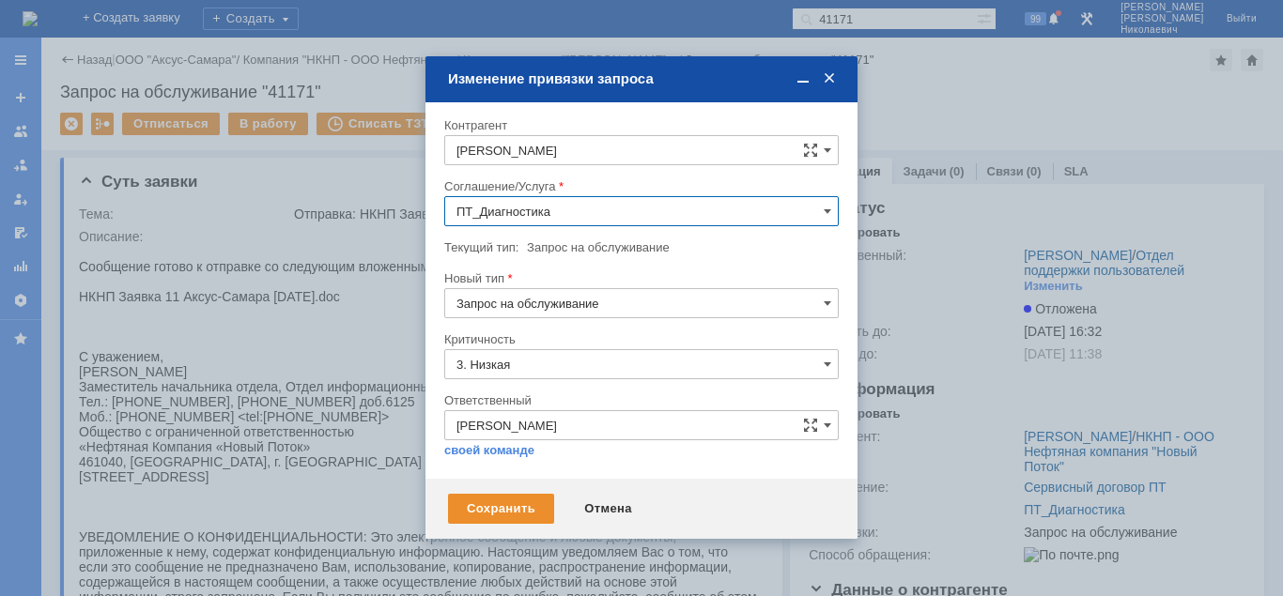
scroll to position [427, 0]
drag, startPoint x: 610, startPoint y: 505, endPoint x: 663, endPoint y: 247, distance: 263.5
click at [610, 505] on div "Отмена" at bounding box center [607, 509] width 85 height 30
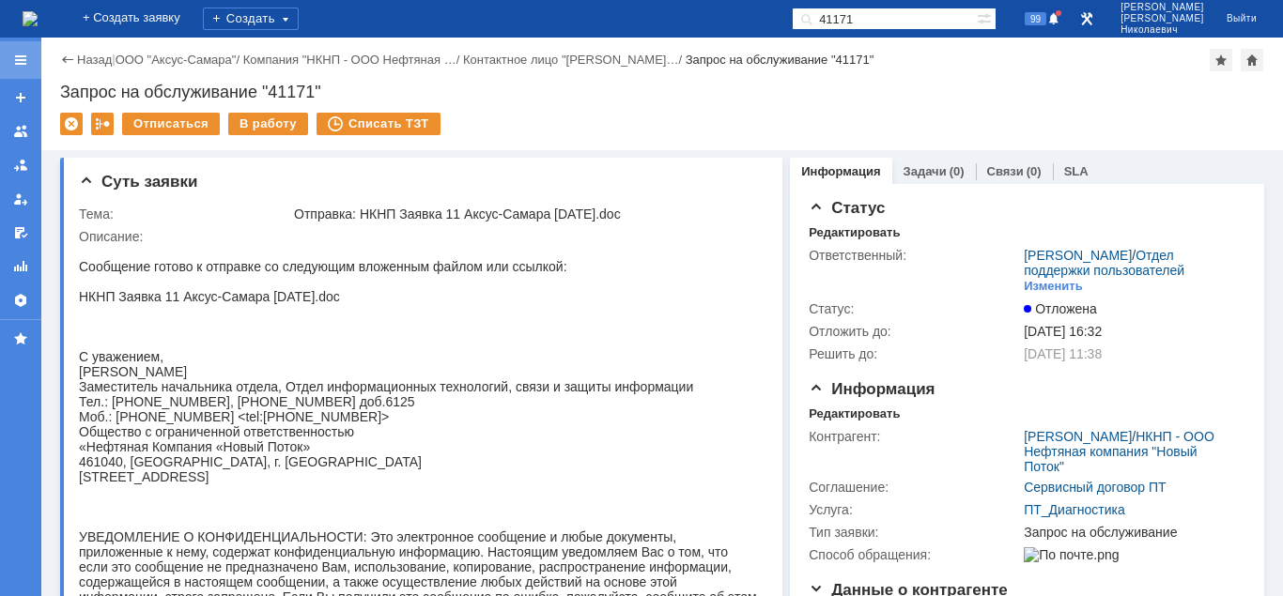
click at [21, 57] on div at bounding box center [20, 60] width 15 height 15
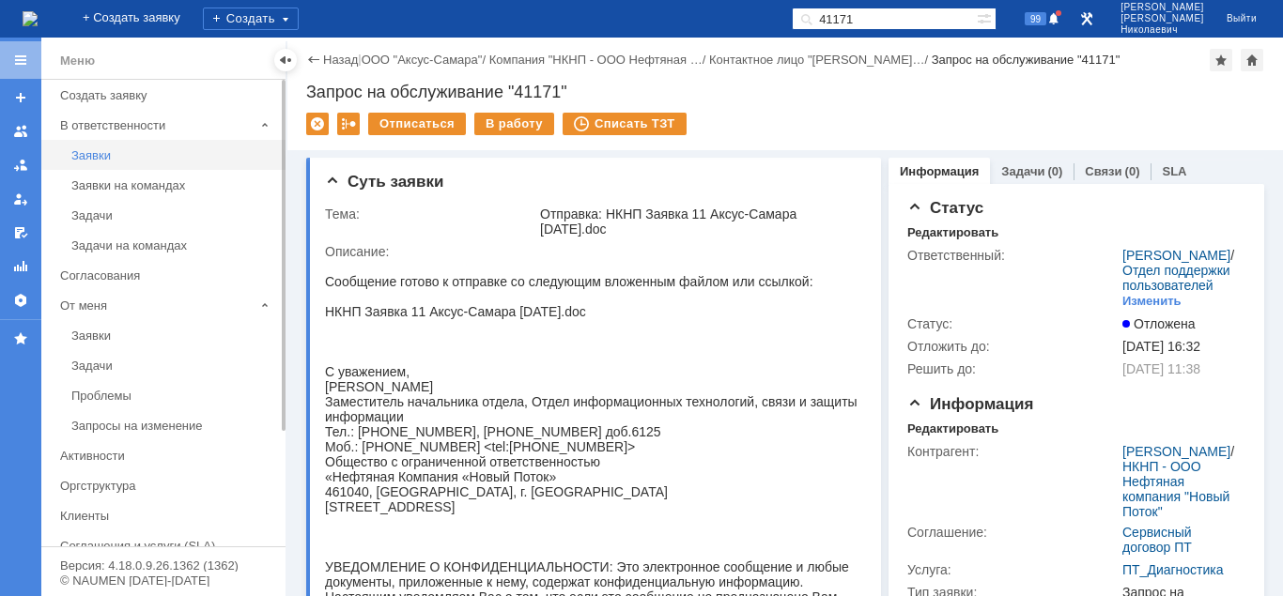
click at [109, 159] on div "Заявки" at bounding box center [172, 155] width 203 height 14
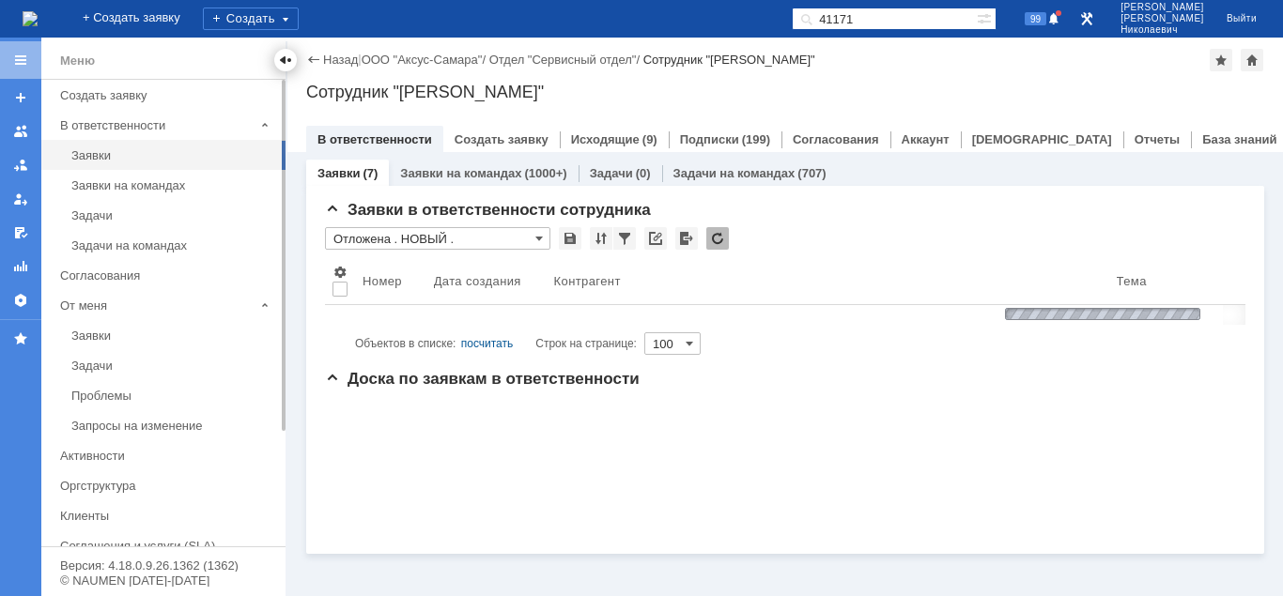
click at [289, 57] on div at bounding box center [285, 60] width 15 height 15
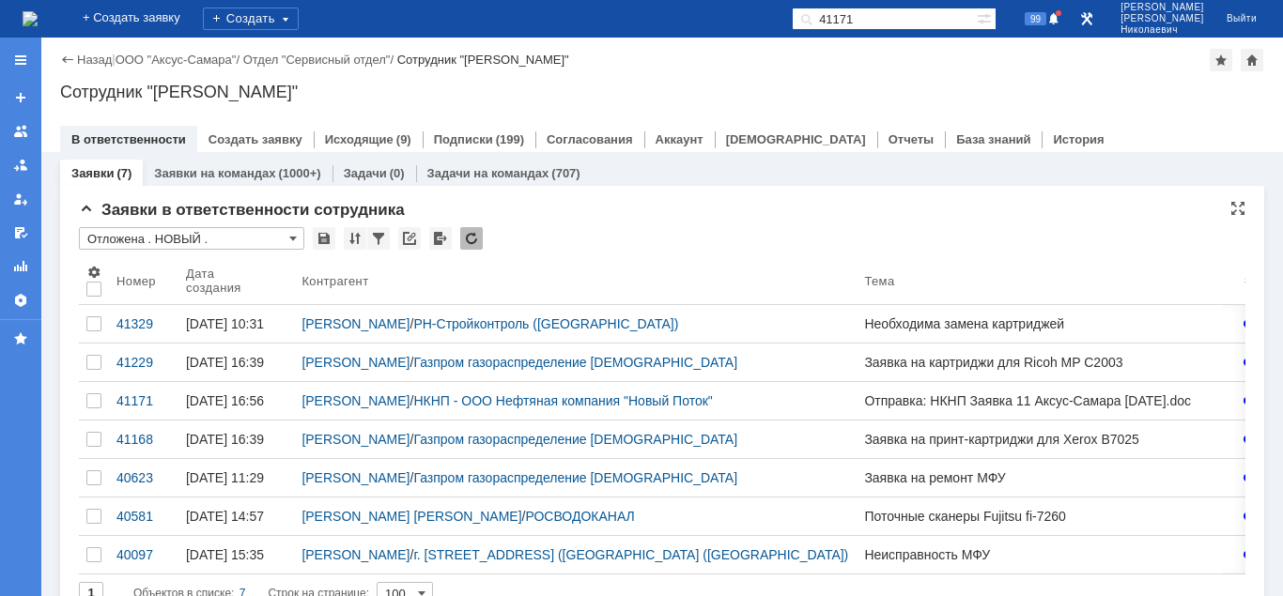
click at [208, 235] on input "Отложена . НОВЫЙ ." at bounding box center [191, 238] width 225 height 23
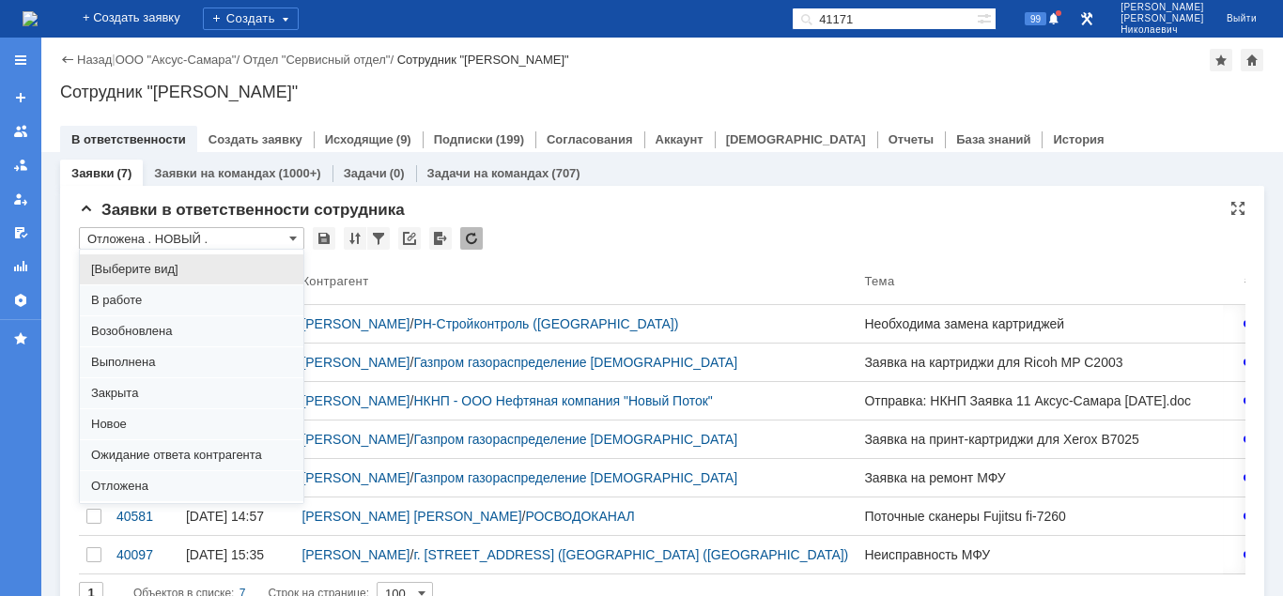
scroll to position [145, 0]
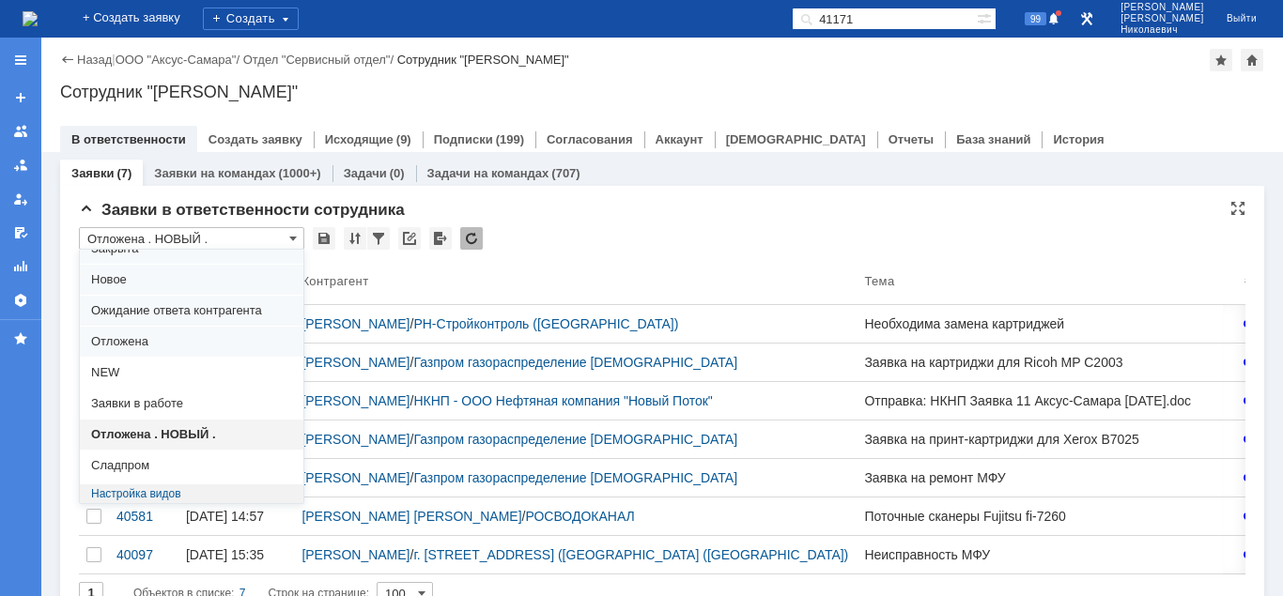
click at [208, 235] on input "Отложена . НОВЫЙ ." at bounding box center [191, 238] width 225 height 23
click at [211, 243] on input "Отложена . НОВЫЙ ." at bounding box center [191, 238] width 225 height 23
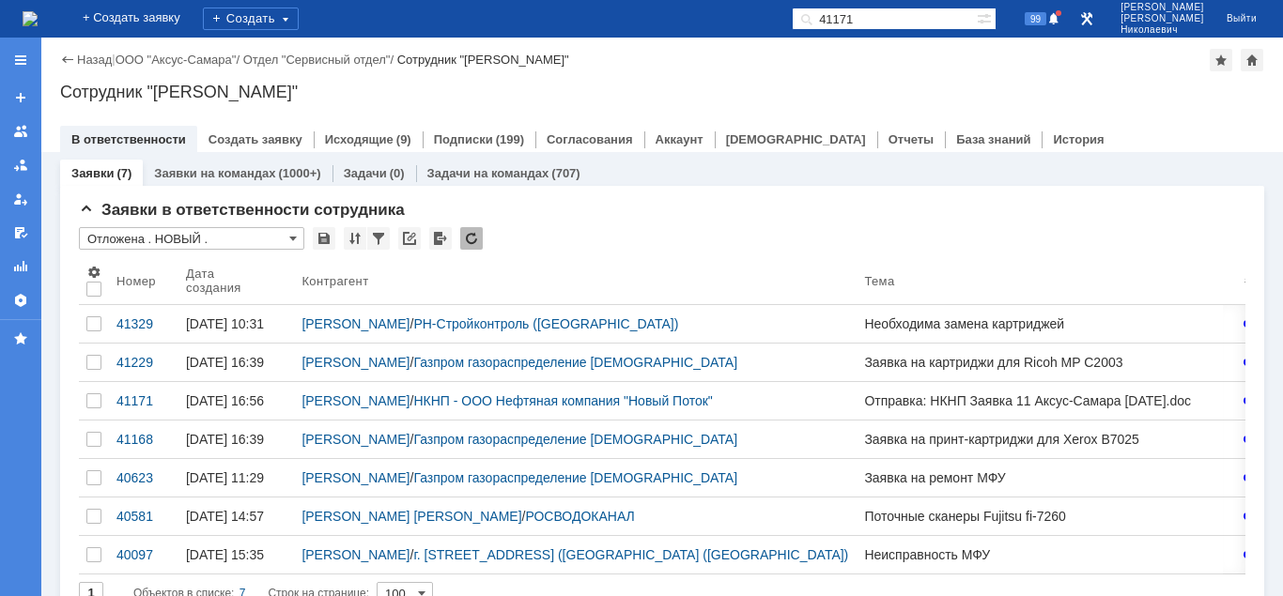
drag, startPoint x: 729, startPoint y: 92, endPoint x: 709, endPoint y: 103, distance: 22.7
click at [729, 91] on div "Сотрудник "[PERSON_NAME]"" at bounding box center [662, 92] width 1204 height 19
type input "Отложена . НОВЫЙ ."
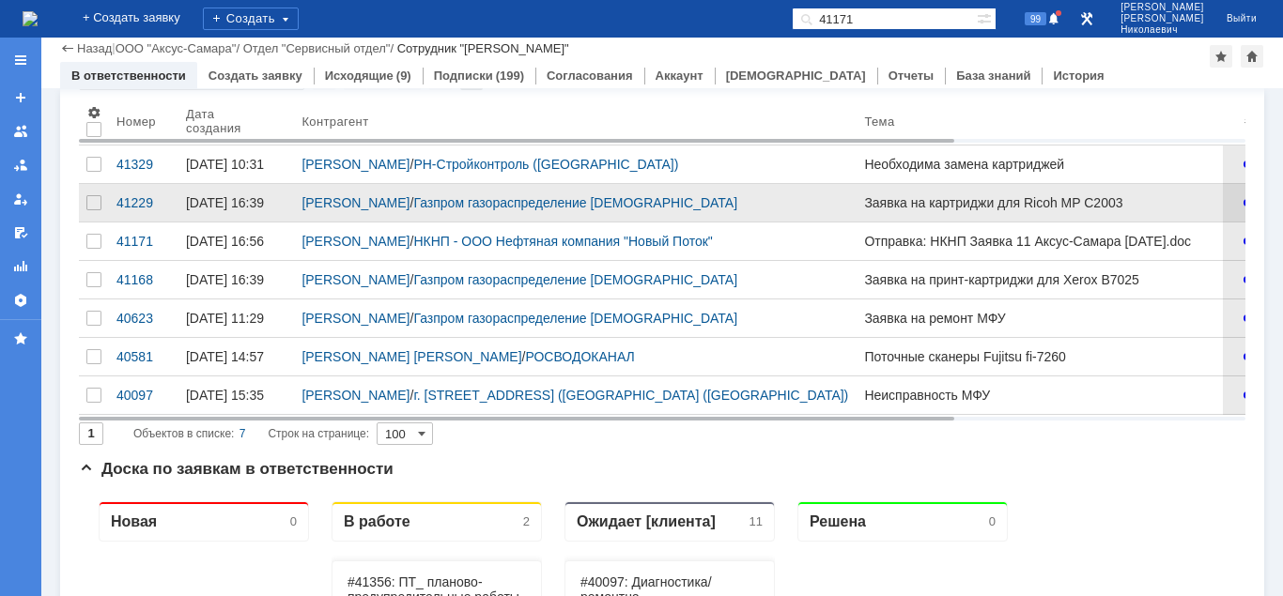
scroll to position [0, 0]
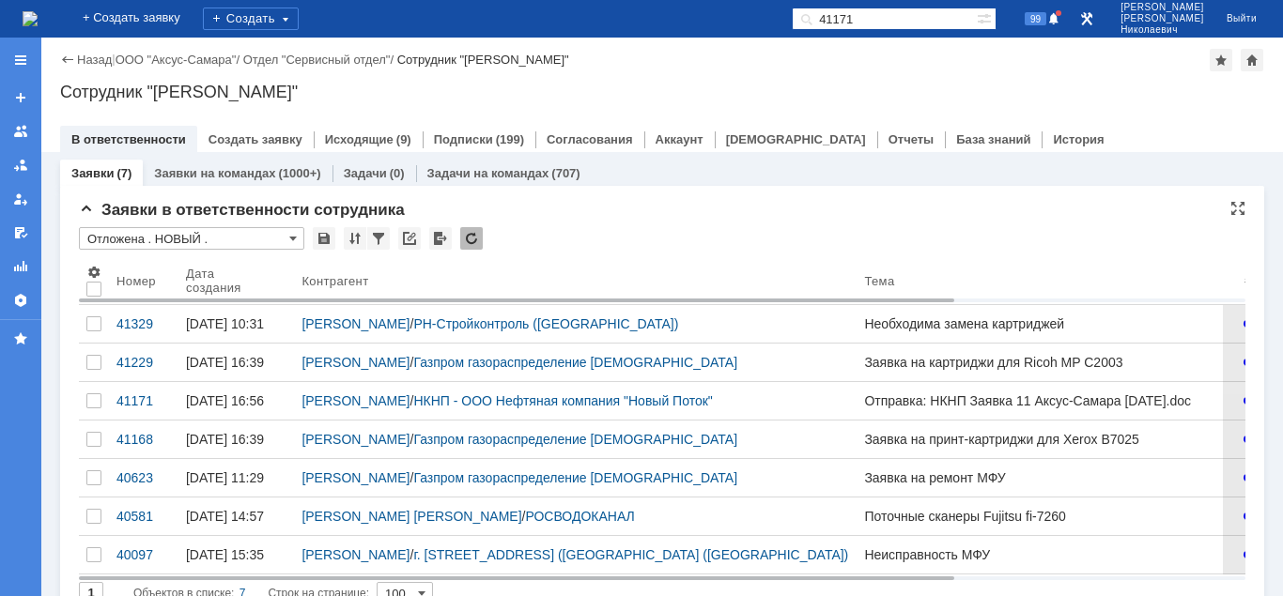
drag, startPoint x: 840, startPoint y: 21, endPoint x: 784, endPoint y: 23, distance: 55.5
click at [792, 23] on input "41171" at bounding box center [884, 19] width 185 height 23
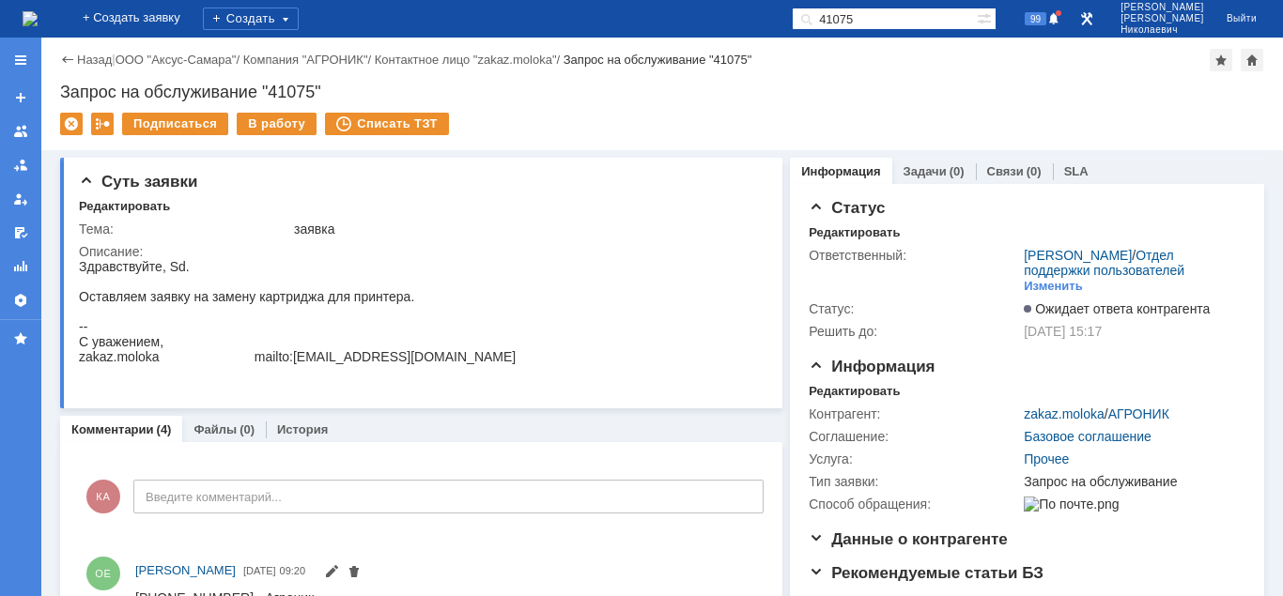
drag, startPoint x: 895, startPoint y: 22, endPoint x: 876, endPoint y: 22, distance: 18.8
click at [876, 22] on input "41075" at bounding box center [884, 19] width 185 height 23
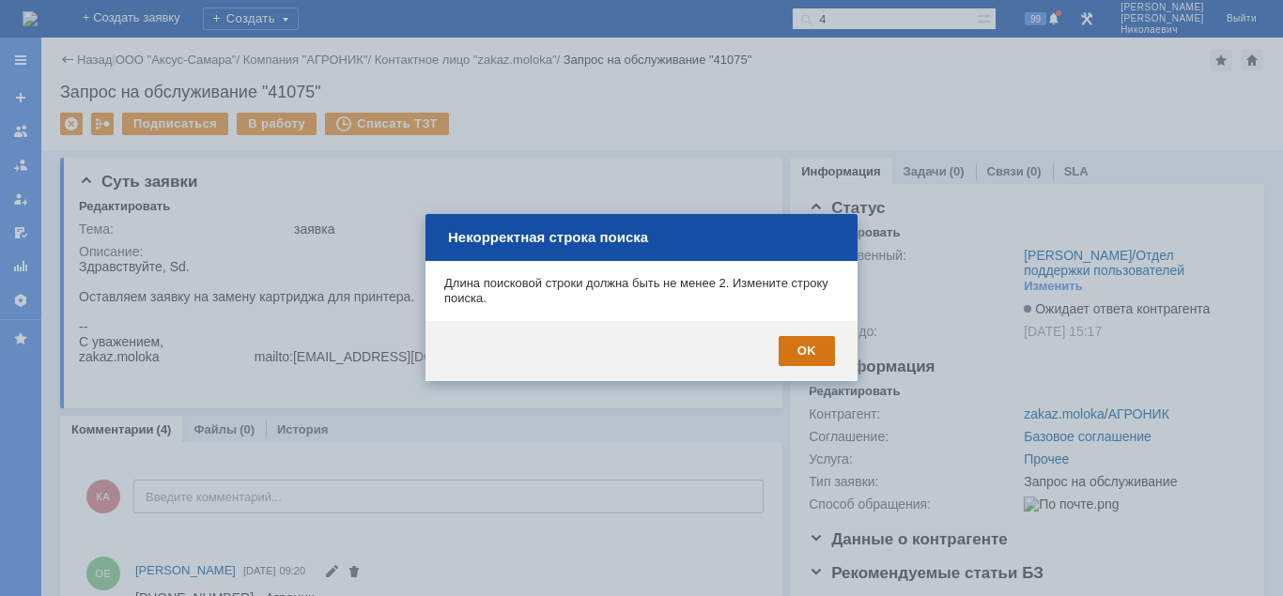
click at [812, 348] on div "OK" at bounding box center [807, 351] width 56 height 30
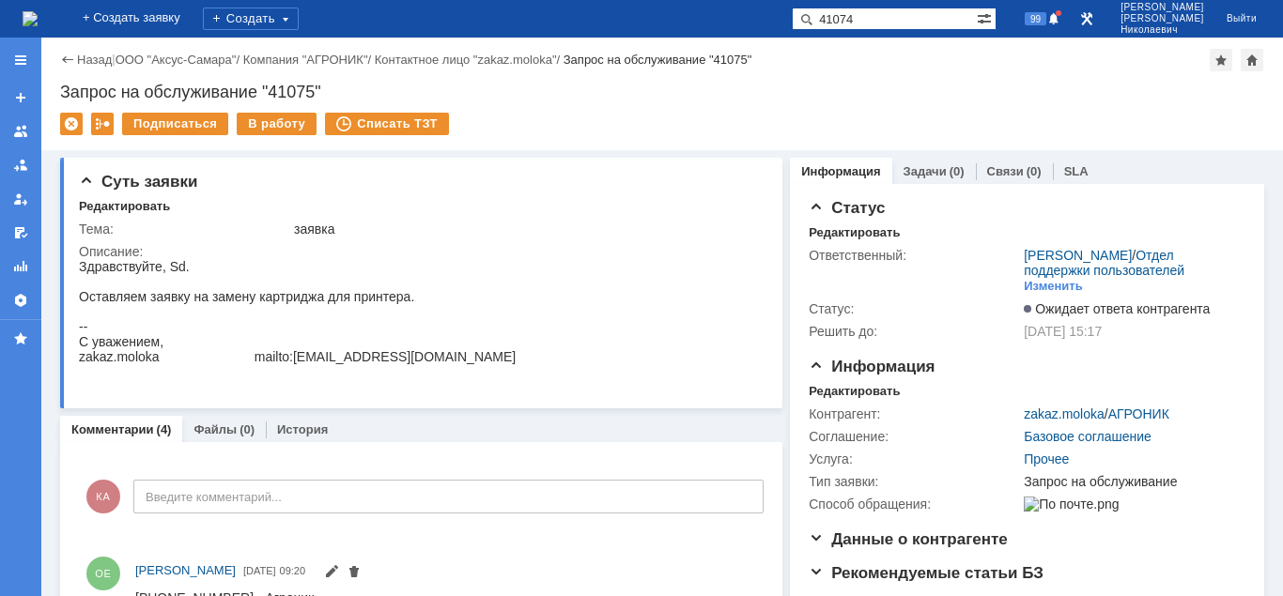
type input "41074"
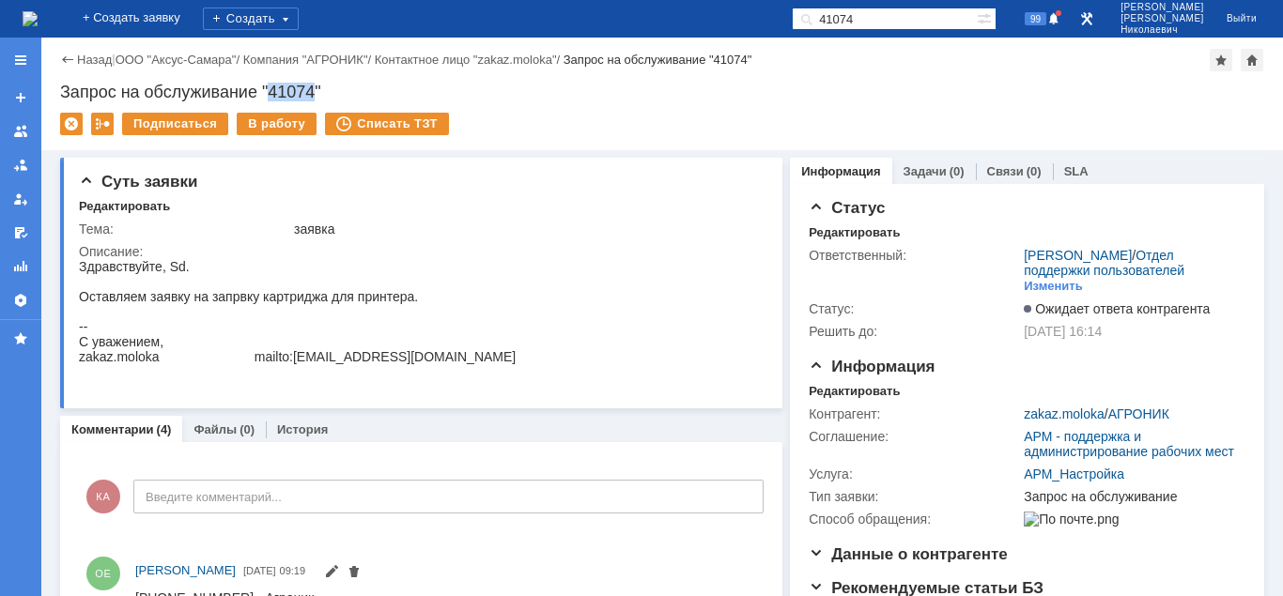
drag, startPoint x: 268, startPoint y: 89, endPoint x: 316, endPoint y: 94, distance: 48.1
click at [316, 94] on div "Запрос на обслуживание "41074"" at bounding box center [662, 92] width 1204 height 19
copy div "41074"
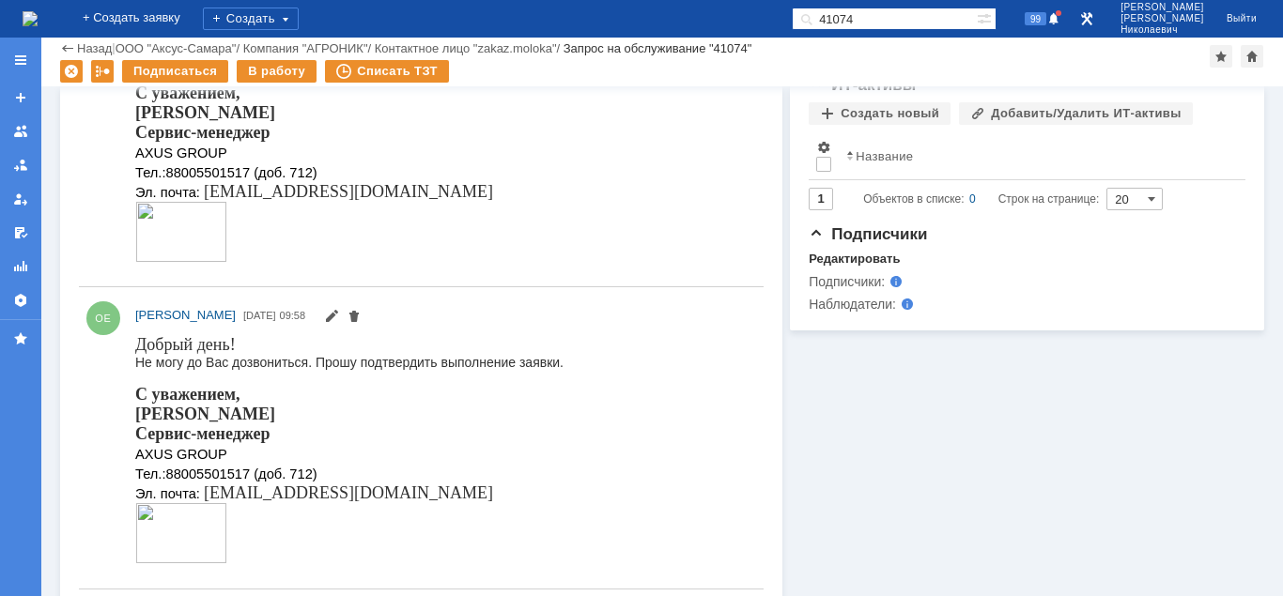
scroll to position [378, 0]
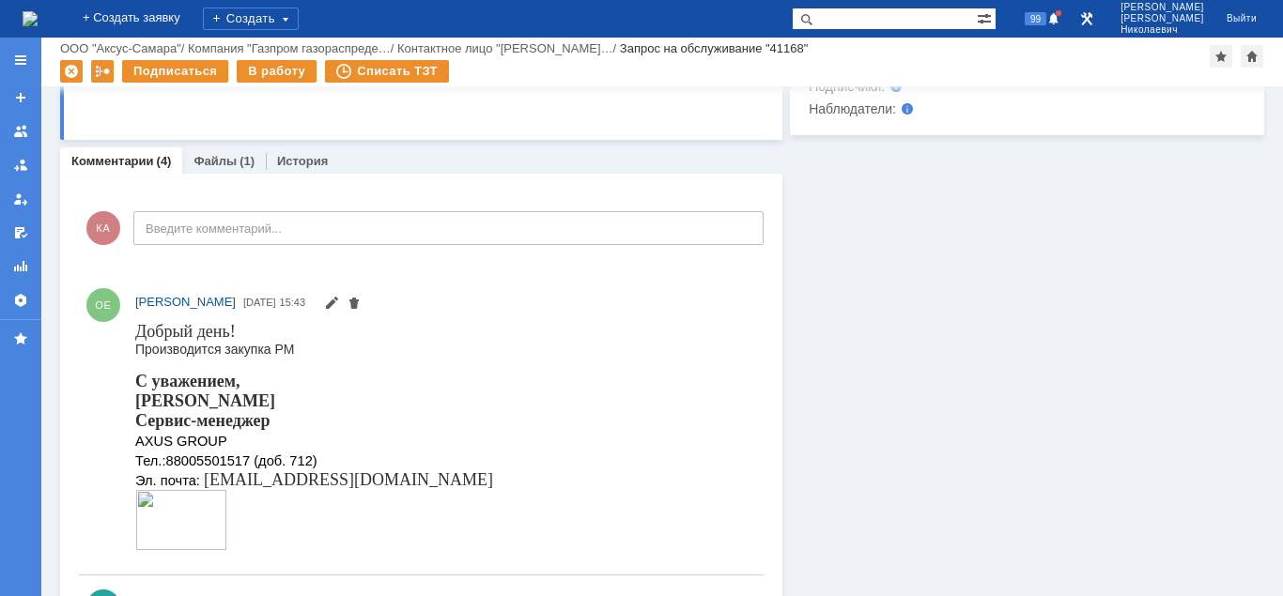
scroll to position [1054, 0]
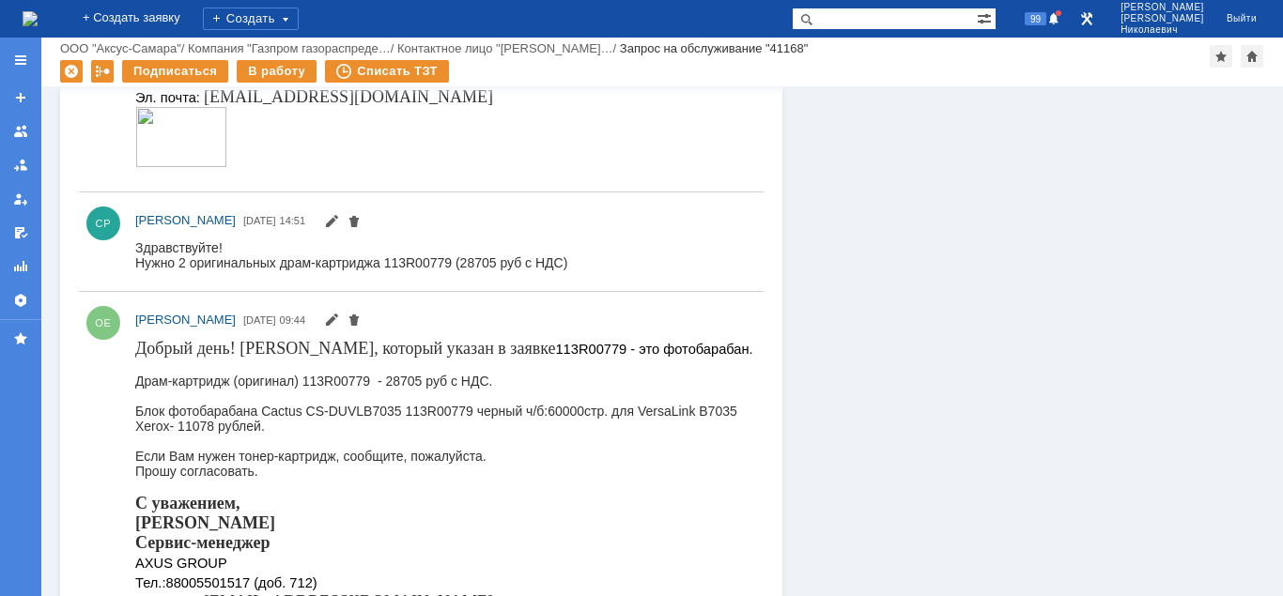
click at [863, 29] on input "text" at bounding box center [884, 19] width 185 height 23
type input "41075"
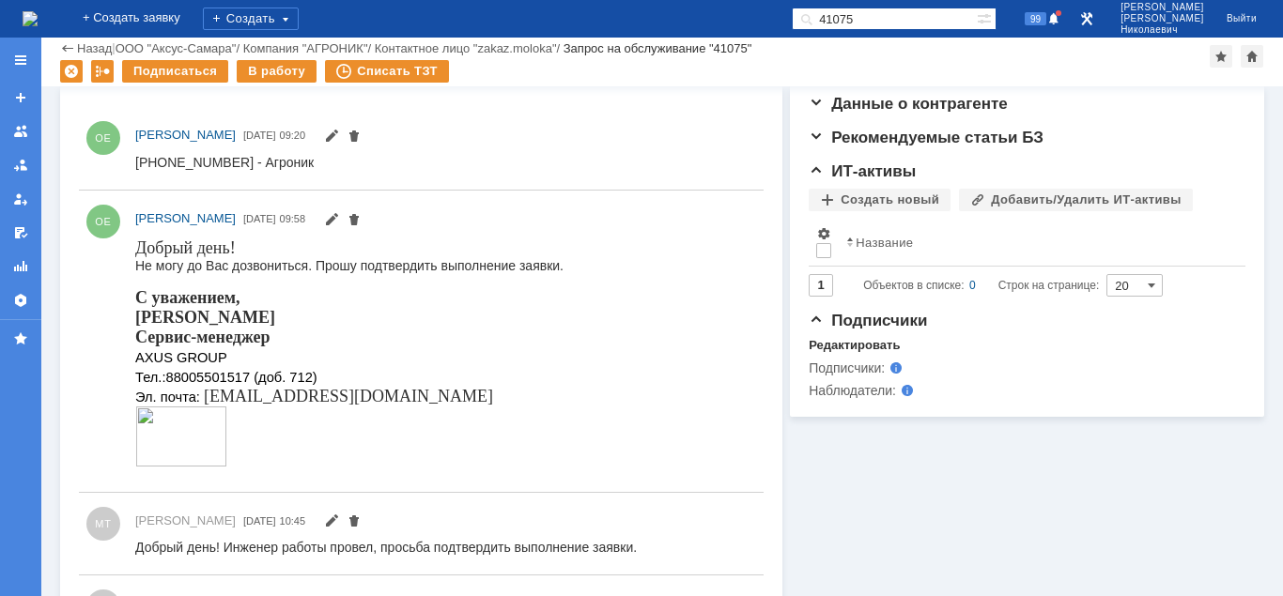
scroll to position [468, 0]
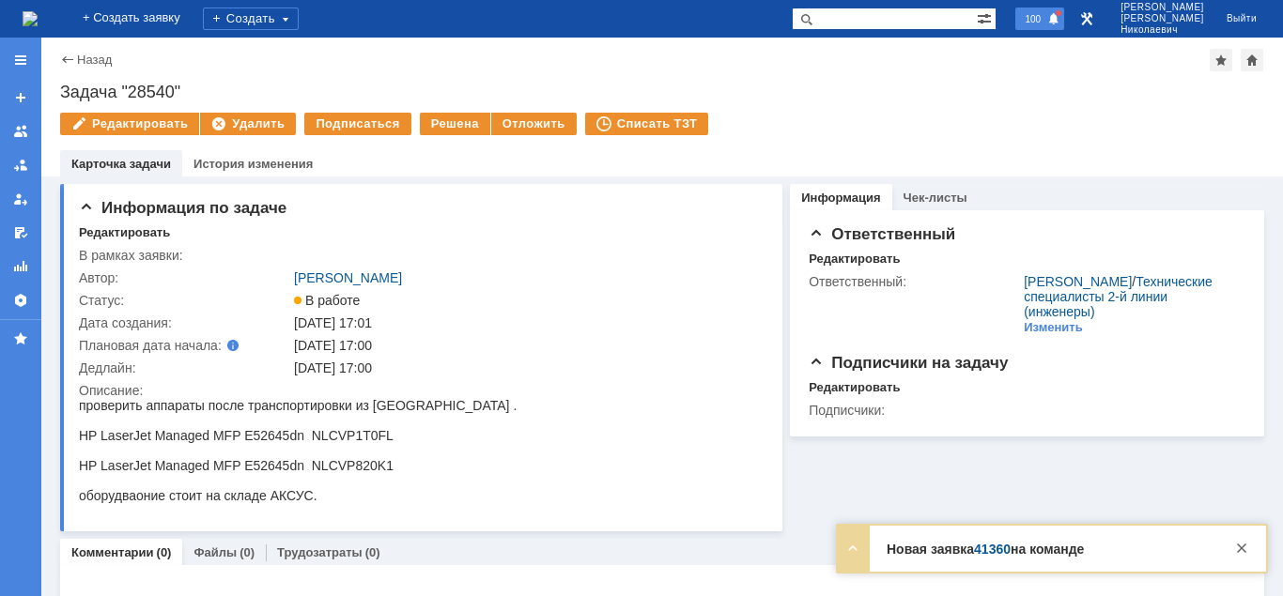
click at [1046, 14] on span "100" at bounding box center [1032, 18] width 27 height 13
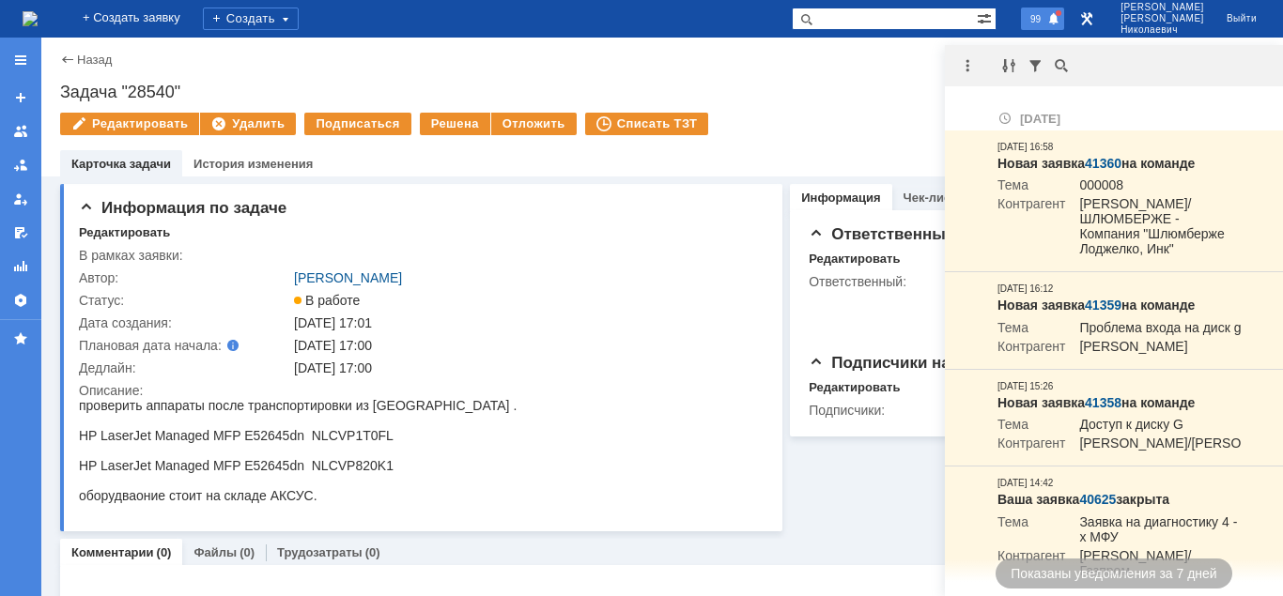
click at [1060, 19] on span at bounding box center [1053, 19] width 13 height 15
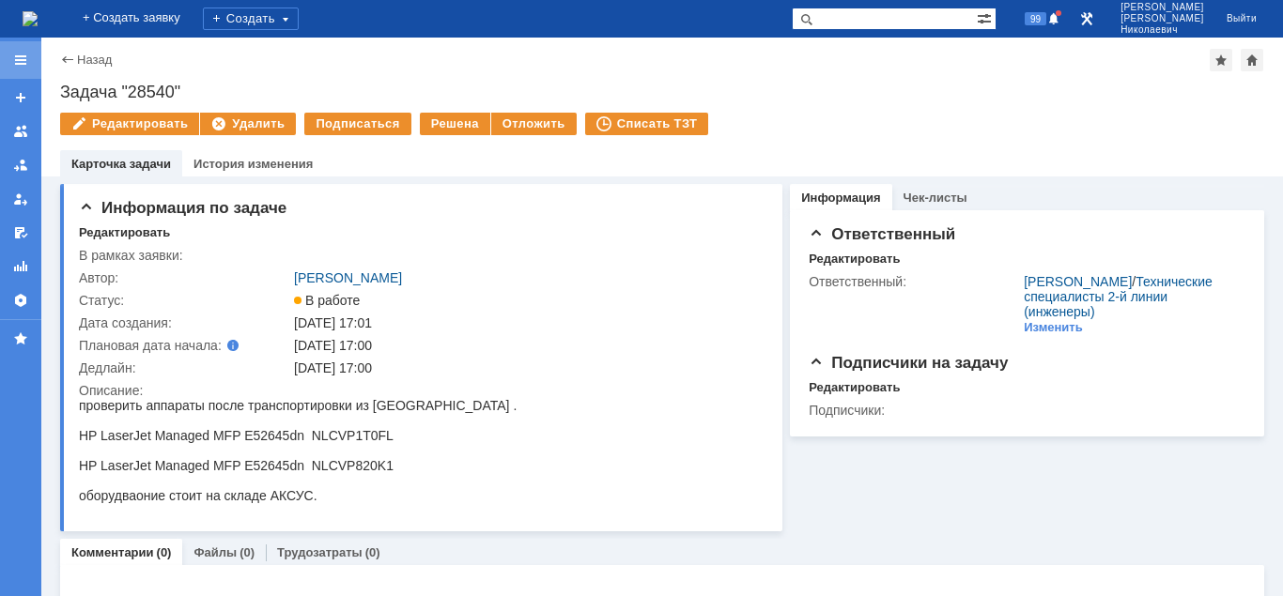
click at [26, 61] on div at bounding box center [20, 60] width 41 height 38
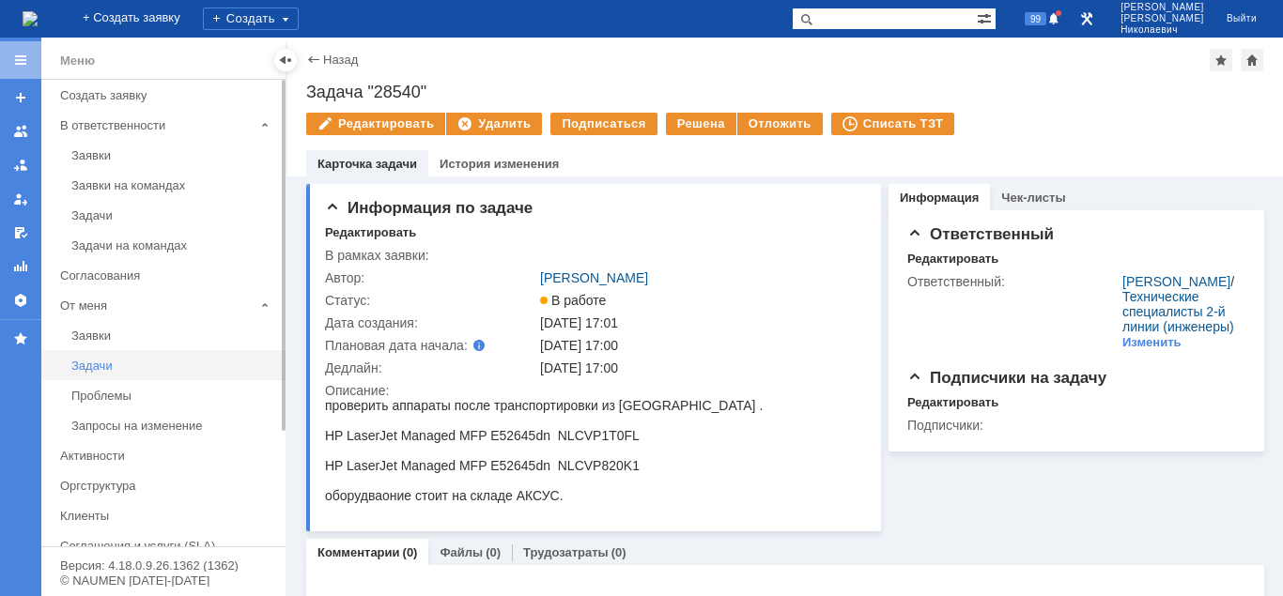
click at [108, 370] on div "Задачи" at bounding box center [172, 366] width 203 height 14
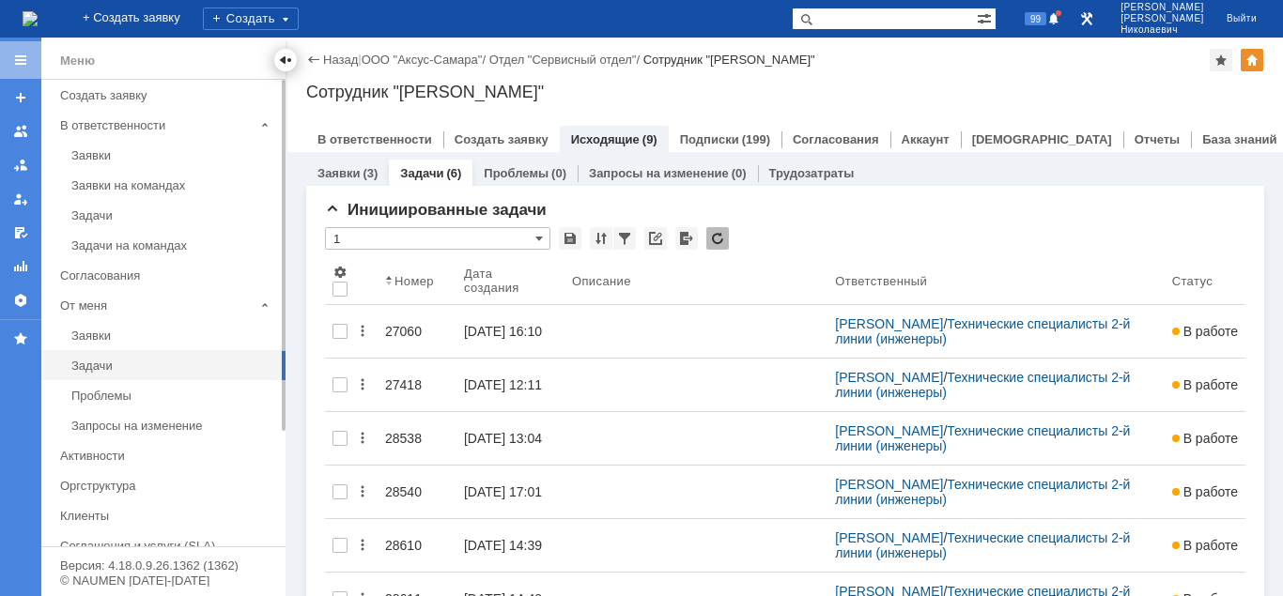
click at [285, 60] on div at bounding box center [285, 60] width 15 height 15
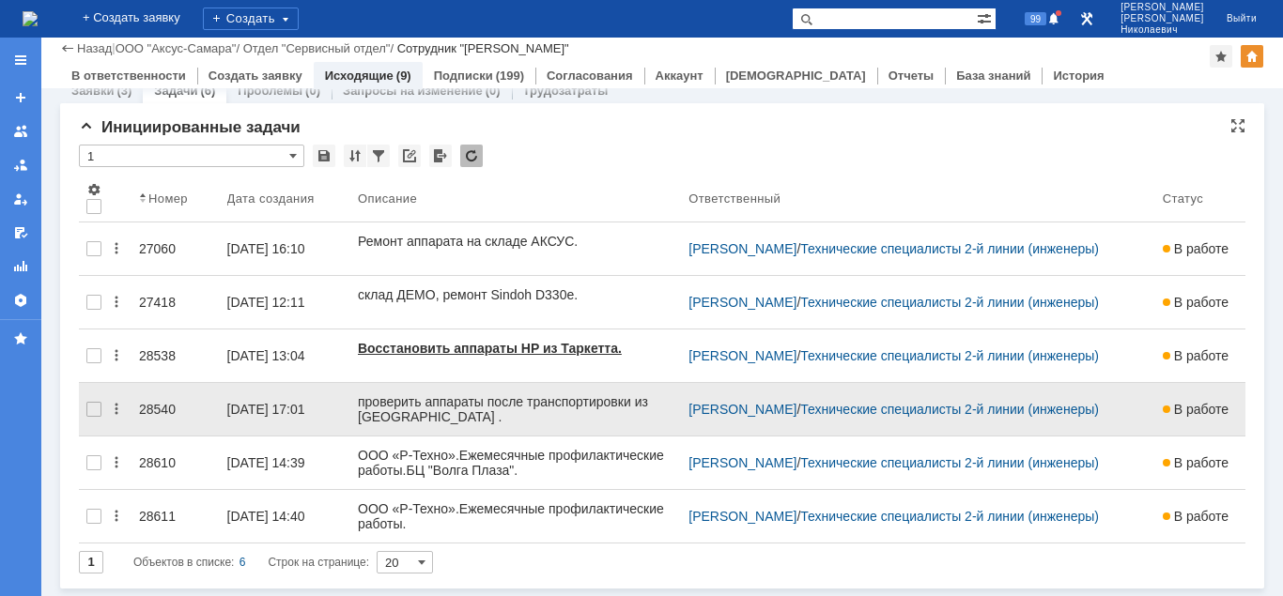
scroll to position [19, 0]
click at [160, 407] on div "28540" at bounding box center [175, 409] width 73 height 15
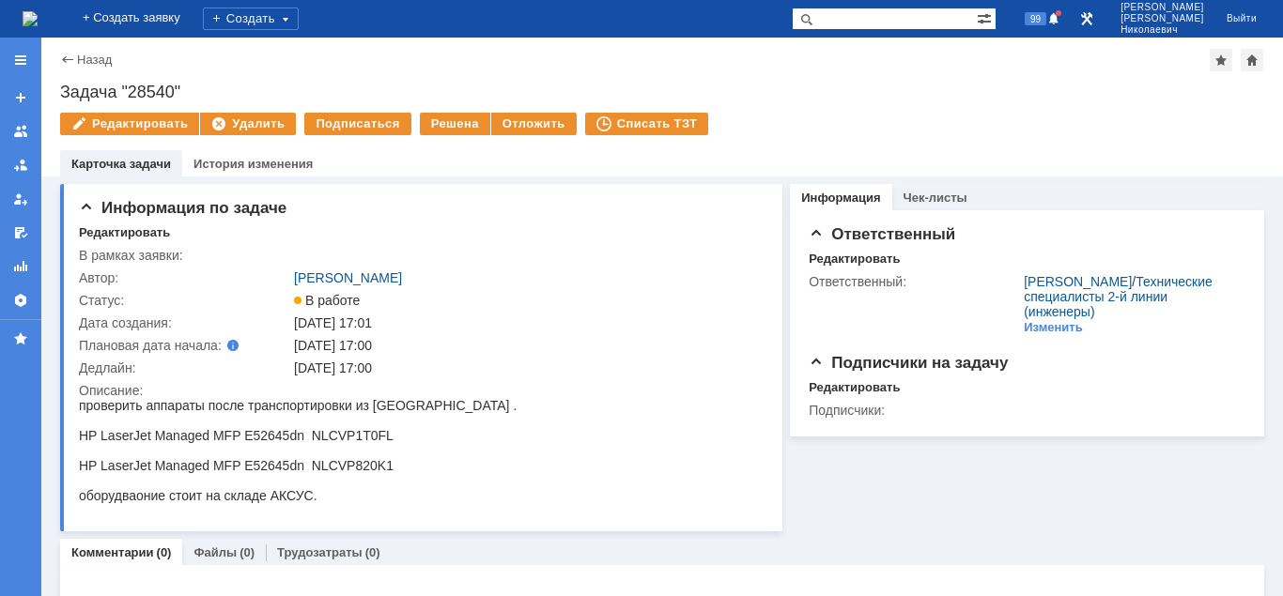
drag, startPoint x: 187, startPoint y: 91, endPoint x: 41, endPoint y: 122, distance: 148.8
click at [60, 101] on div "Задача "28540"" at bounding box center [662, 92] width 1204 height 19
copy div "Задача "28540""
drag, startPoint x: 57, startPoint y: 91, endPoint x: 218, endPoint y: 80, distance: 161.0
click at [218, 80] on div "Назад | Задача "28540" Задача "28540" Редактировать Удалить Подписаться Решена …" at bounding box center [661, 107] width 1241 height 139
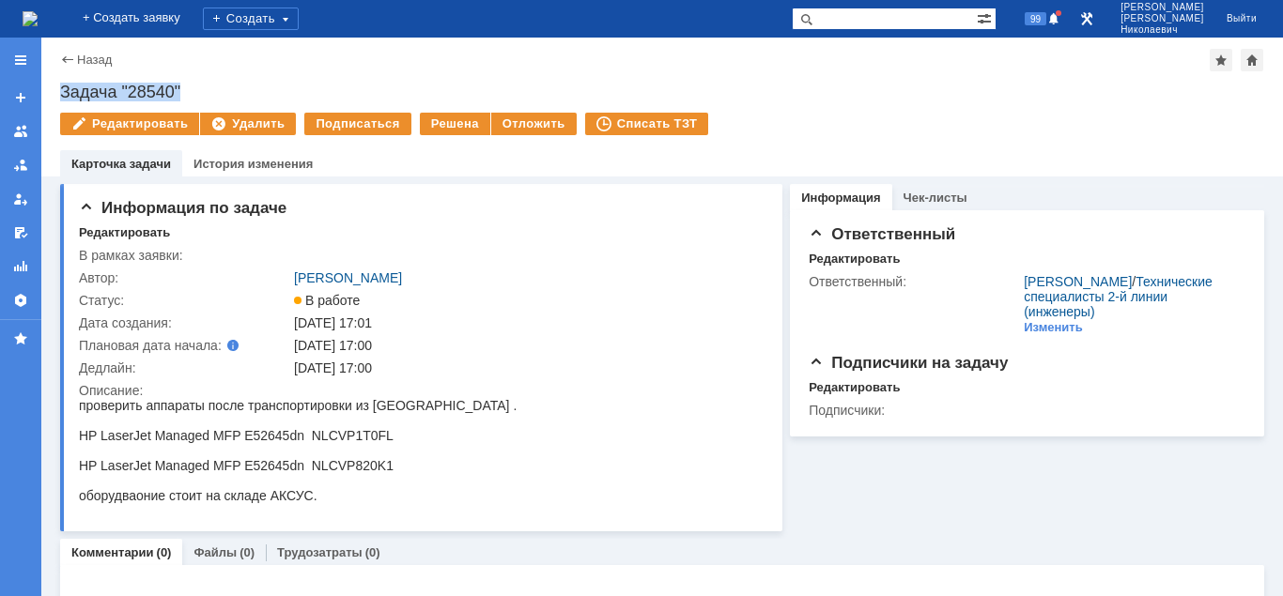
copy div "Задача "28540""
click at [84, 59] on link "Назад" at bounding box center [94, 60] width 35 height 14
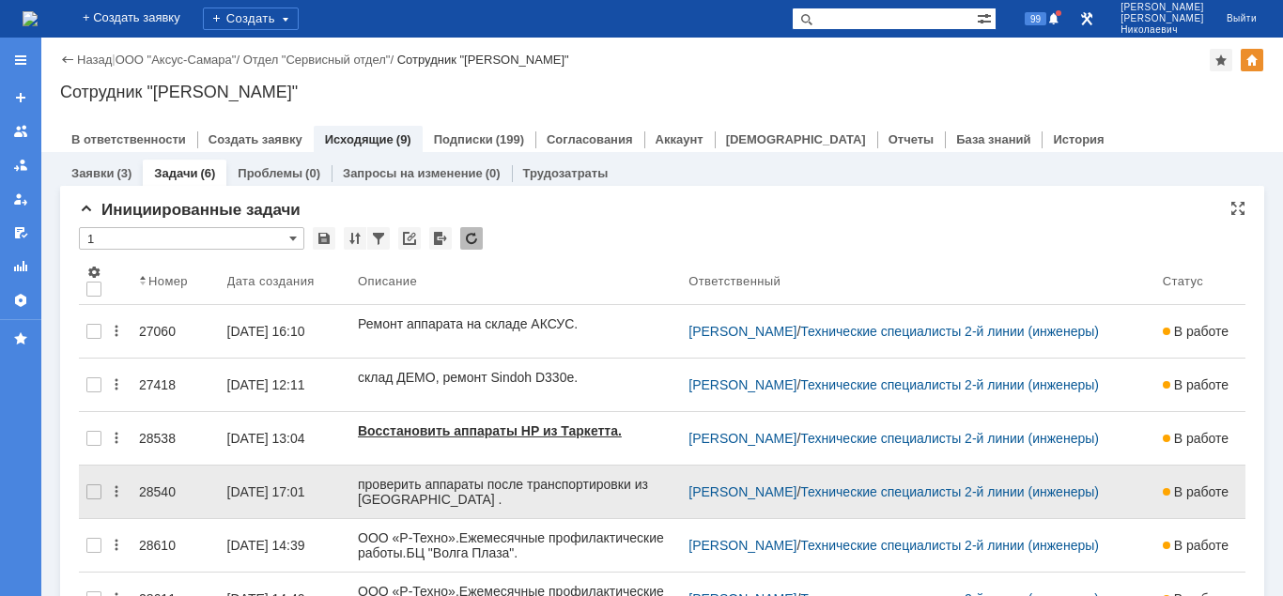
click at [235, 486] on div "[DATE] 17:01" at bounding box center [266, 492] width 78 height 15
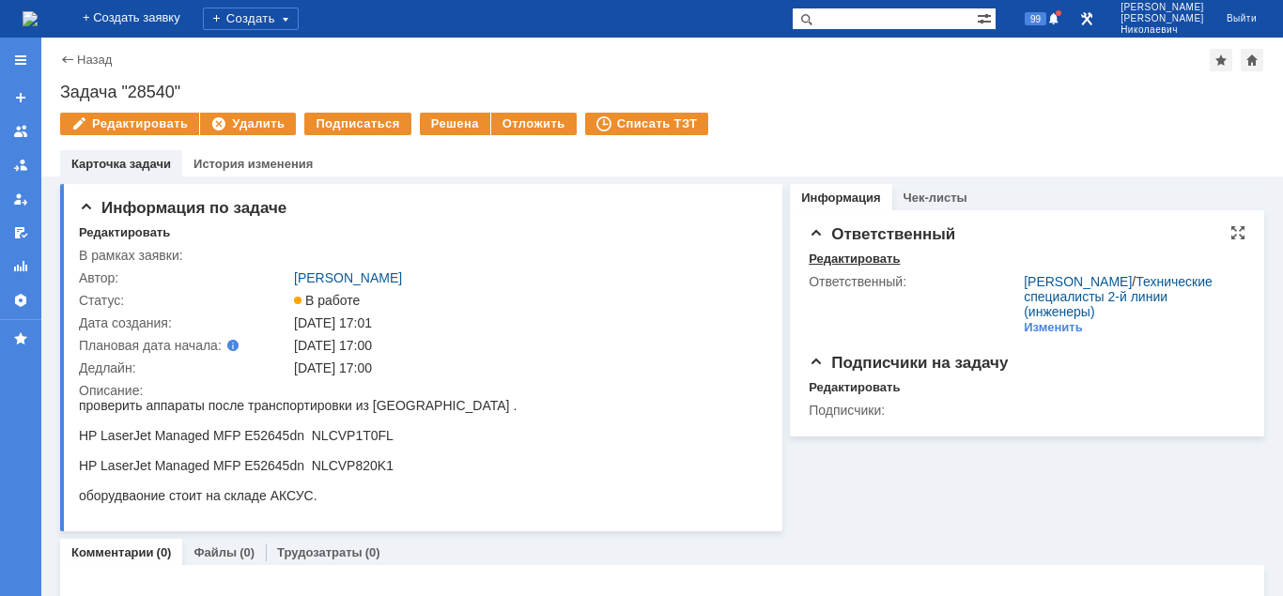
click at [816, 258] on div "Редактировать" at bounding box center [854, 259] width 91 height 15
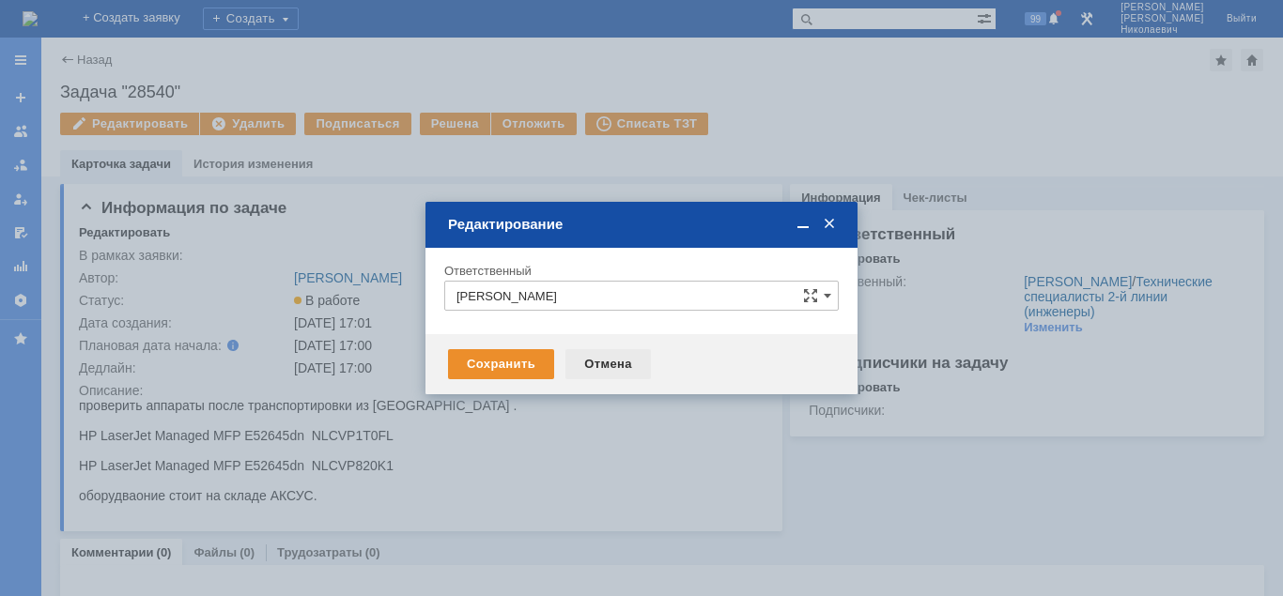
click at [602, 360] on div "Отмена" at bounding box center [607, 364] width 85 height 30
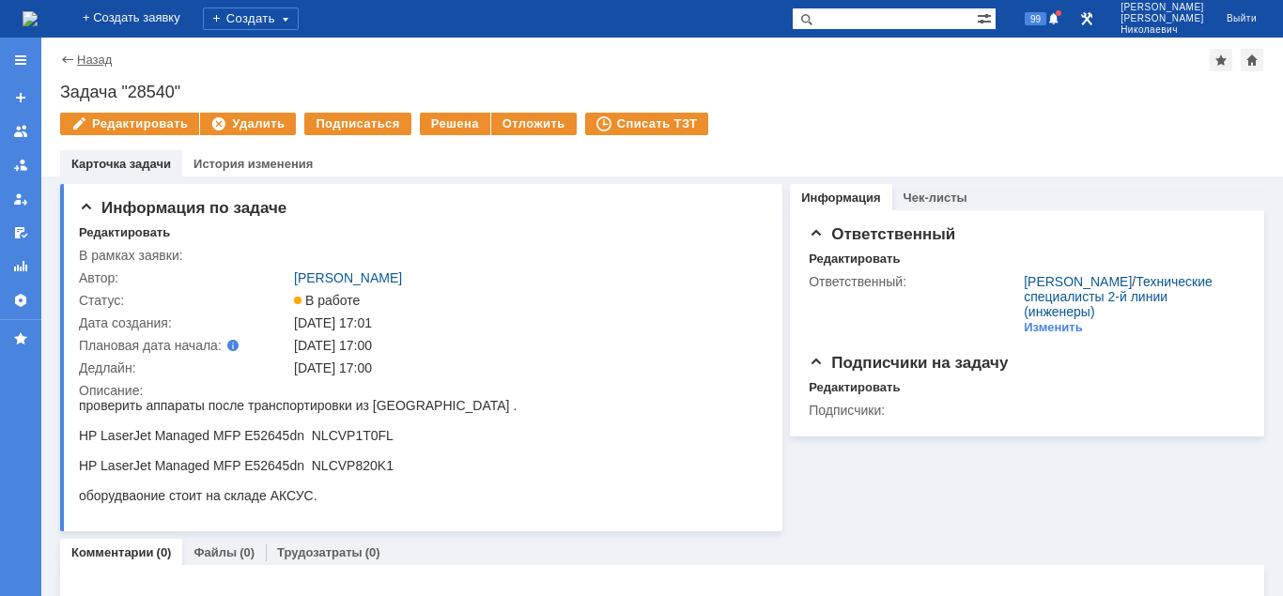
click at [90, 59] on link "Назад" at bounding box center [94, 60] width 35 height 14
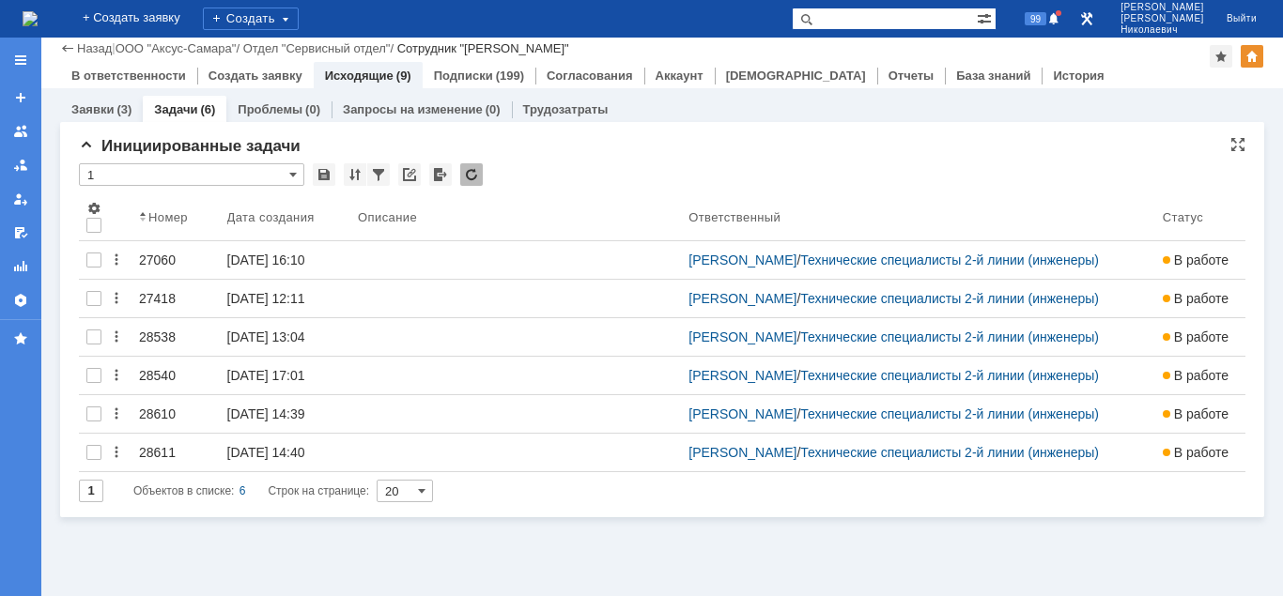
scroll to position [19, 0]
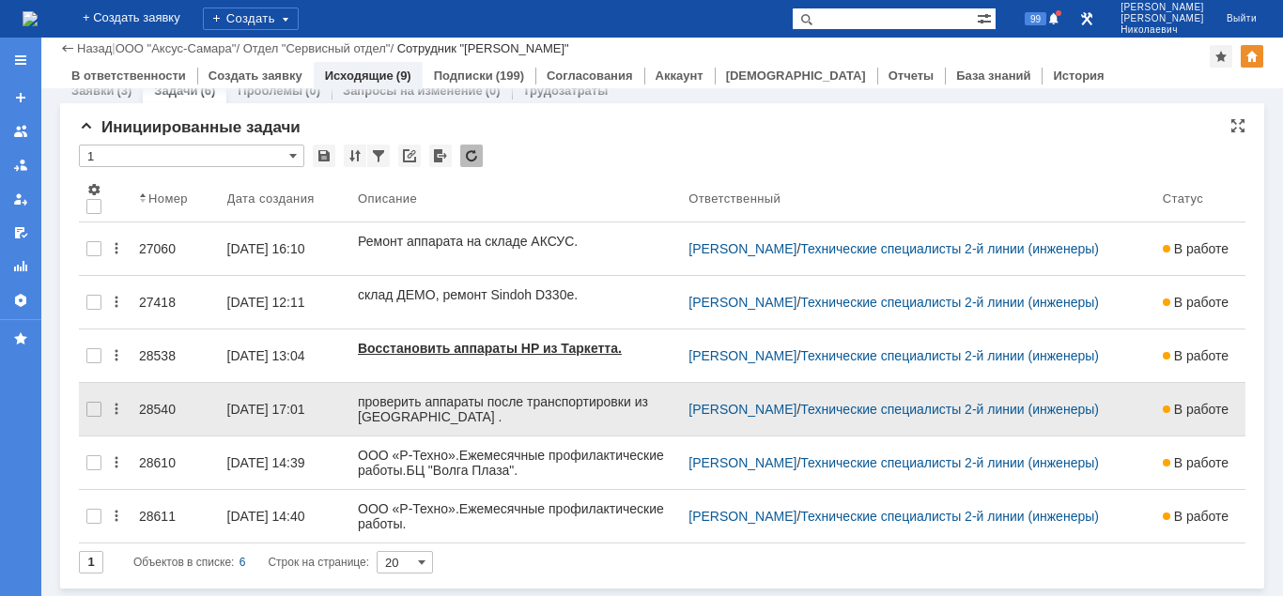
click at [159, 402] on div "28540" at bounding box center [175, 409] width 73 height 15
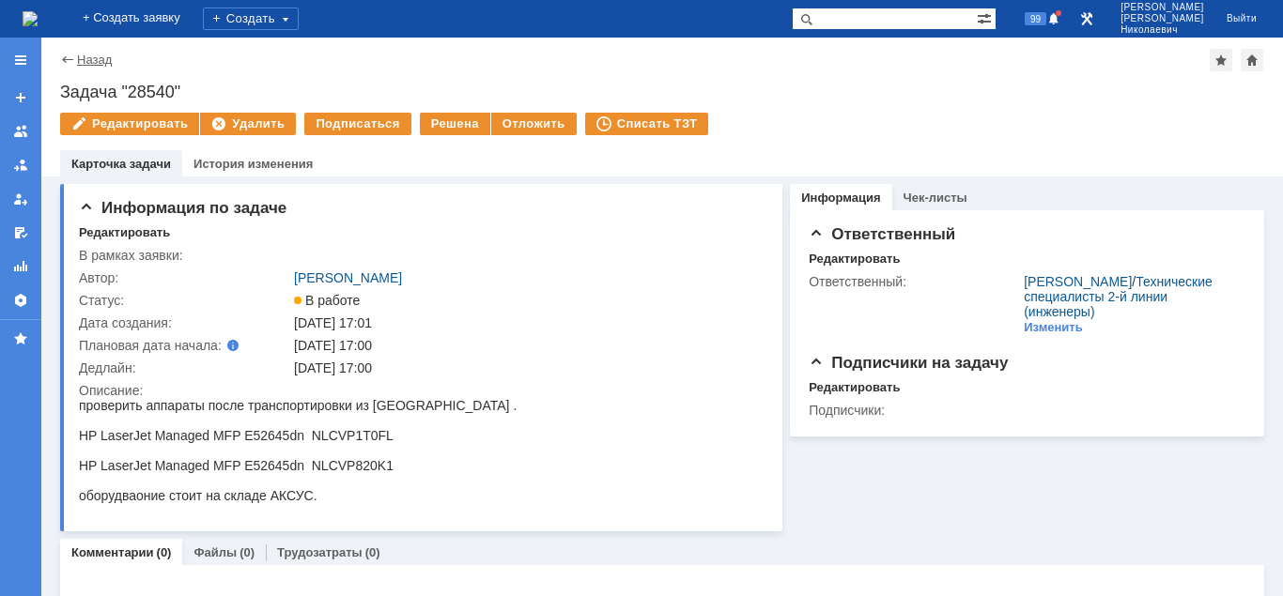
click at [88, 61] on link "Назад" at bounding box center [94, 60] width 35 height 14
